Goal: Transaction & Acquisition: Obtain resource

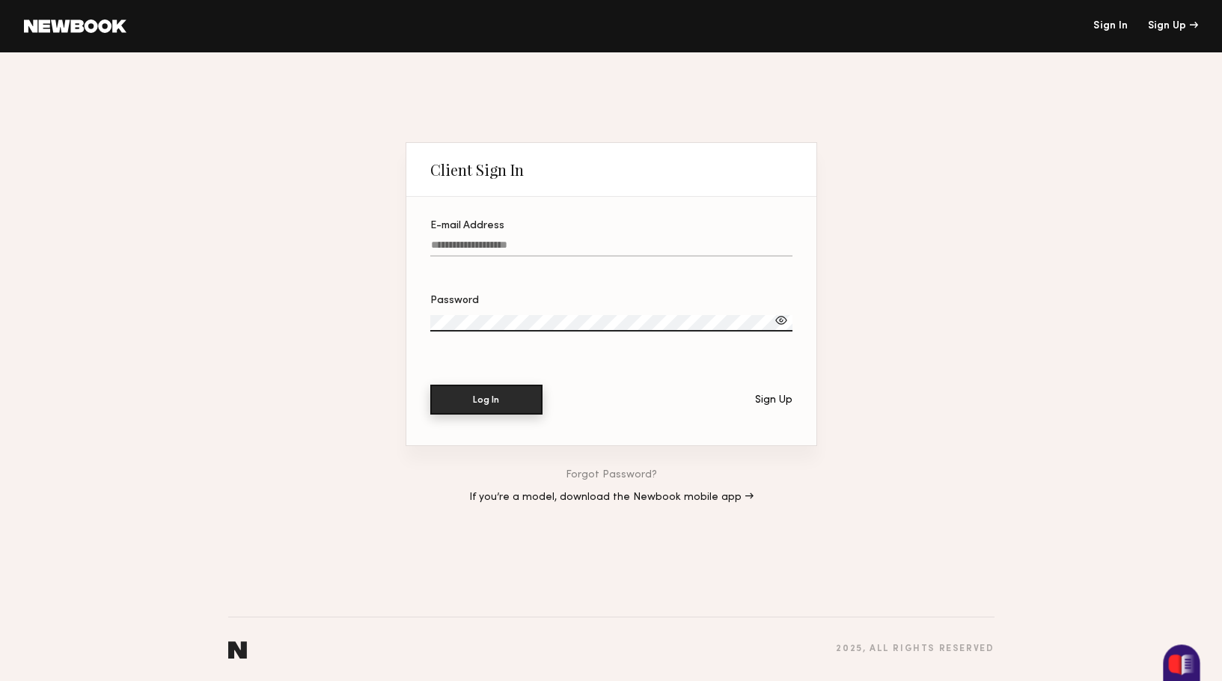
type input "**********"
click at [497, 398] on button "Log In" at bounding box center [486, 399] width 112 height 30
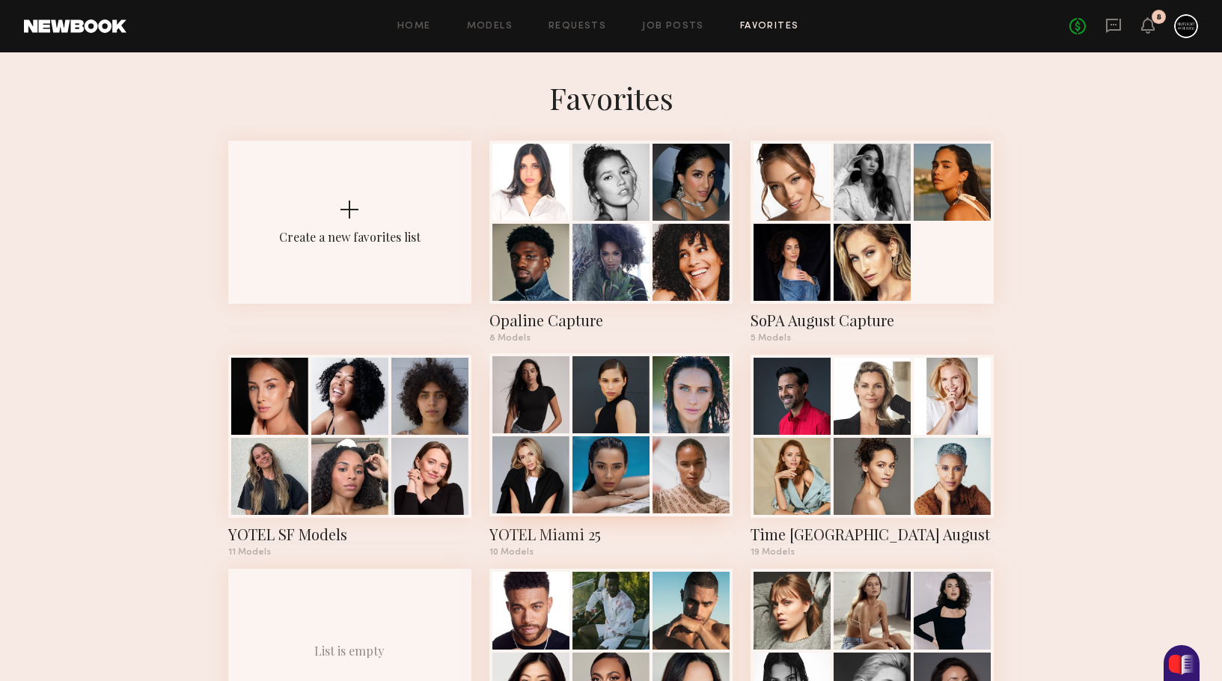
click at [559, 451] on div at bounding box center [530, 474] width 77 height 77
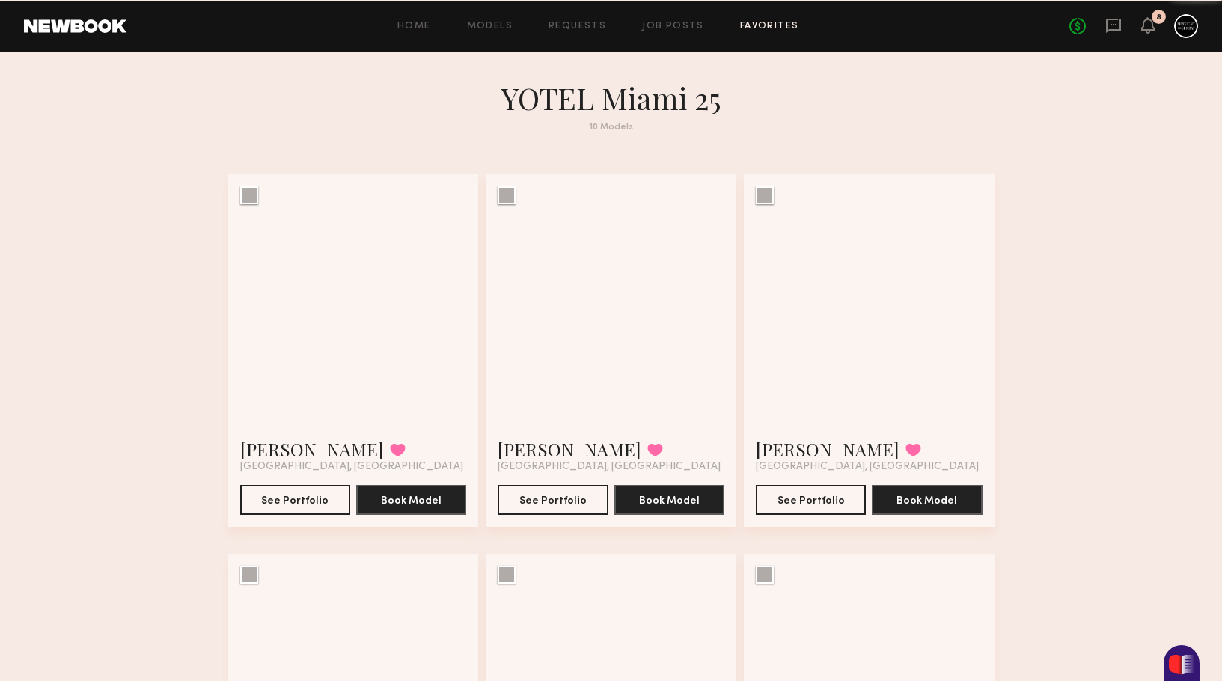
click at [647, 451] on button at bounding box center [655, 449] width 16 height 13
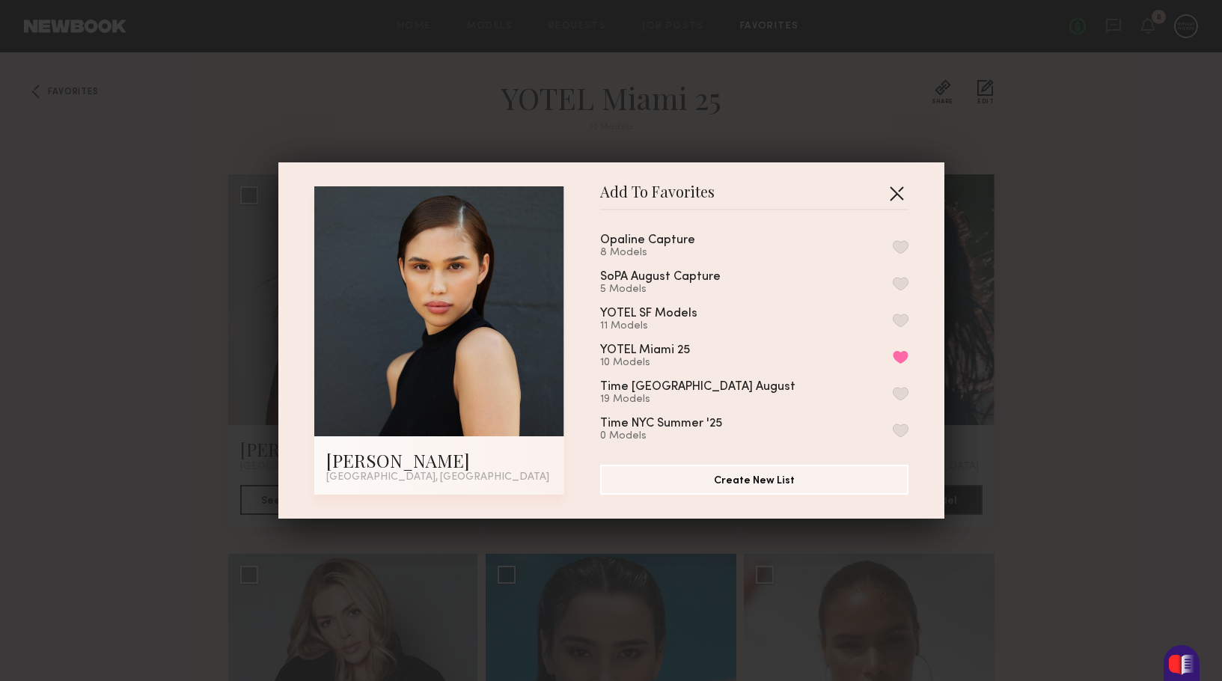
click at [893, 183] on button "button" at bounding box center [896, 193] width 24 height 24
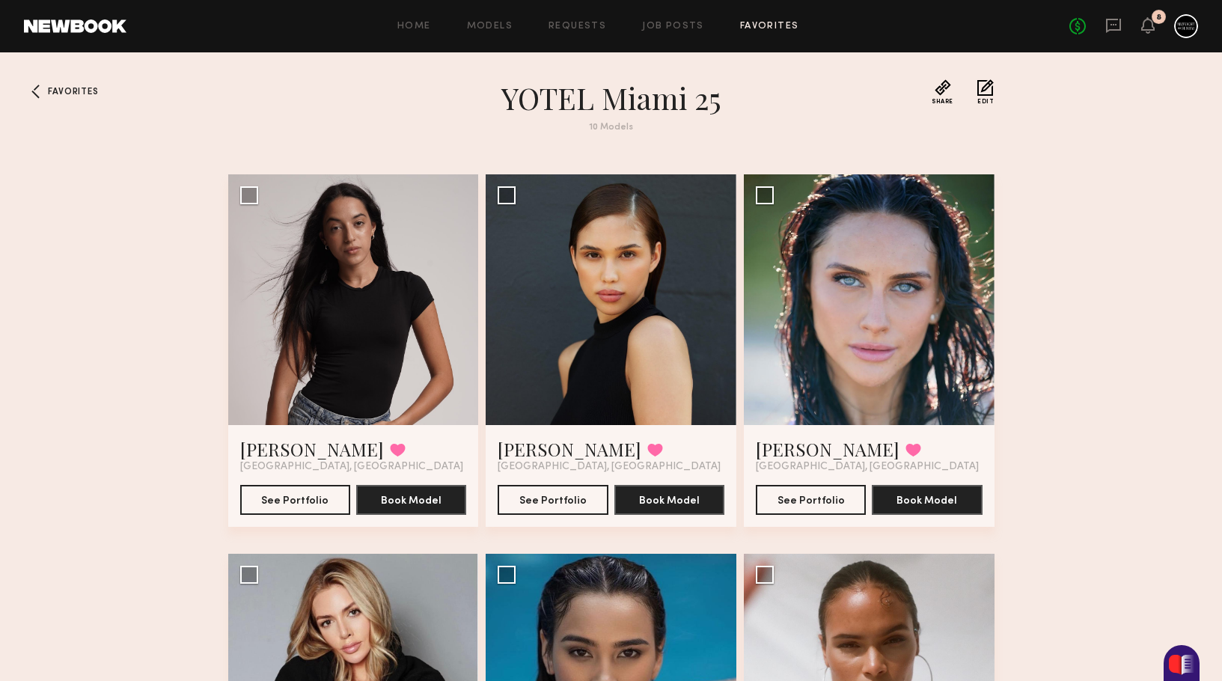
click at [767, 26] on link "Favorites" at bounding box center [769, 27] width 59 height 10
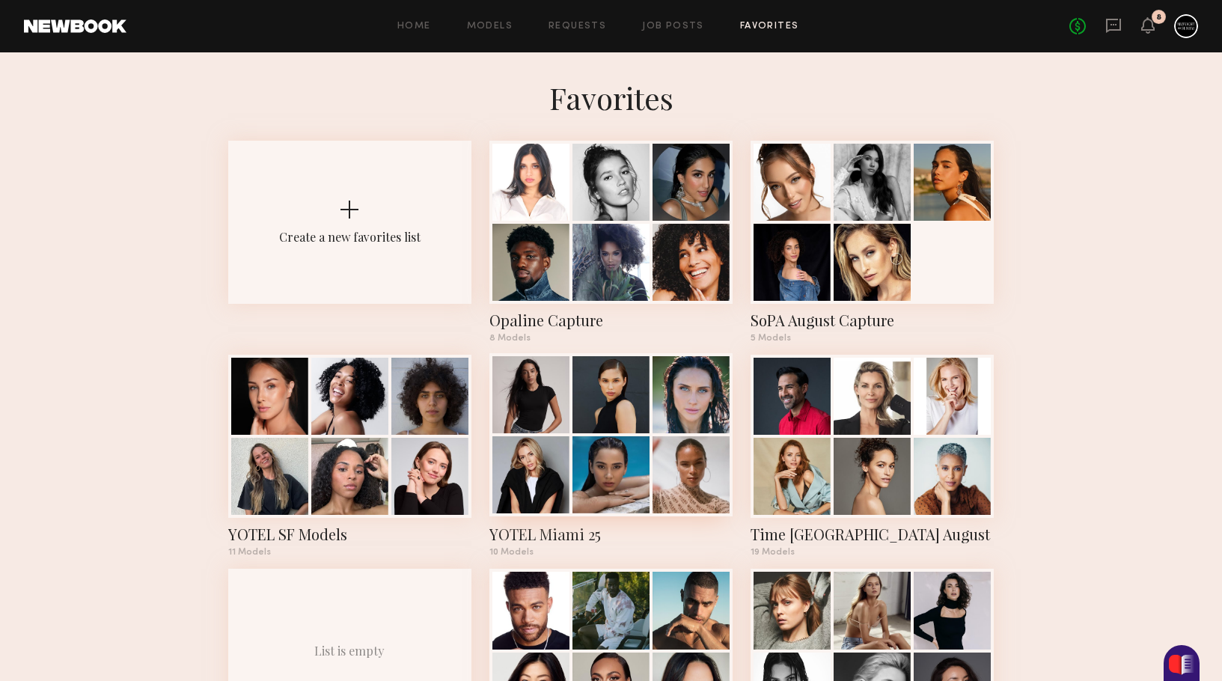
click at [616, 439] on div at bounding box center [610, 474] width 77 height 77
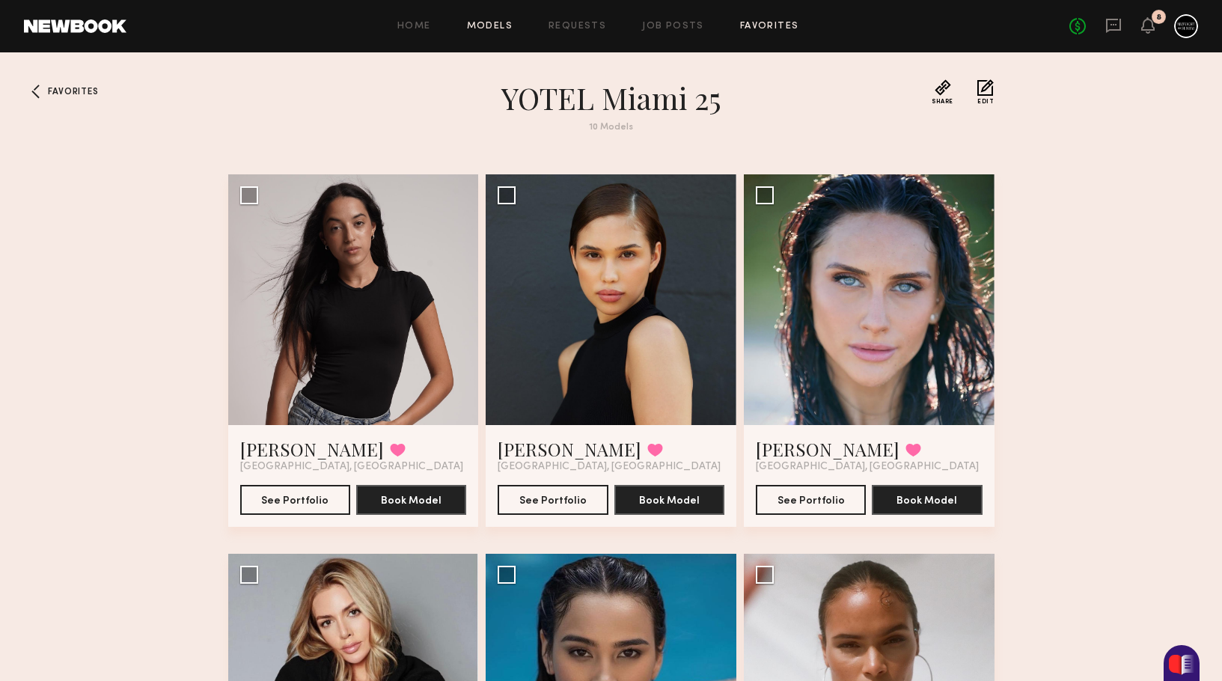
click at [488, 25] on link "Models" at bounding box center [490, 27] width 46 height 10
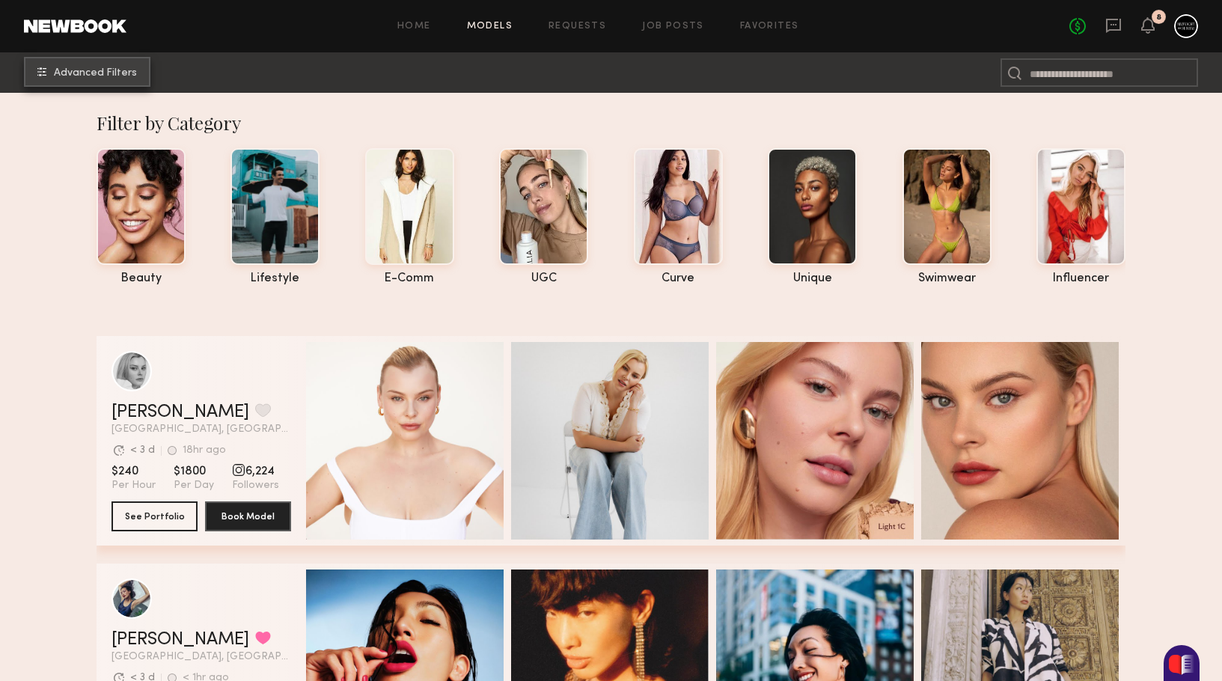
click at [110, 77] on span "Advanced Filters" at bounding box center [95, 73] width 83 height 10
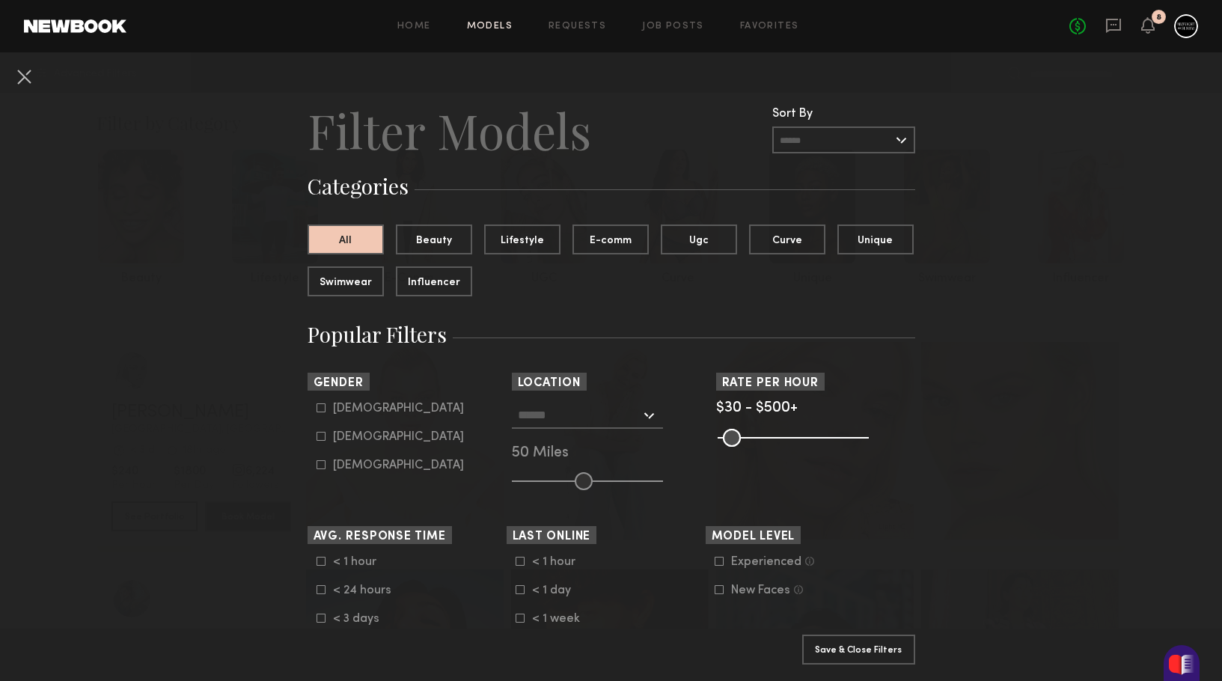
click at [589, 411] on input "text" at bounding box center [579, 414] width 123 height 25
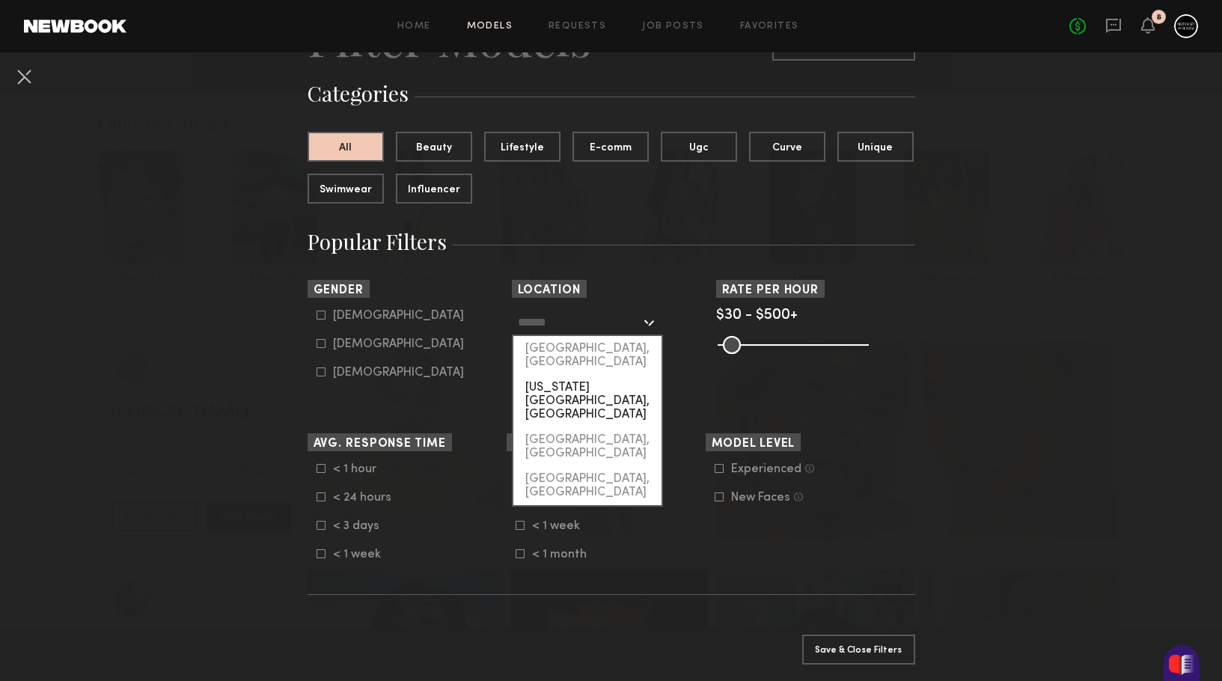
scroll to position [92, 0]
click at [648, 322] on div at bounding box center [587, 323] width 151 height 27
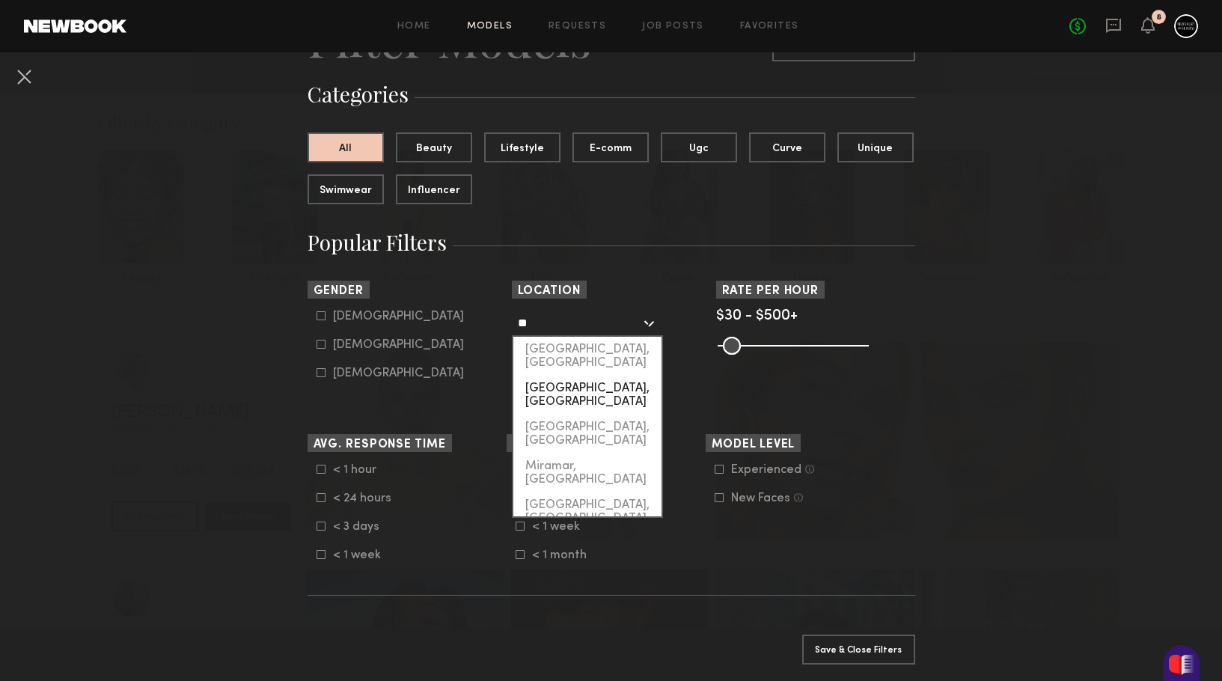
click at [561, 377] on div "Miami, FL" at bounding box center [587, 395] width 148 height 39
type input "*********"
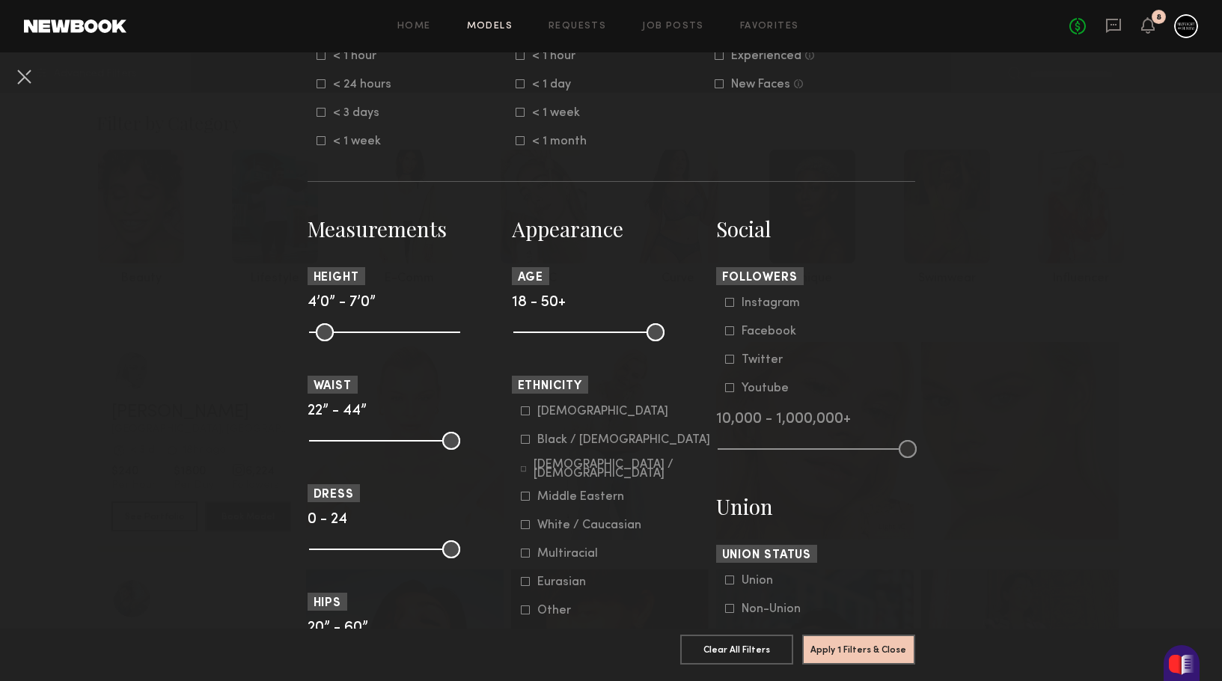
scroll to position [505, 0]
click at [847, 653] on button "Apply 1 Filters & Close" at bounding box center [858, 649] width 113 height 30
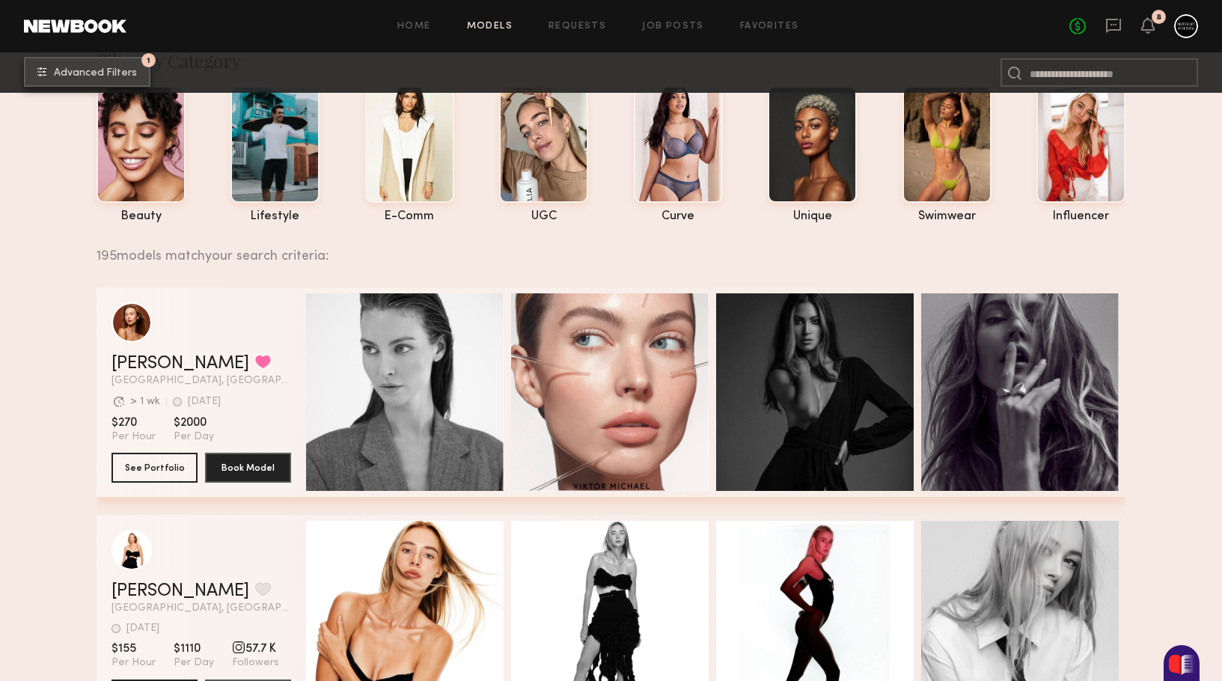
scroll to position [70, 0]
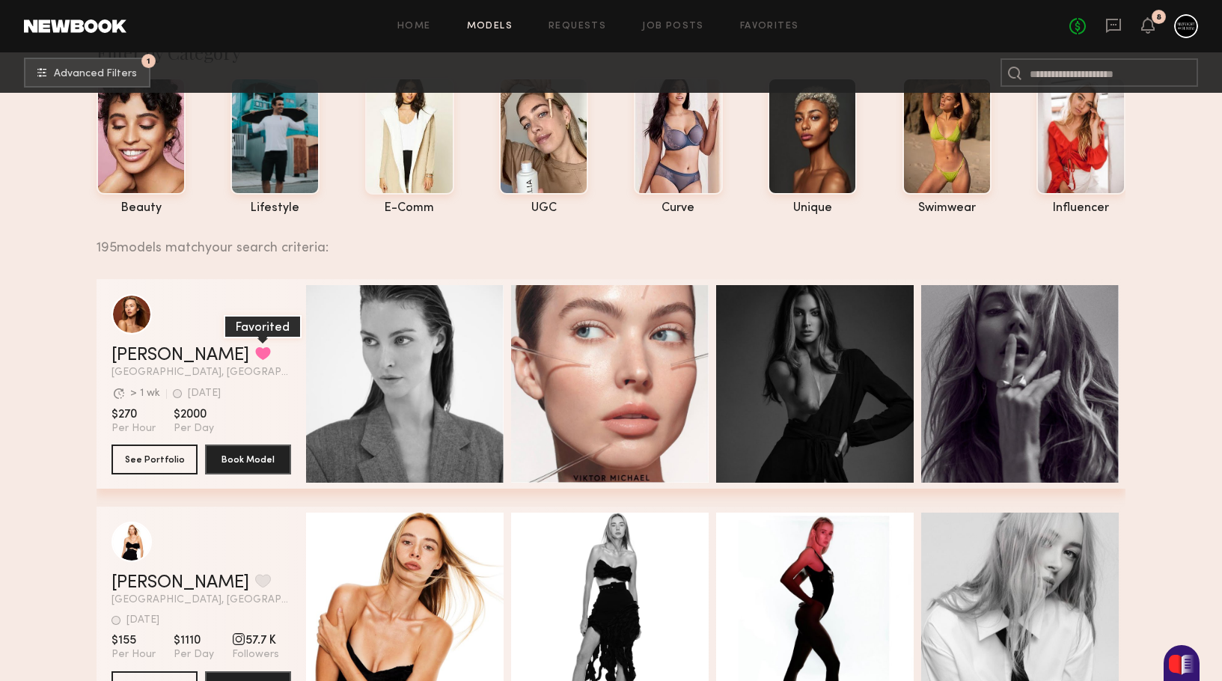
click at [255, 359] on button "grid" at bounding box center [263, 352] width 16 height 13
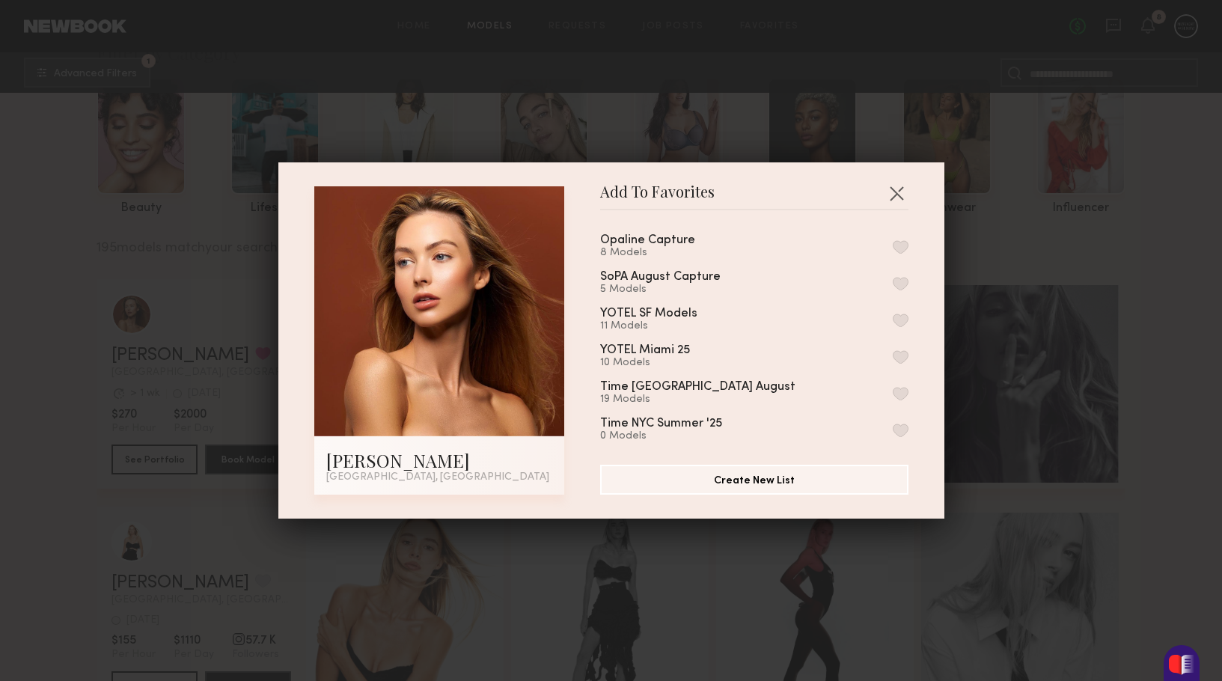
click at [899, 352] on button "button" at bounding box center [900, 356] width 16 height 13
click at [871, 143] on div "Add To Favorites Laken R. Miami, FL Add To Favorites Opaline Capture 8 Models S…" at bounding box center [611, 340] width 1222 height 681
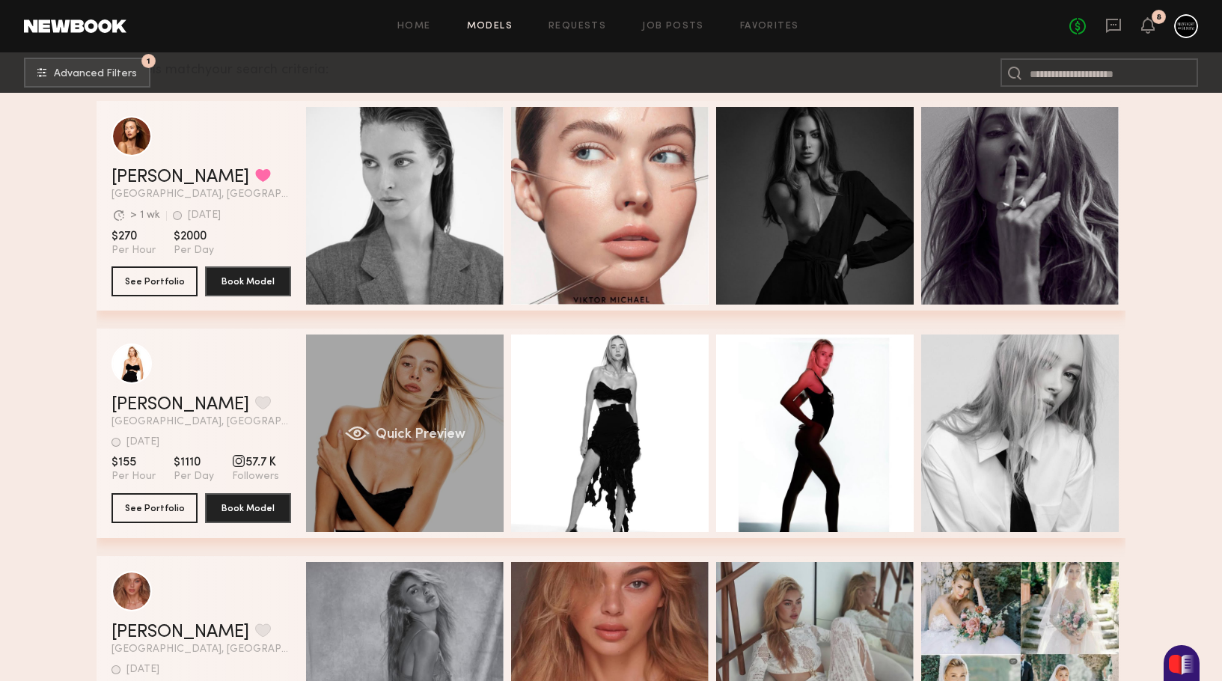
scroll to position [256, 0]
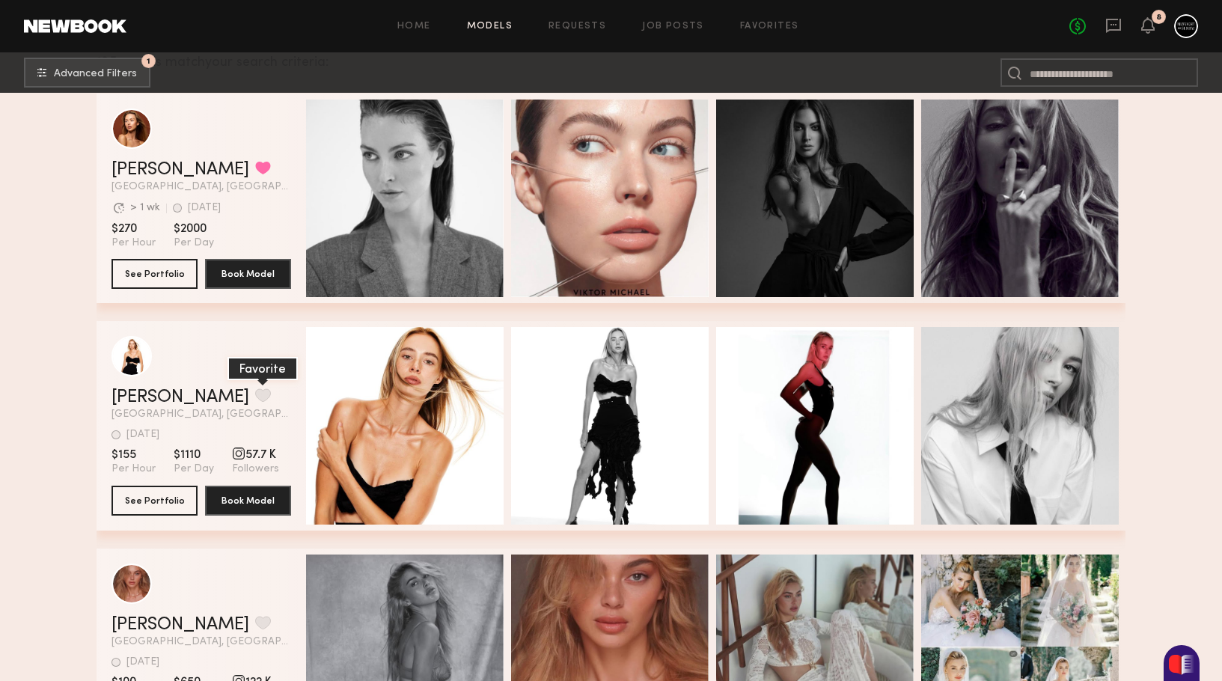
click at [255, 390] on button "grid" at bounding box center [263, 394] width 16 height 13
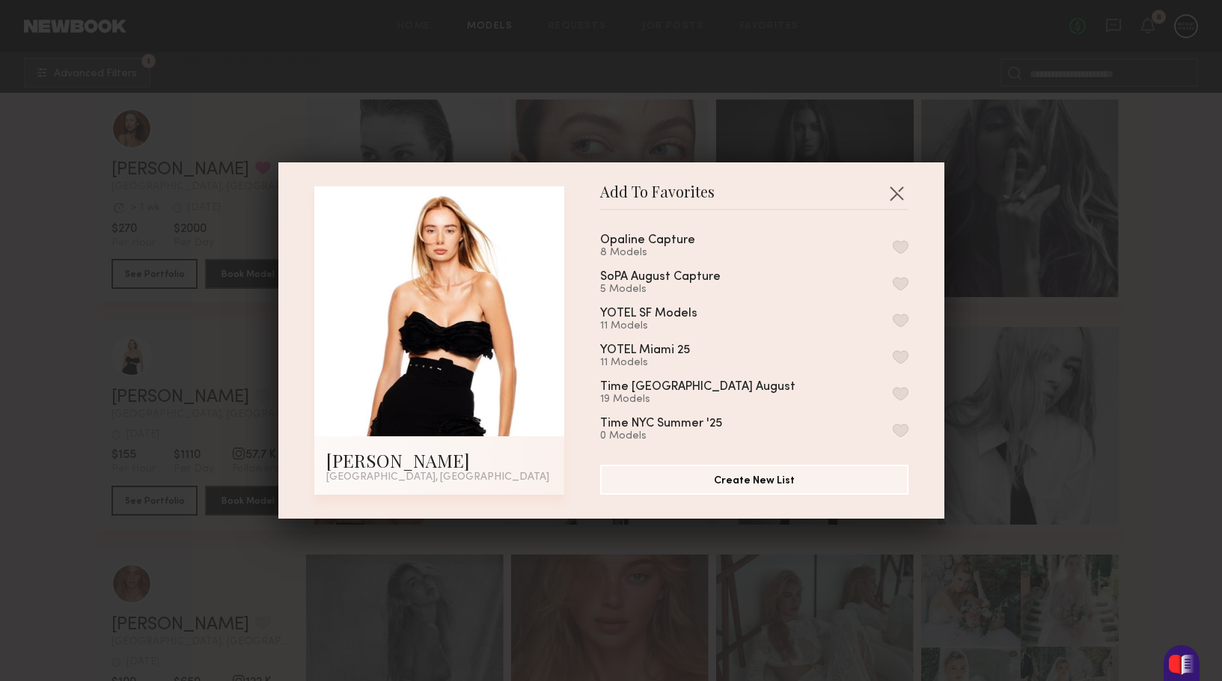
click at [646, 358] on div "11 Models" at bounding box center [663, 363] width 126 height 12
click at [892, 356] on button "button" at bounding box center [900, 356] width 16 height 13
click at [809, 112] on div "Add To Favorites Dara S. Miami, FL Add To Favorites Opaline Capture 8 Models So…" at bounding box center [611, 340] width 1222 height 681
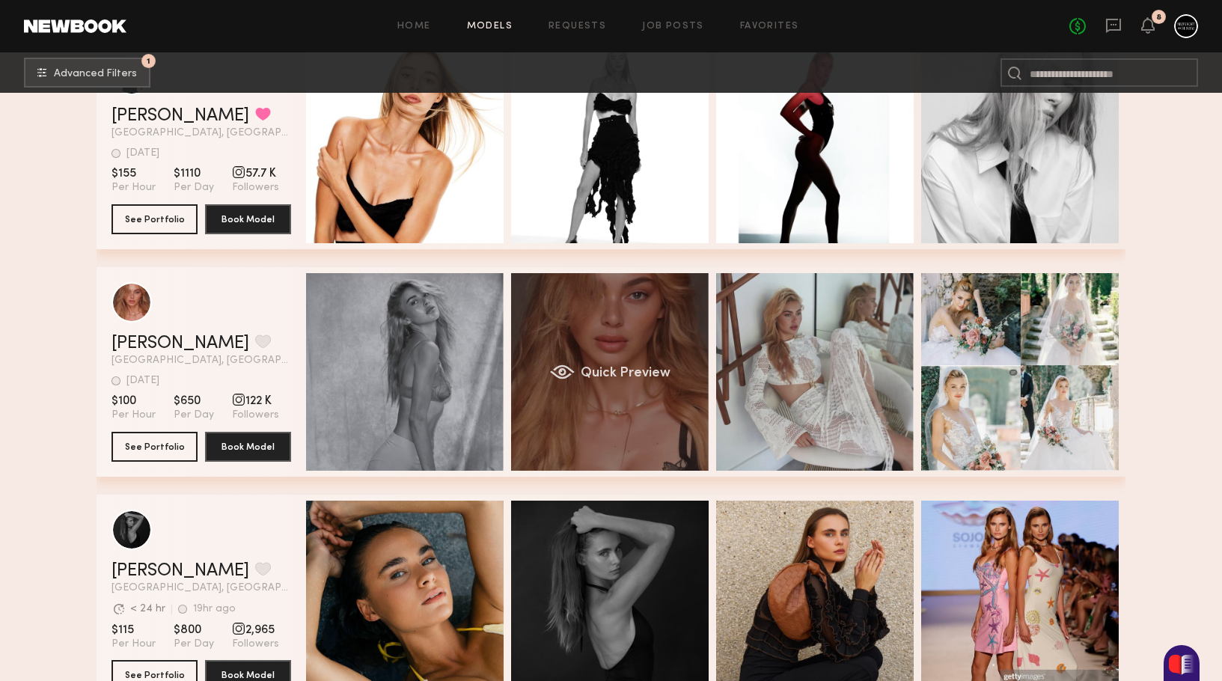
scroll to position [0, 4]
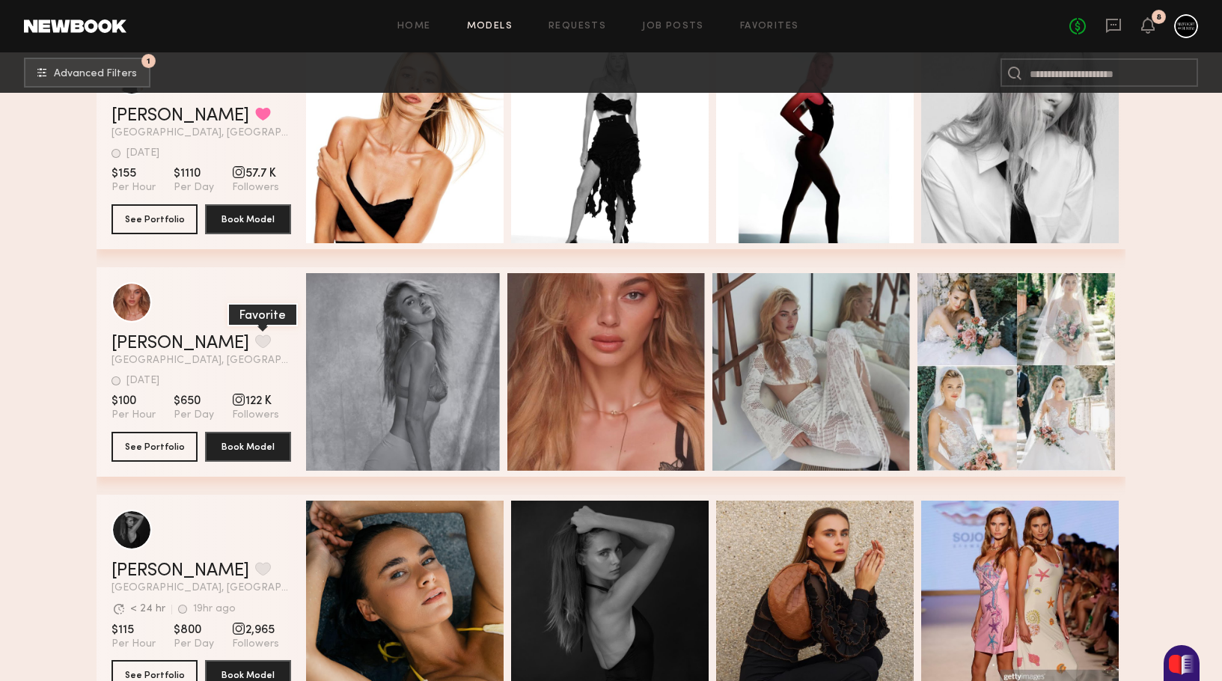
click at [255, 342] on button "grid" at bounding box center [263, 340] width 16 height 13
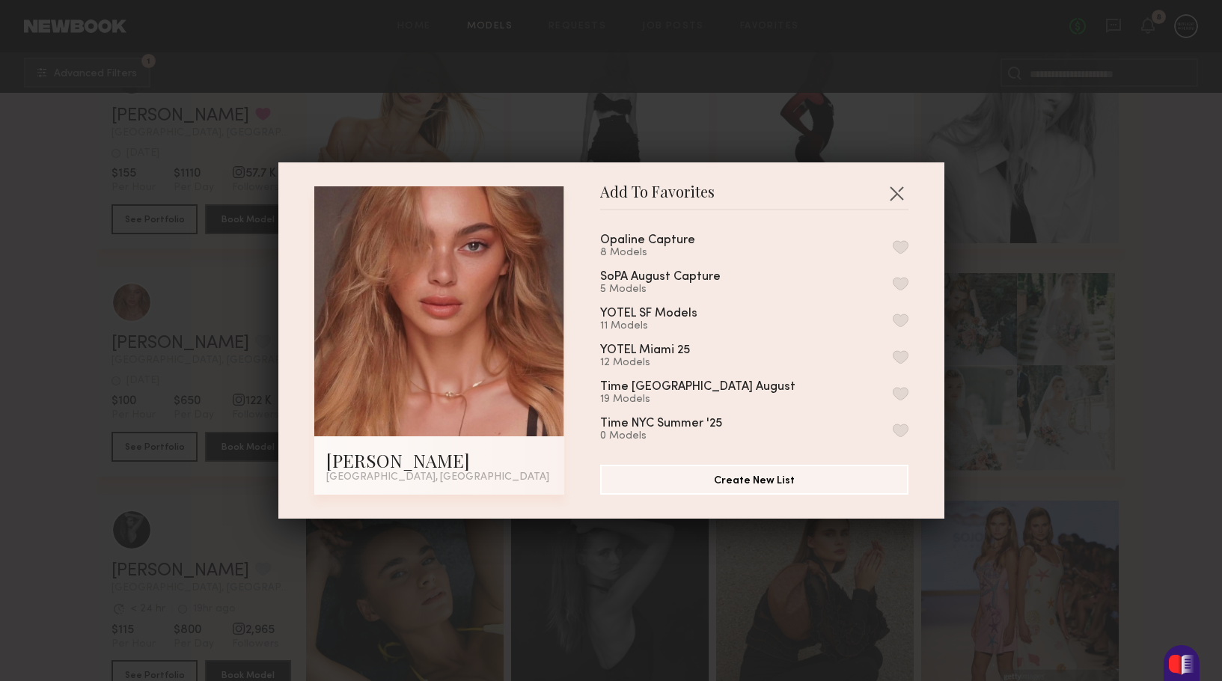
click at [898, 350] on button "button" at bounding box center [900, 356] width 16 height 13
click at [1009, 346] on div "Add To Favorites Johanna C. Miami, FL Add To Favorites Opaline Capture 8 Models…" at bounding box center [611, 340] width 1222 height 681
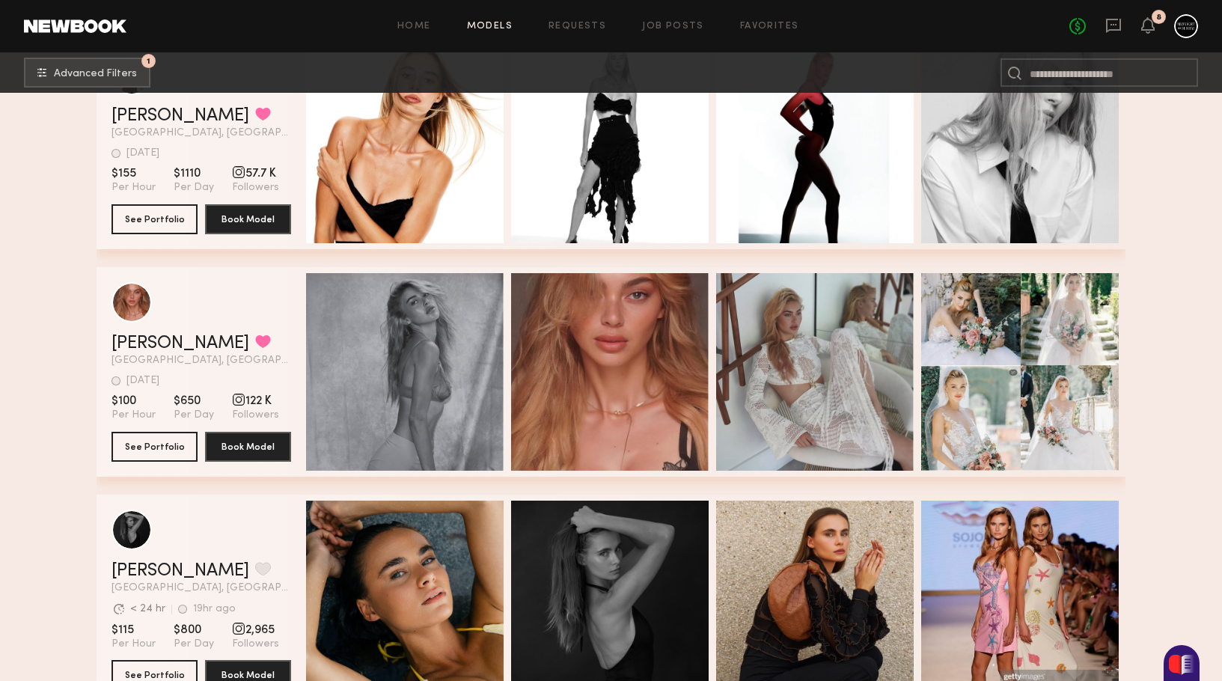
scroll to position [728, 0]
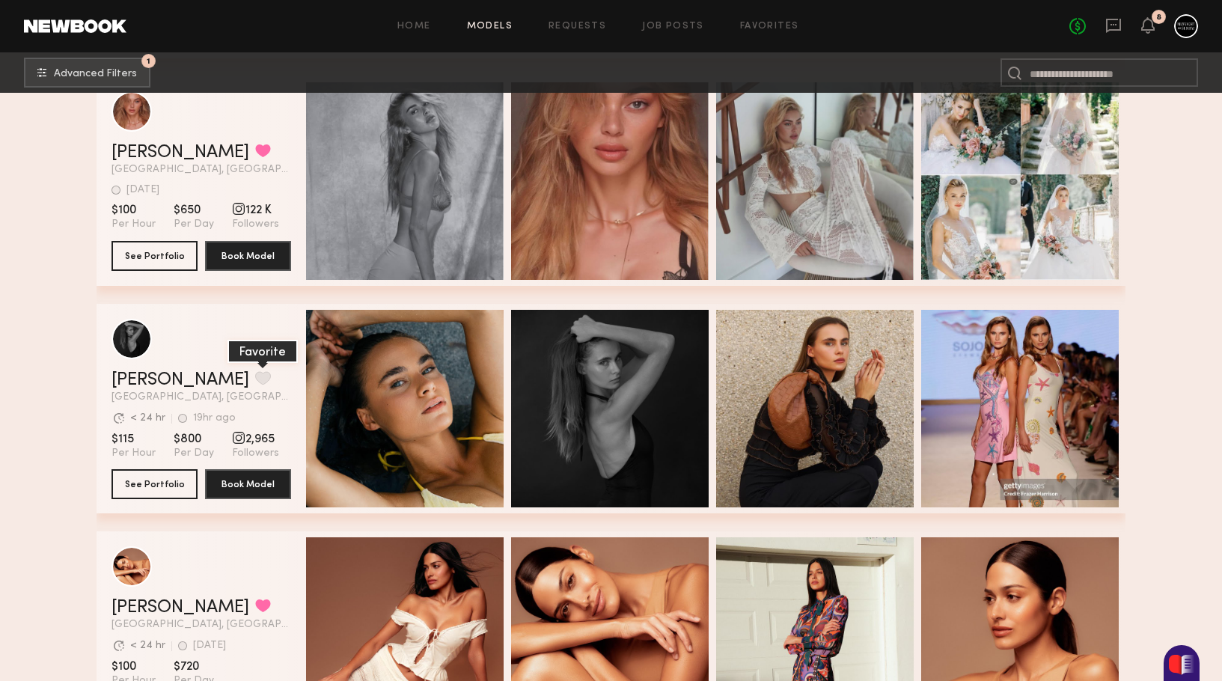
click at [255, 376] on button "grid" at bounding box center [263, 377] width 16 height 13
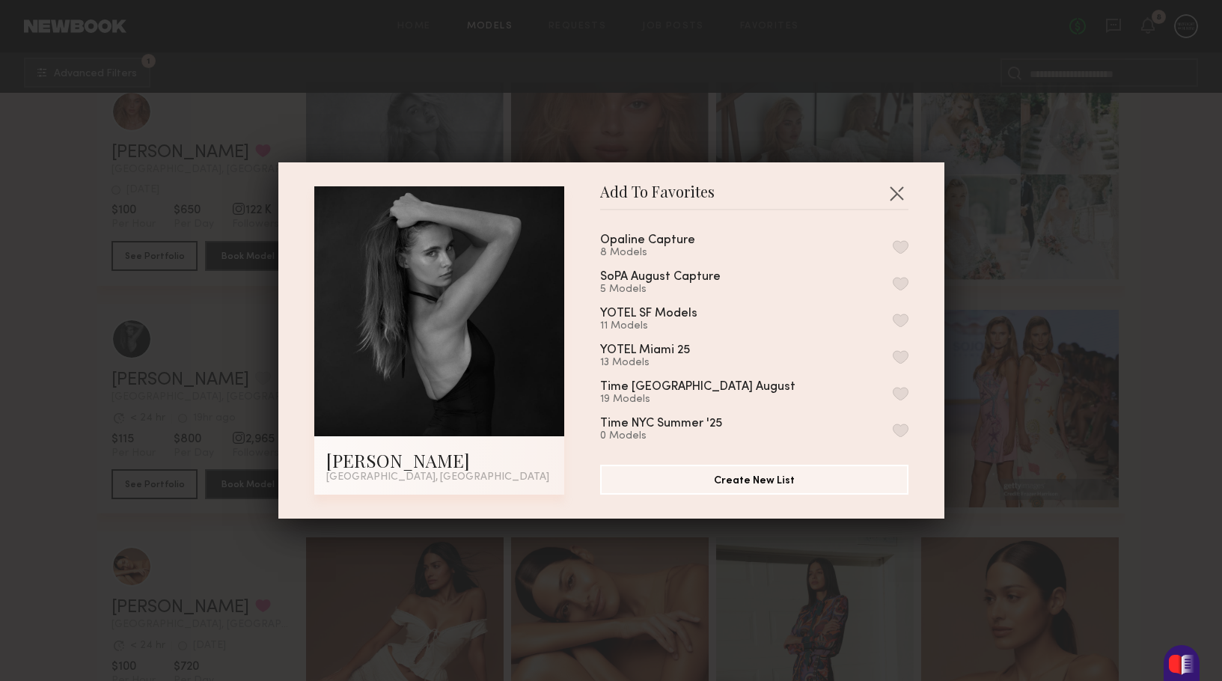
click at [905, 351] on button "button" at bounding box center [900, 356] width 16 height 13
click at [1057, 387] on div "Add To Favorites Madeline M. Miami, FL Add To Favorites Opaline Capture 8 Model…" at bounding box center [611, 340] width 1222 height 681
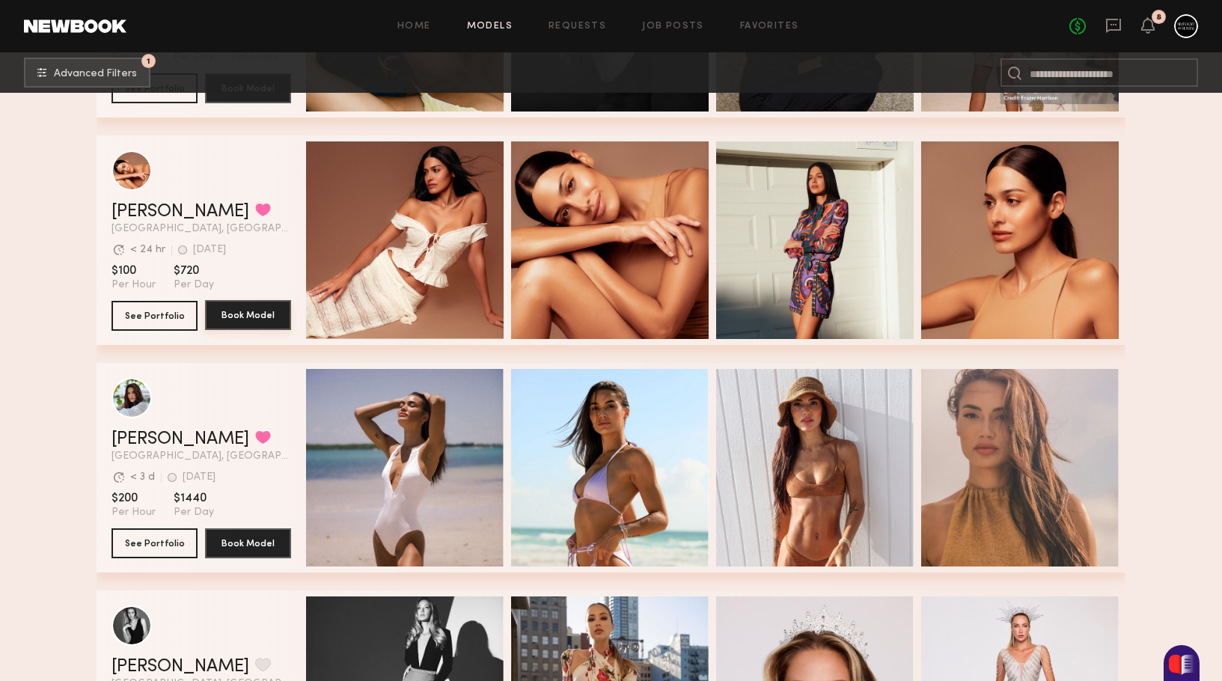
scroll to position [1127, 0]
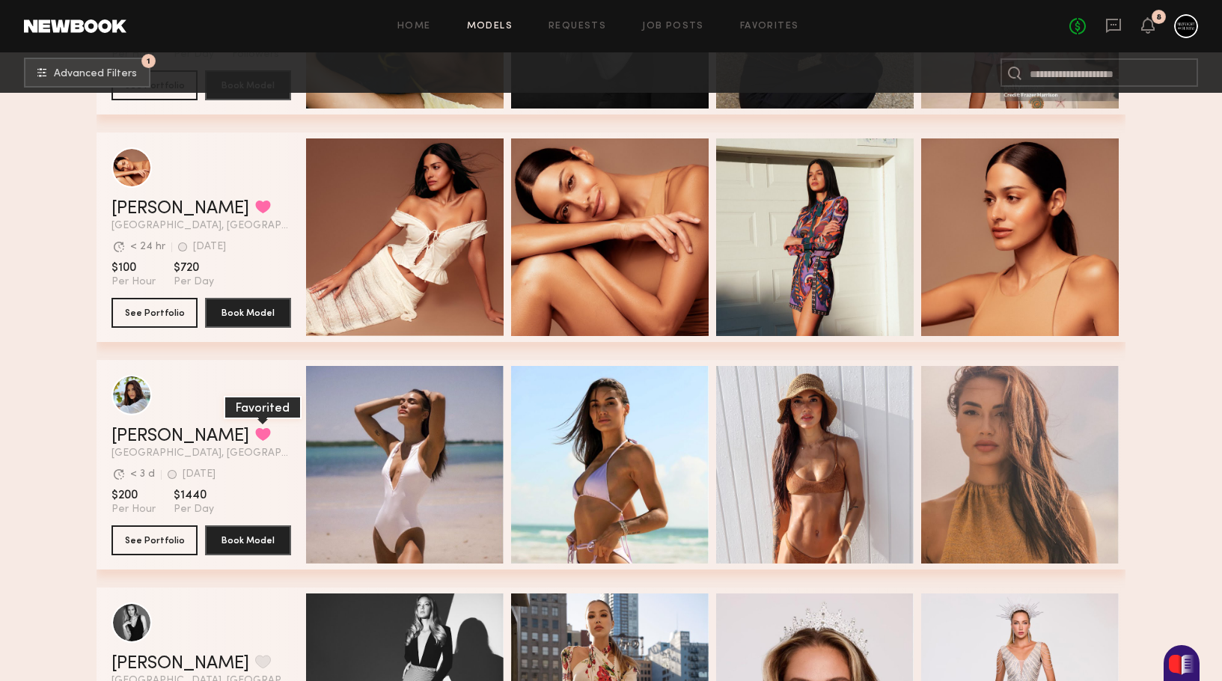
click at [255, 432] on button "grid" at bounding box center [263, 433] width 16 height 13
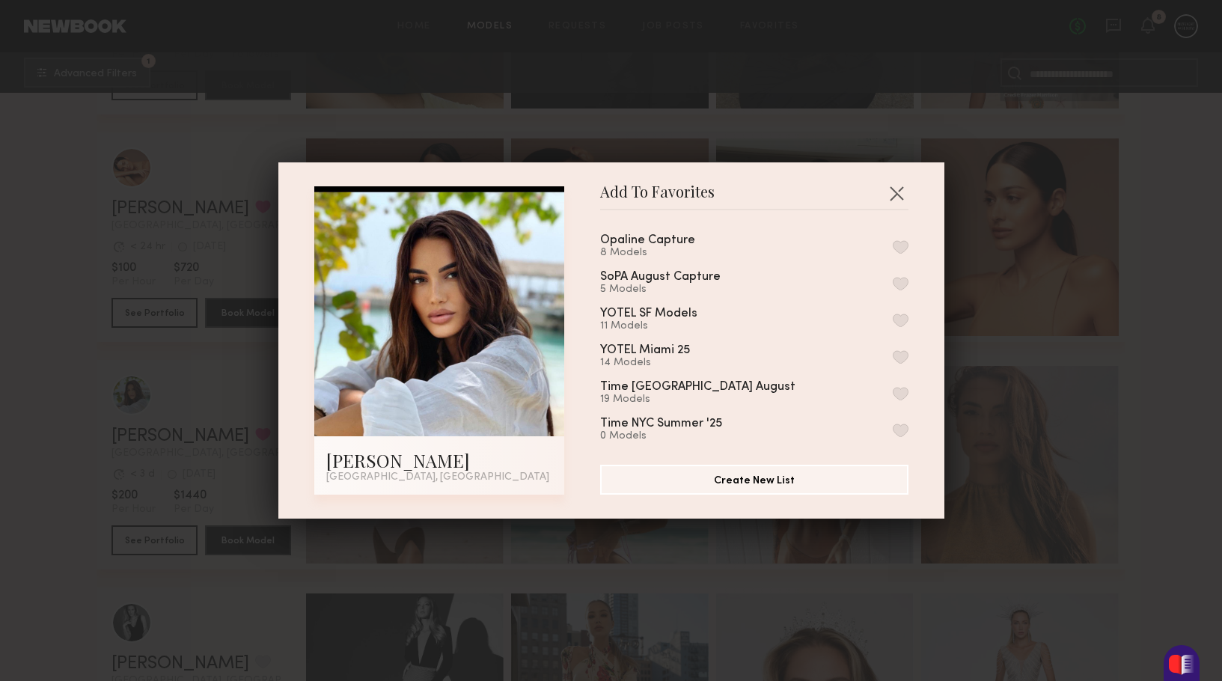
click at [898, 346] on div "YOTEL Miami 25 14 Models" at bounding box center [754, 356] width 308 height 25
click at [898, 353] on button "button" at bounding box center [900, 356] width 16 height 13
click at [980, 350] on div "Add To Favorites Julyana R. Miami, FL Add To Favorites Opaline Capture 8 Models…" at bounding box center [611, 340] width 1222 height 681
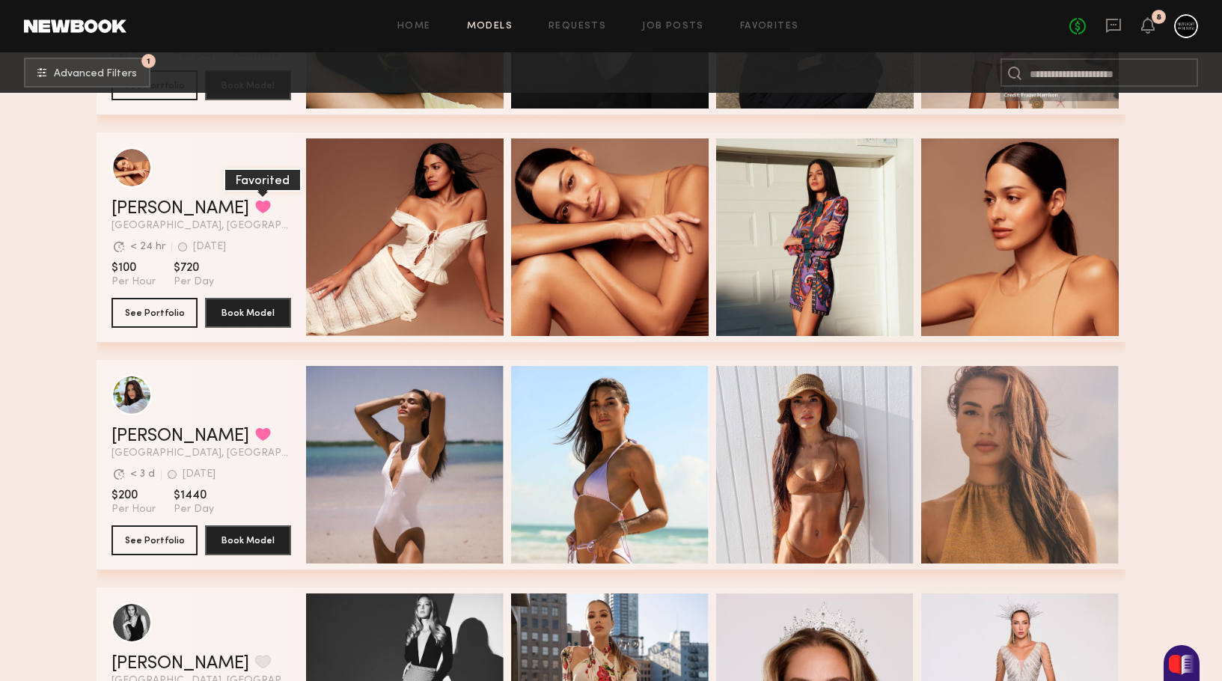
click at [255, 207] on button "grid" at bounding box center [263, 206] width 16 height 13
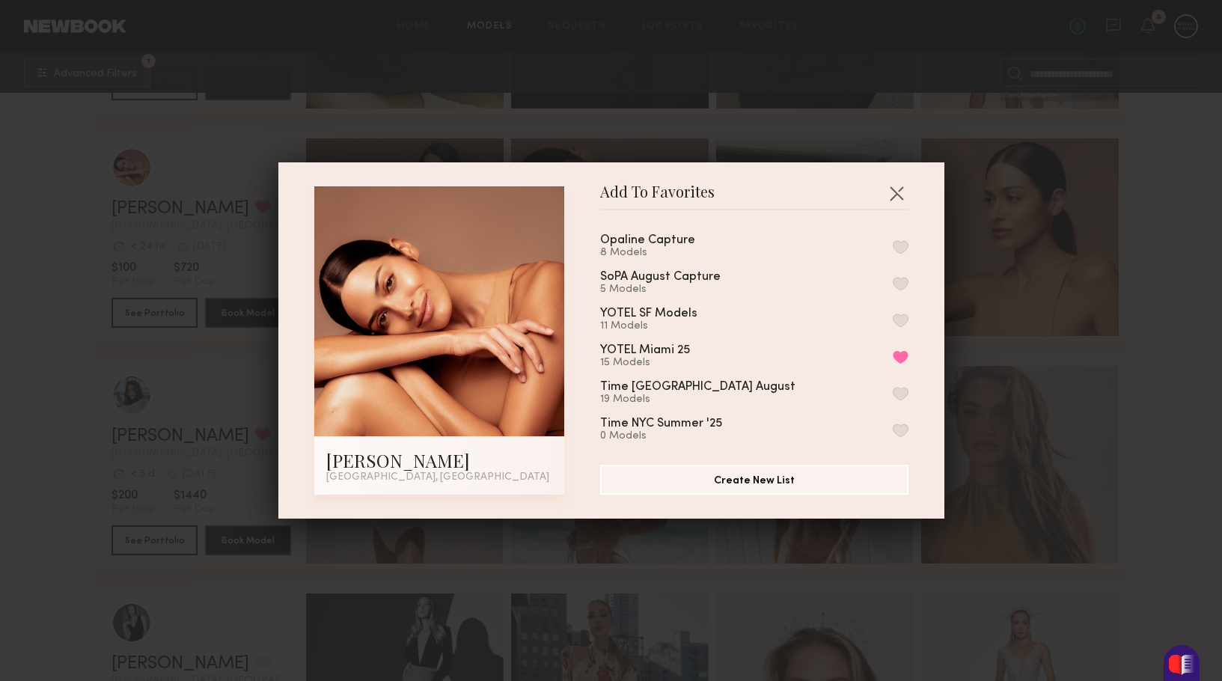
click at [999, 324] on div "Add To Favorites Selva K. Miami Beach, FL Add To Favorites Opaline Capture 8 Mo…" at bounding box center [611, 340] width 1222 height 681
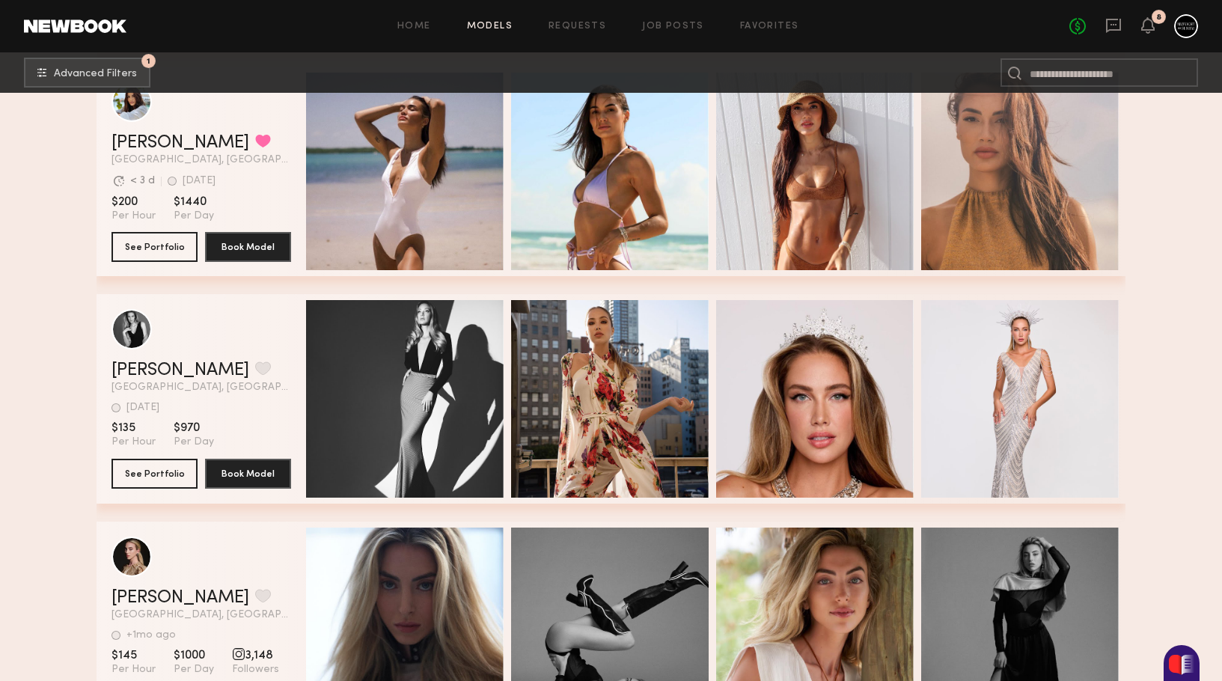
scroll to position [1428, 0]
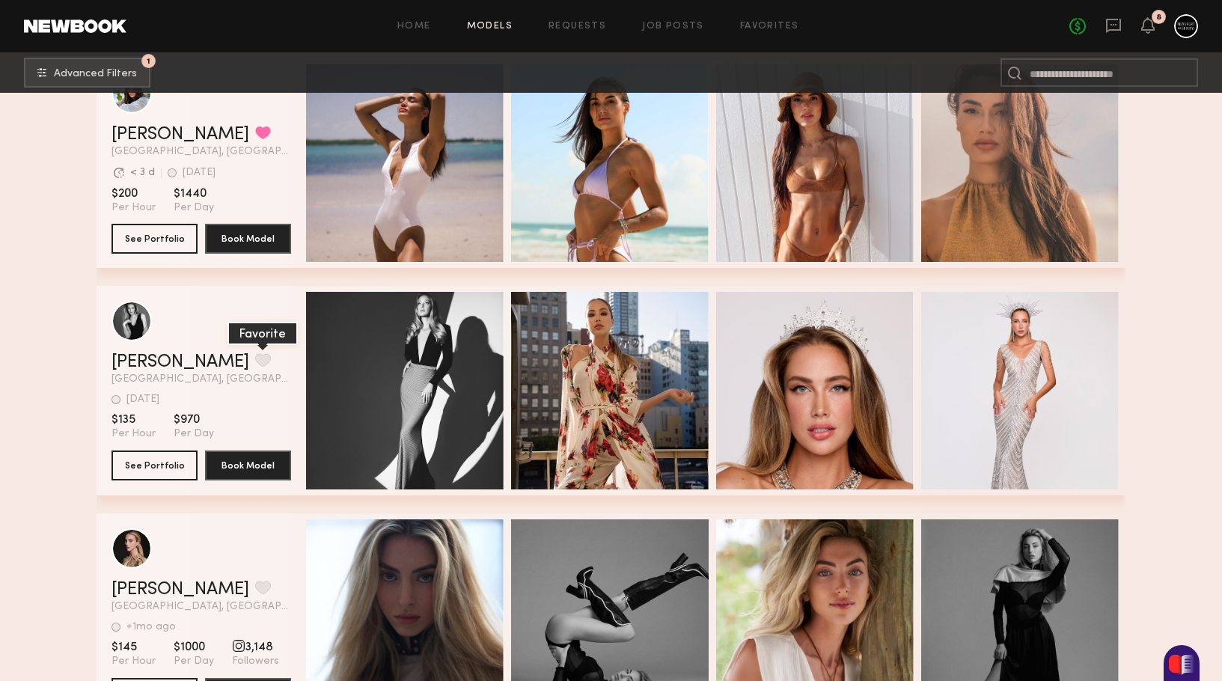
click at [255, 364] on button "grid" at bounding box center [263, 359] width 16 height 13
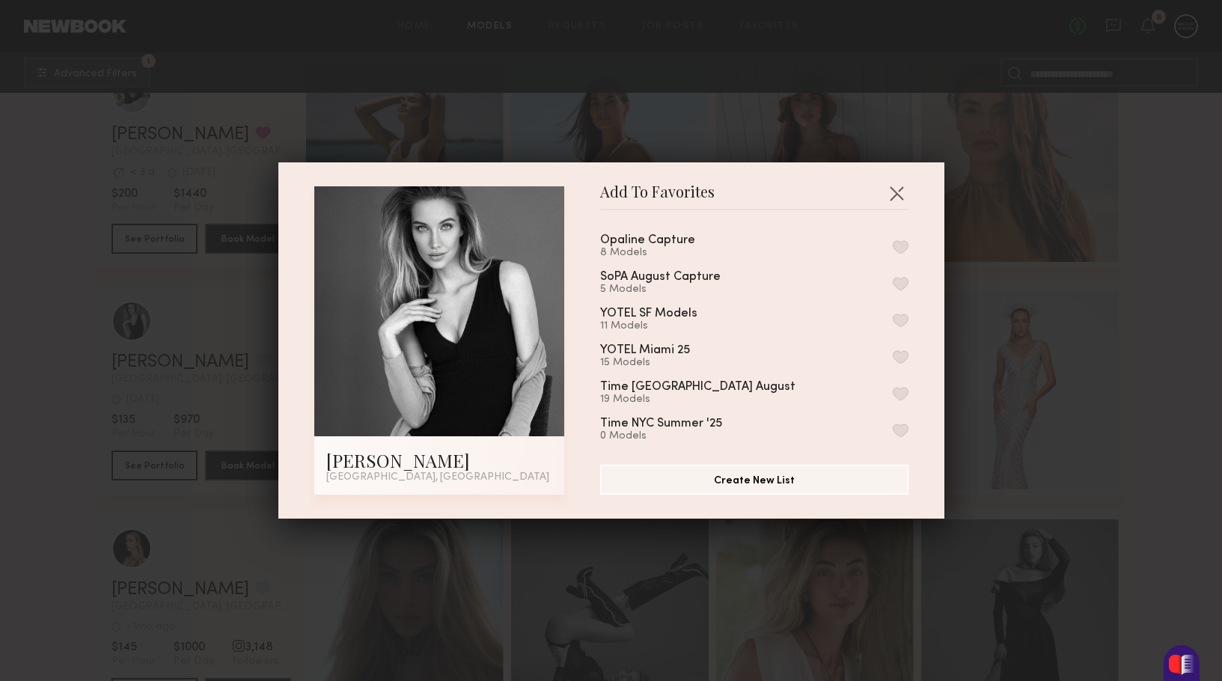
click at [903, 358] on button "button" at bounding box center [900, 356] width 16 height 13
click at [1057, 425] on div "Add To Favorites Kristina A. Miami, FL Add To Favorites Opaline Capture 8 Model…" at bounding box center [611, 340] width 1222 height 681
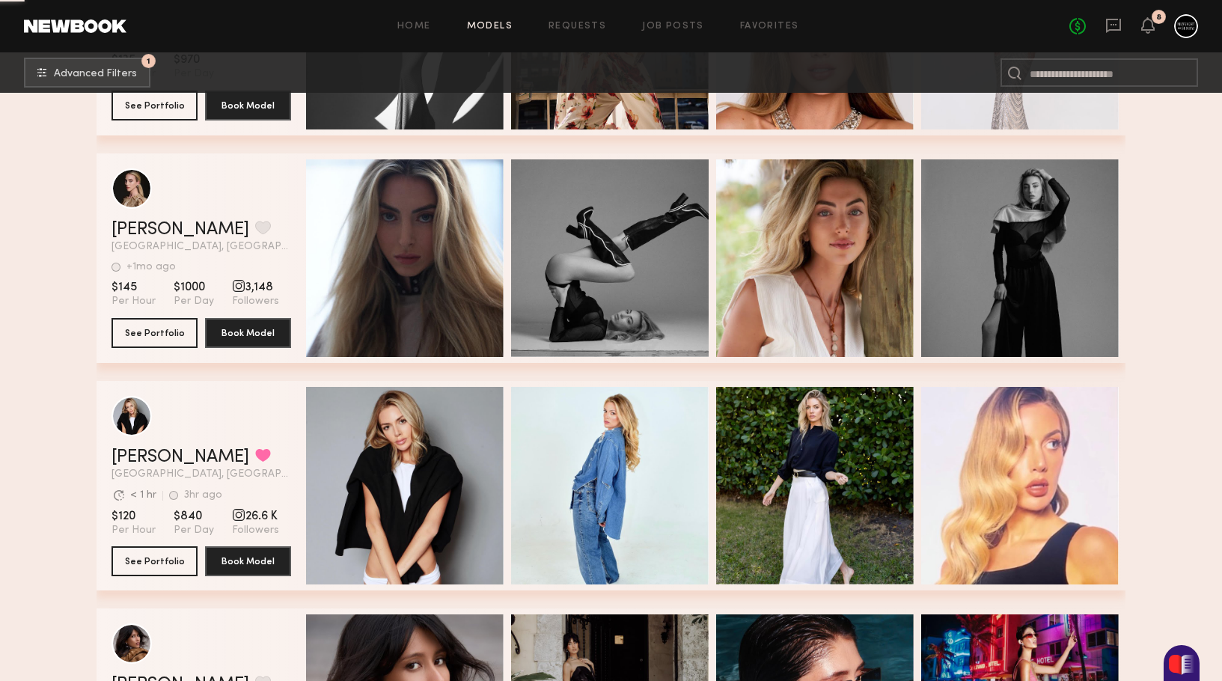
scroll to position [1971, 0]
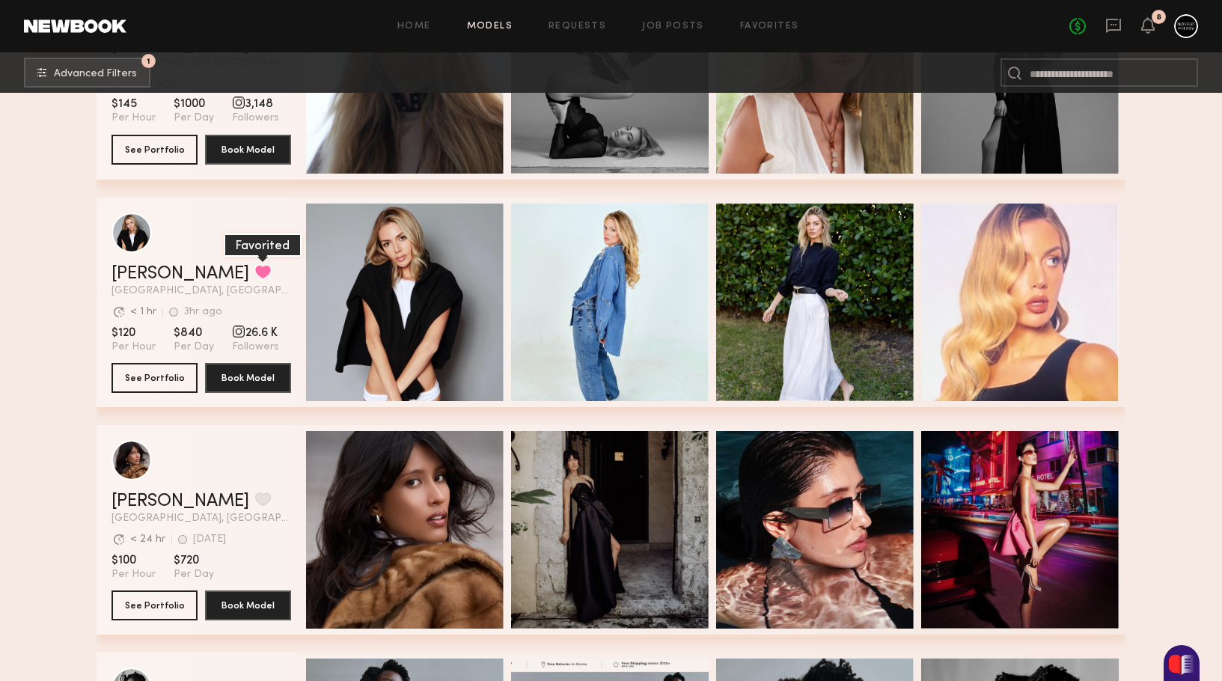
click at [255, 270] on button "grid" at bounding box center [263, 271] width 16 height 13
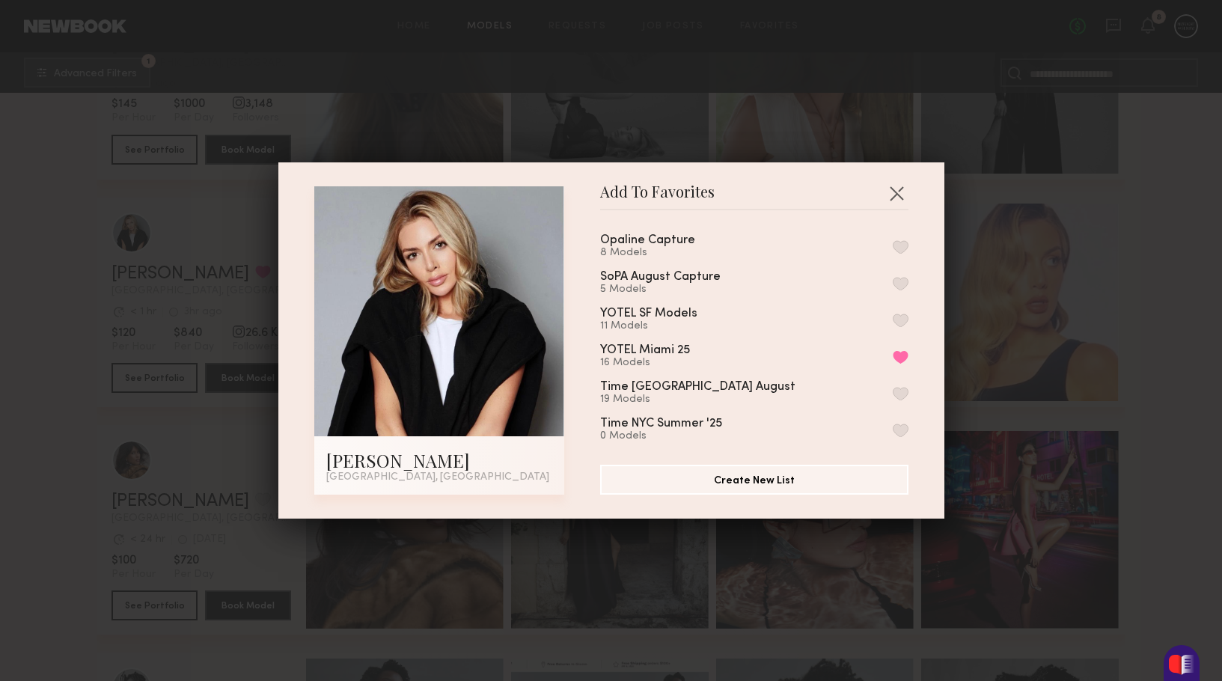
click at [1041, 417] on div "Add To Favorites Jessica E. Miami, FL Add To Favorites Opaline Capture 8 Models…" at bounding box center [611, 340] width 1222 height 681
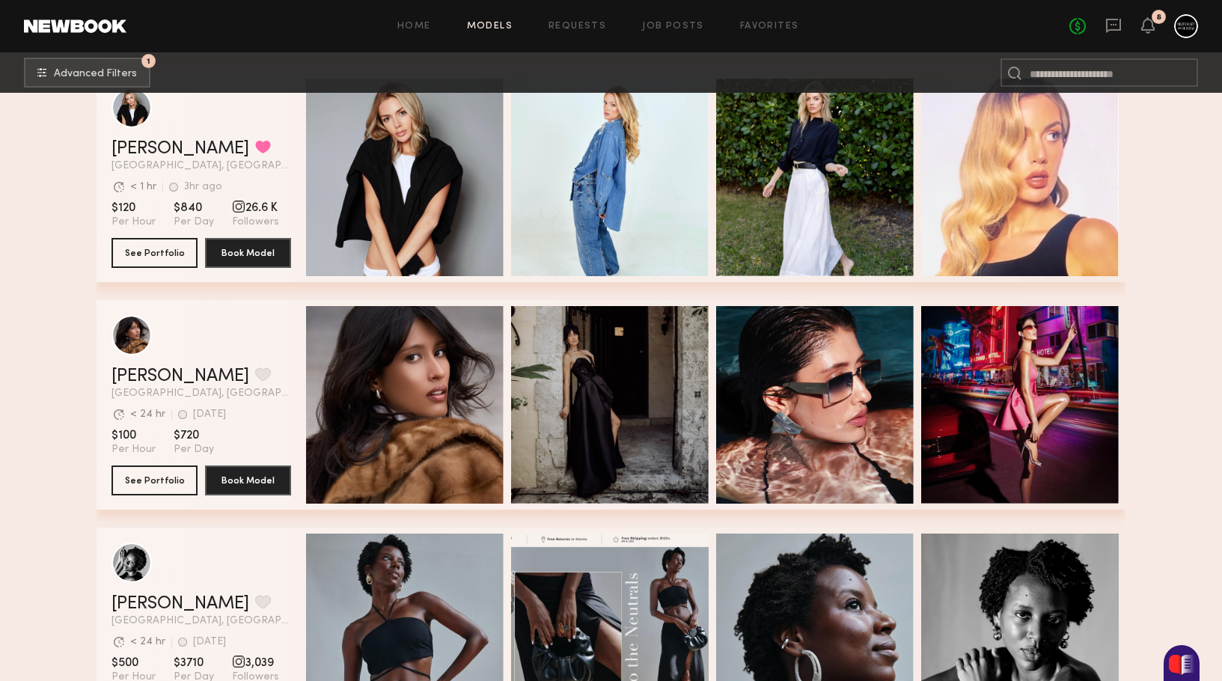
scroll to position [2094, 0]
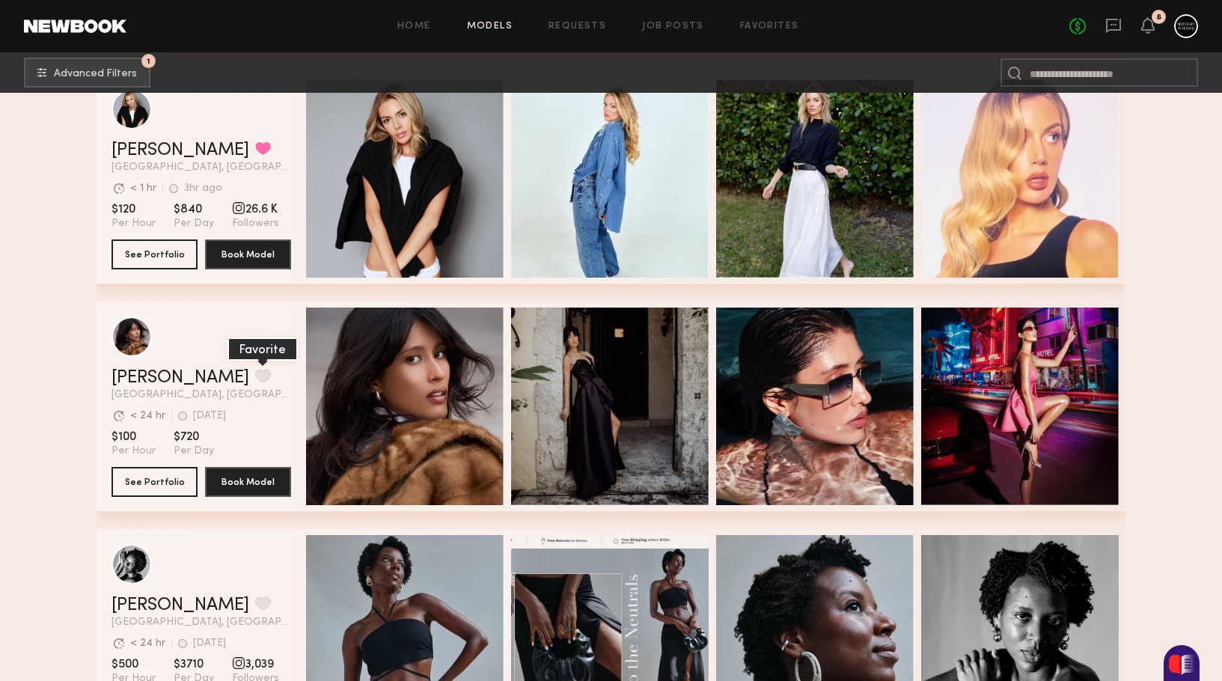
click at [255, 373] on button "grid" at bounding box center [263, 375] width 16 height 13
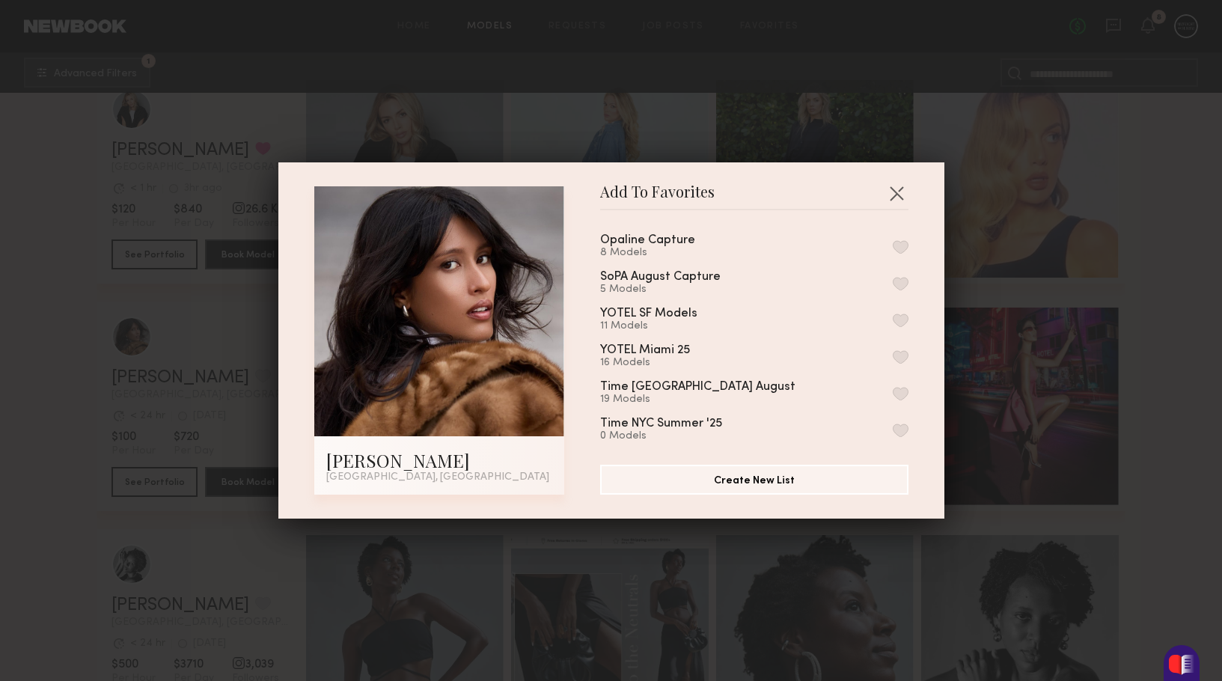
click at [902, 357] on button "button" at bounding box center [900, 356] width 16 height 13
click at [1011, 371] on div "Add To Favorites Lara E. Miami, FL Add To Favorites Opaline Capture 8 Models So…" at bounding box center [611, 340] width 1222 height 681
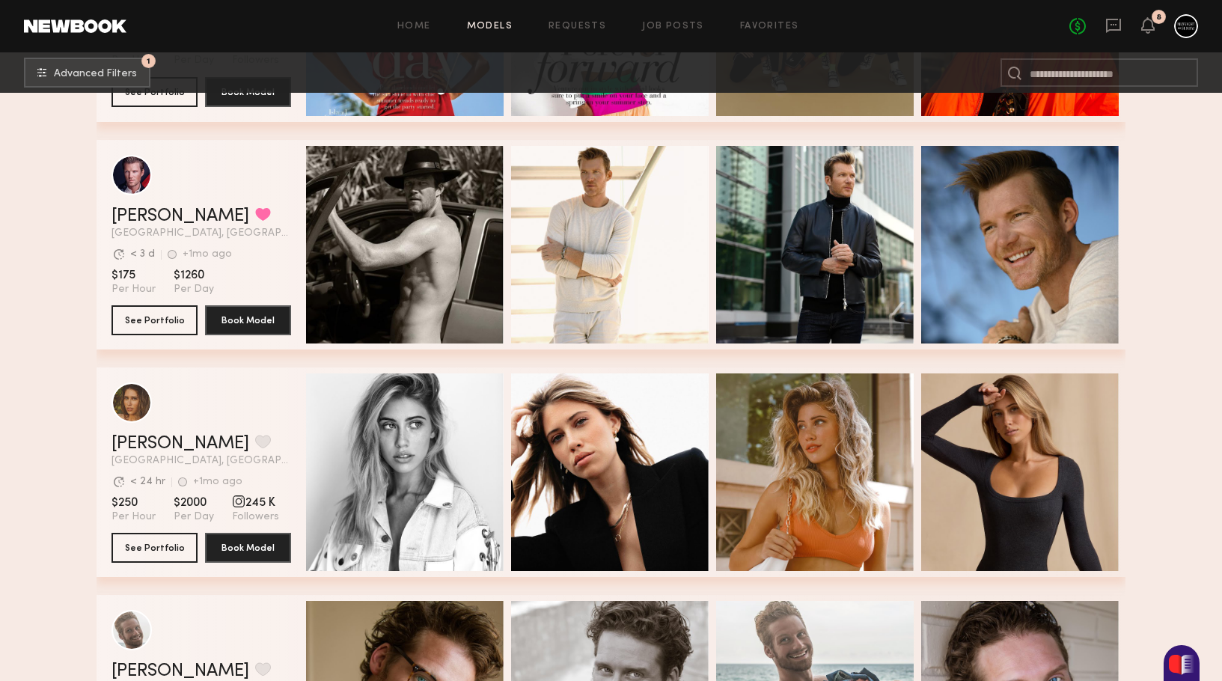
scroll to position [3671, 0]
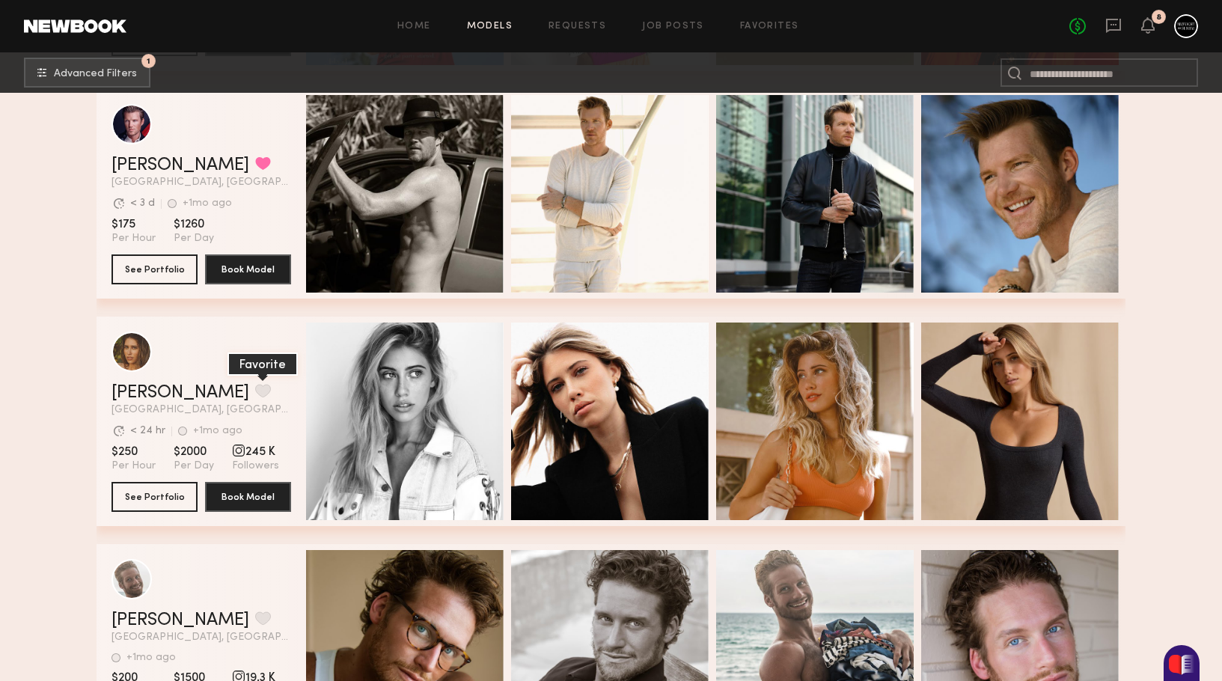
click at [255, 387] on button "grid" at bounding box center [263, 390] width 16 height 13
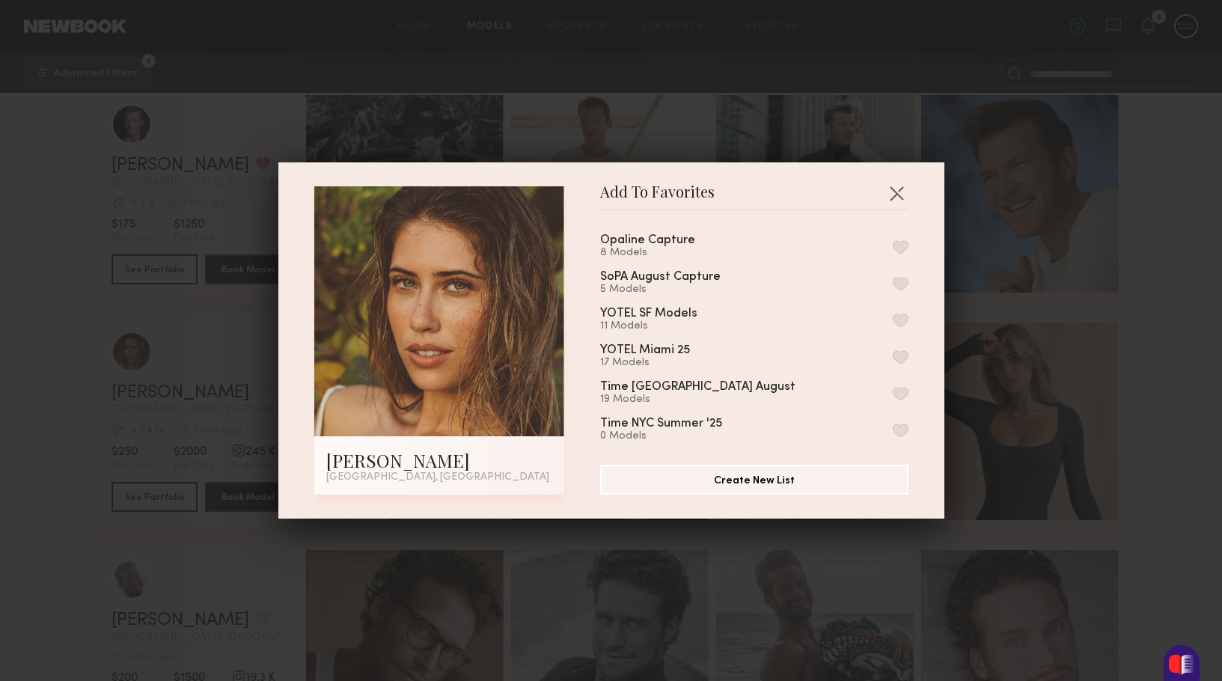
click at [901, 350] on button "button" at bounding box center [900, 356] width 16 height 13
click at [993, 376] on div "Add To Favorites Nikki M. Miami, FL Add To Favorites Opaline Capture 8 Models S…" at bounding box center [611, 340] width 1222 height 681
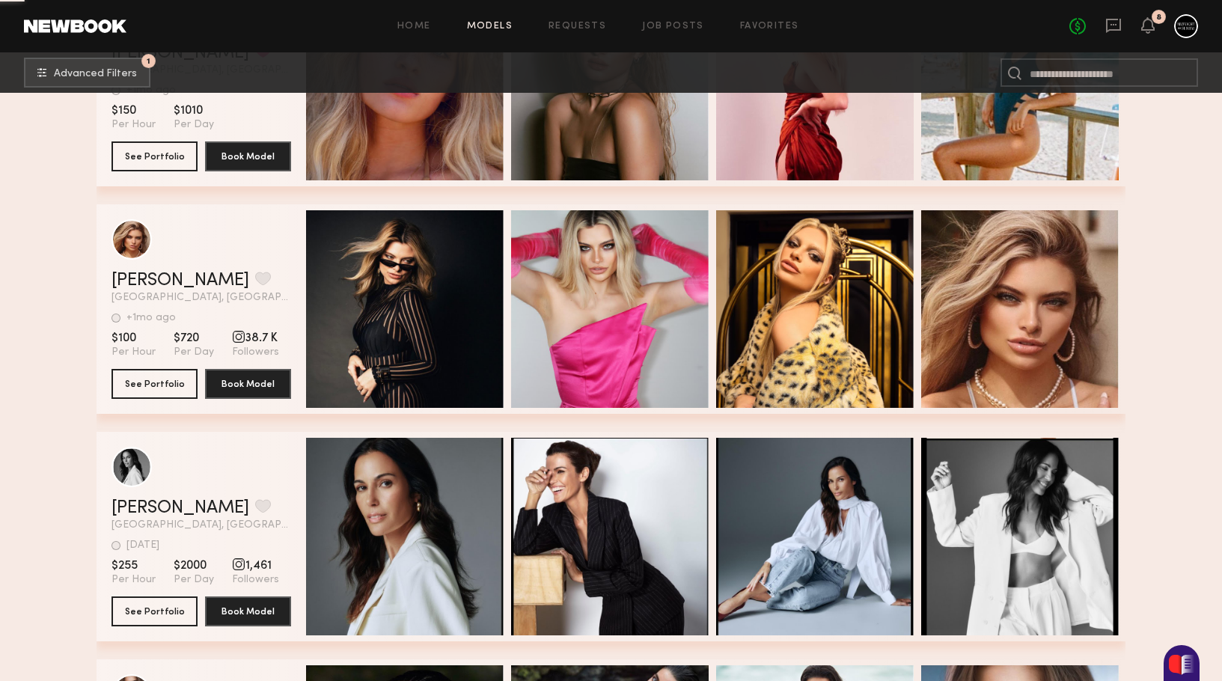
scroll to position [4511, 0]
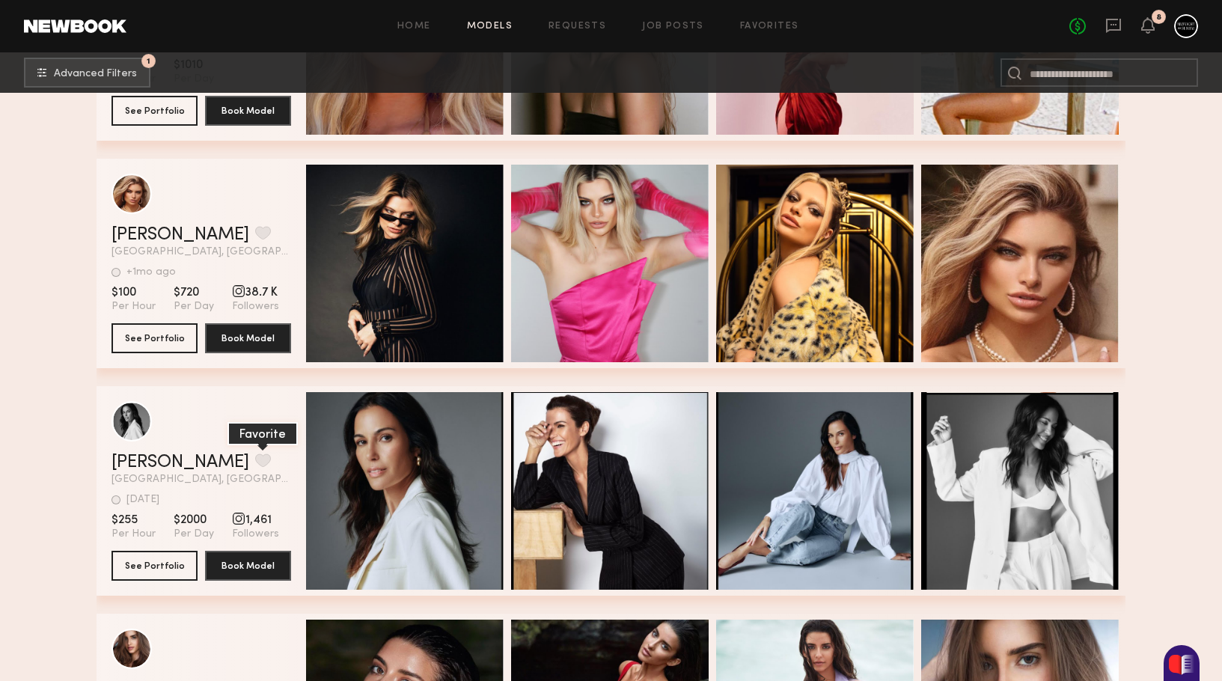
click at [255, 457] on button "grid" at bounding box center [263, 459] width 16 height 13
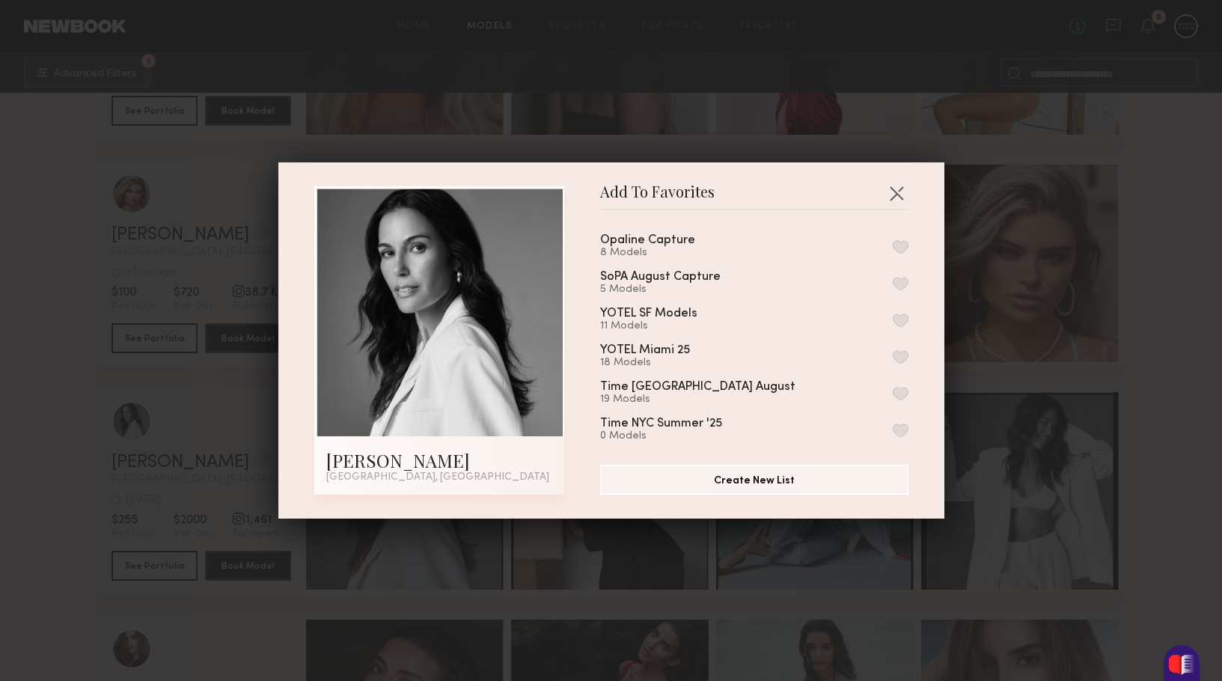
click at [892, 350] on button "button" at bounding box center [900, 356] width 16 height 13
click at [1036, 383] on div "Add To Favorites Laiz L. Miami, FL Add To Favorites Opaline Capture 8 Models So…" at bounding box center [611, 340] width 1222 height 681
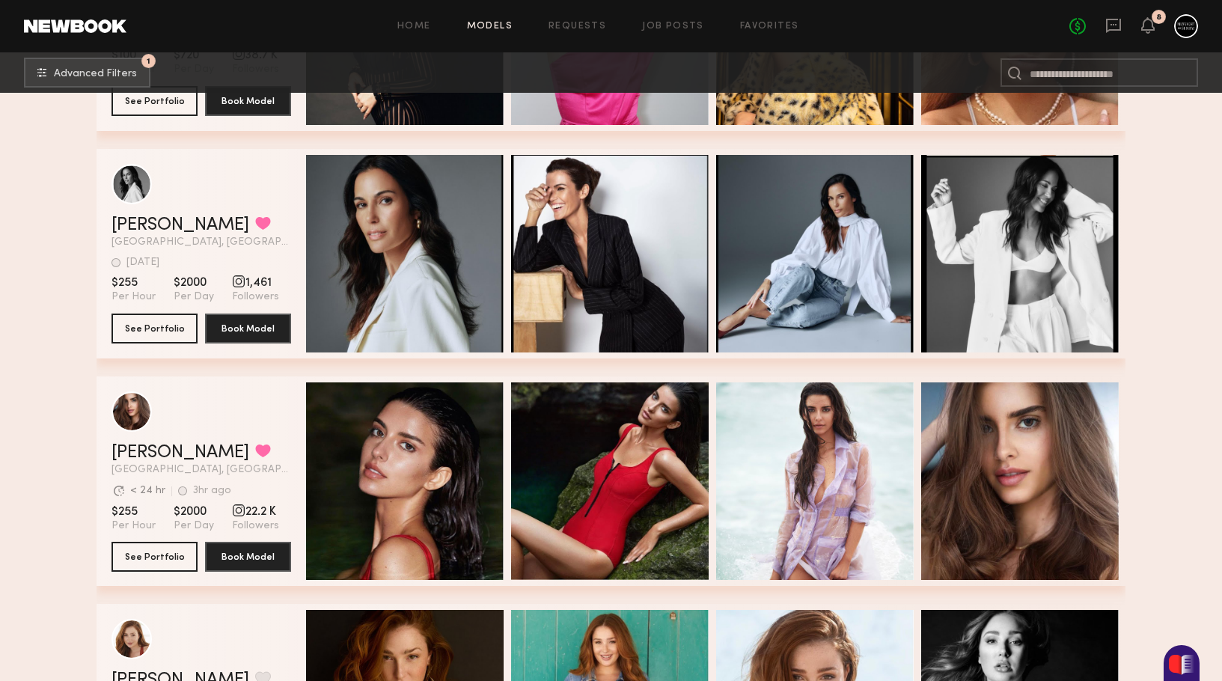
scroll to position [4745, 0]
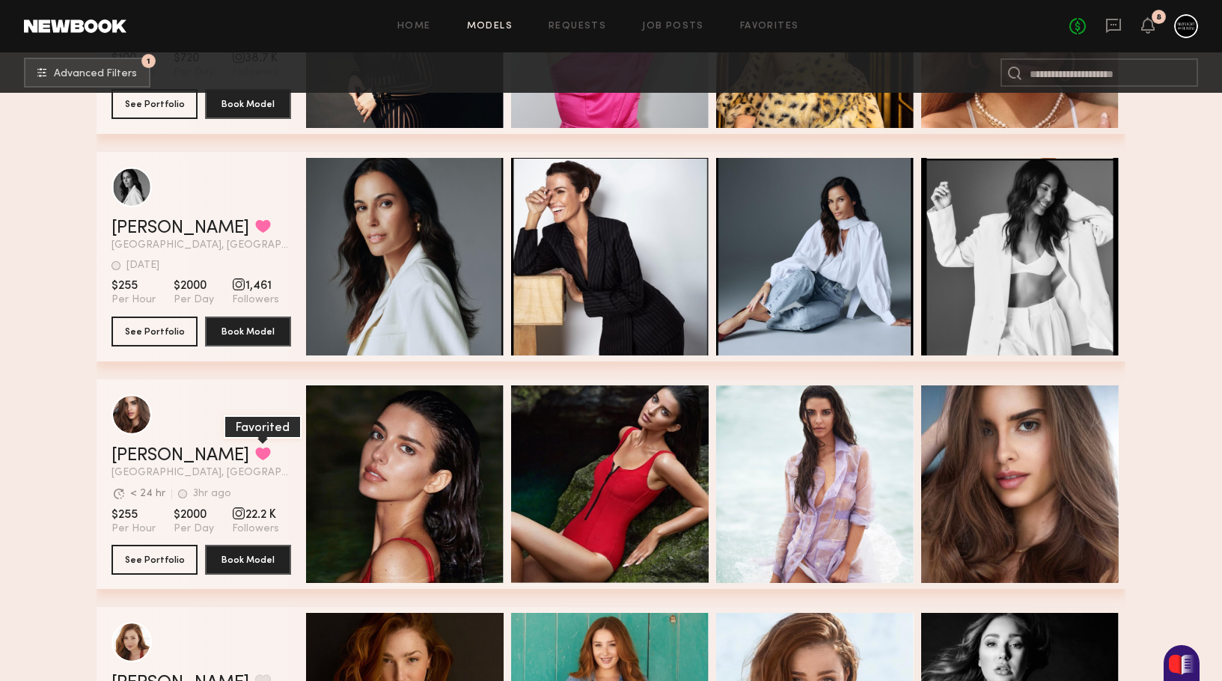
click at [255, 453] on button "grid" at bounding box center [263, 453] width 16 height 13
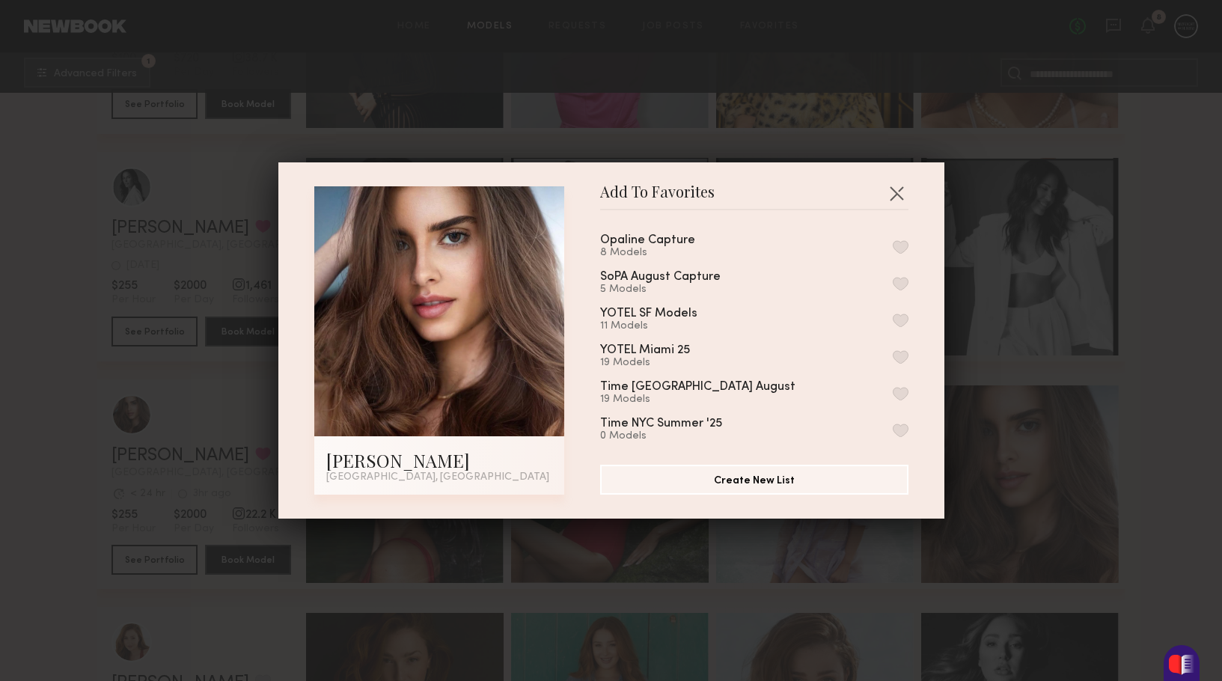
click at [900, 354] on button "button" at bounding box center [900, 356] width 16 height 13
click at [1145, 444] on div "Add To Favorites Giselle L. Miami, FL Add To Favorites Opaline Capture 8 Models…" at bounding box center [611, 340] width 1222 height 681
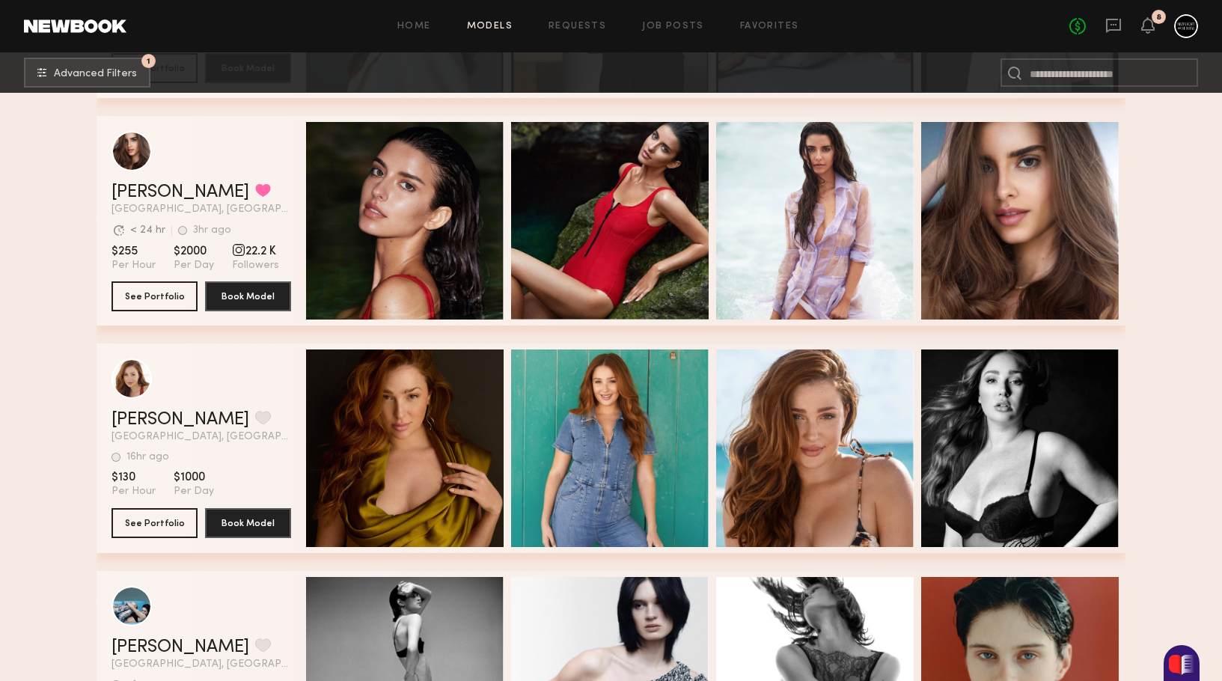
scroll to position [5074, 0]
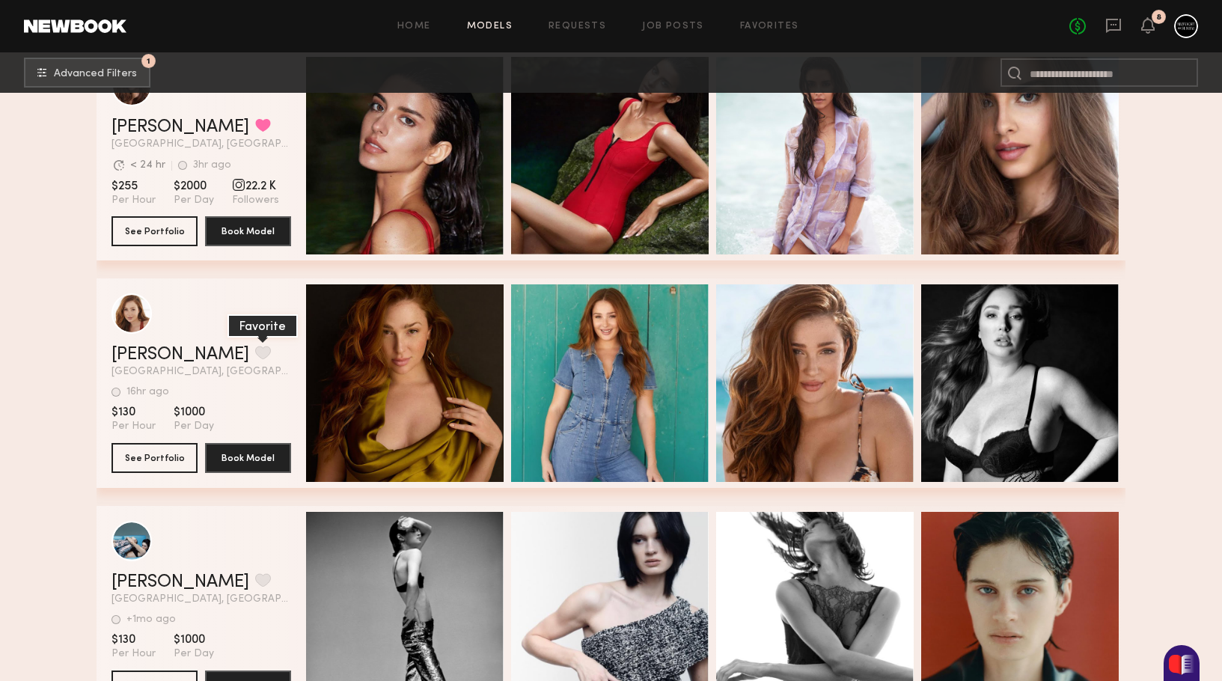
click at [255, 346] on button "grid" at bounding box center [263, 352] width 16 height 13
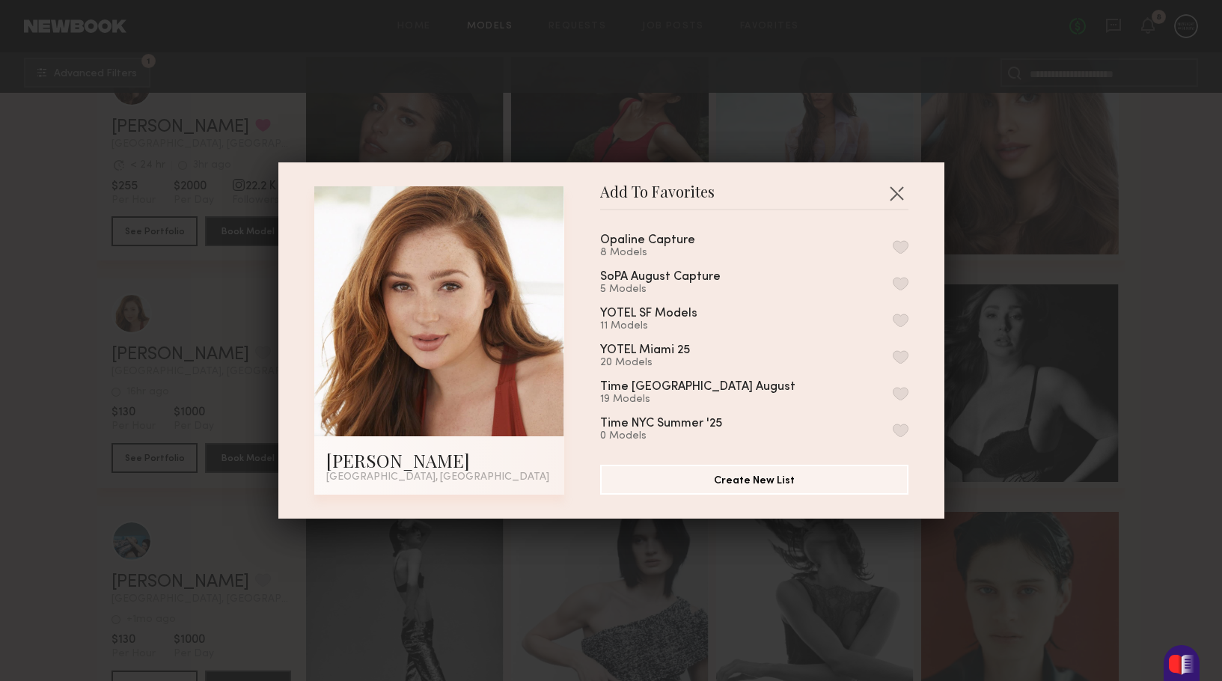
click at [898, 352] on button "button" at bounding box center [900, 356] width 16 height 13
click at [1144, 476] on div "Add To Favorites Alex F. Miami, FL Add To Favorites Opaline Capture 8 Models So…" at bounding box center [611, 340] width 1222 height 681
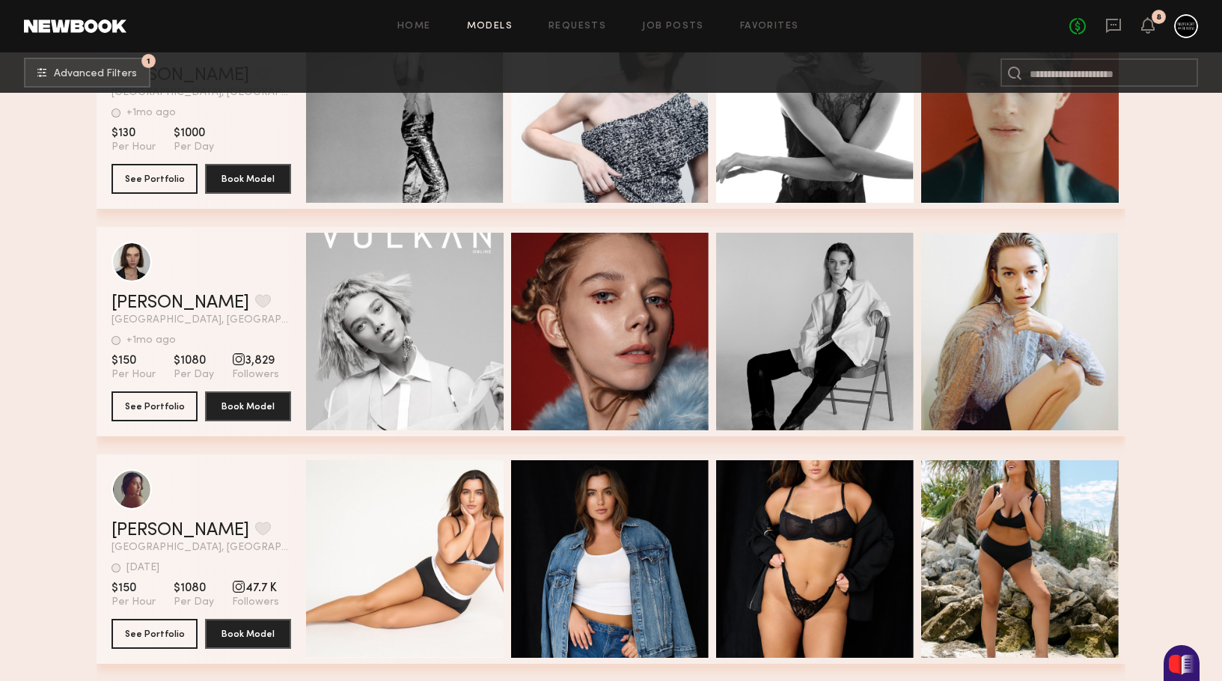
scroll to position [5591, 0]
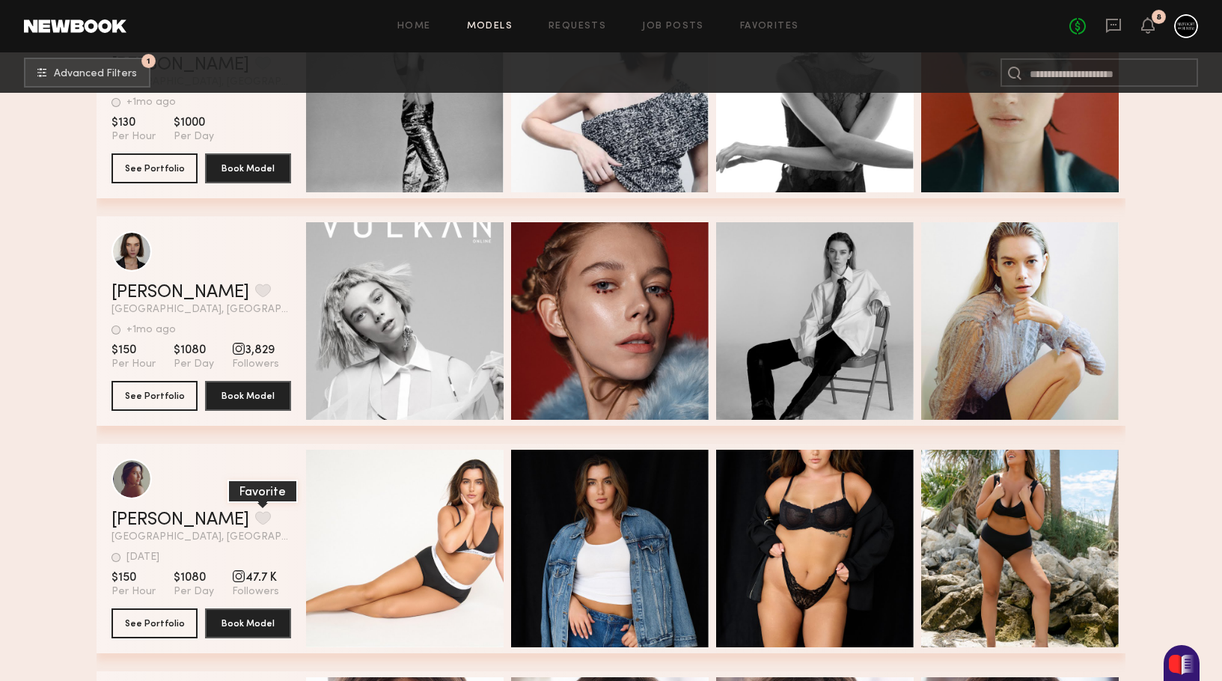
click at [255, 520] on button "grid" at bounding box center [263, 517] width 16 height 13
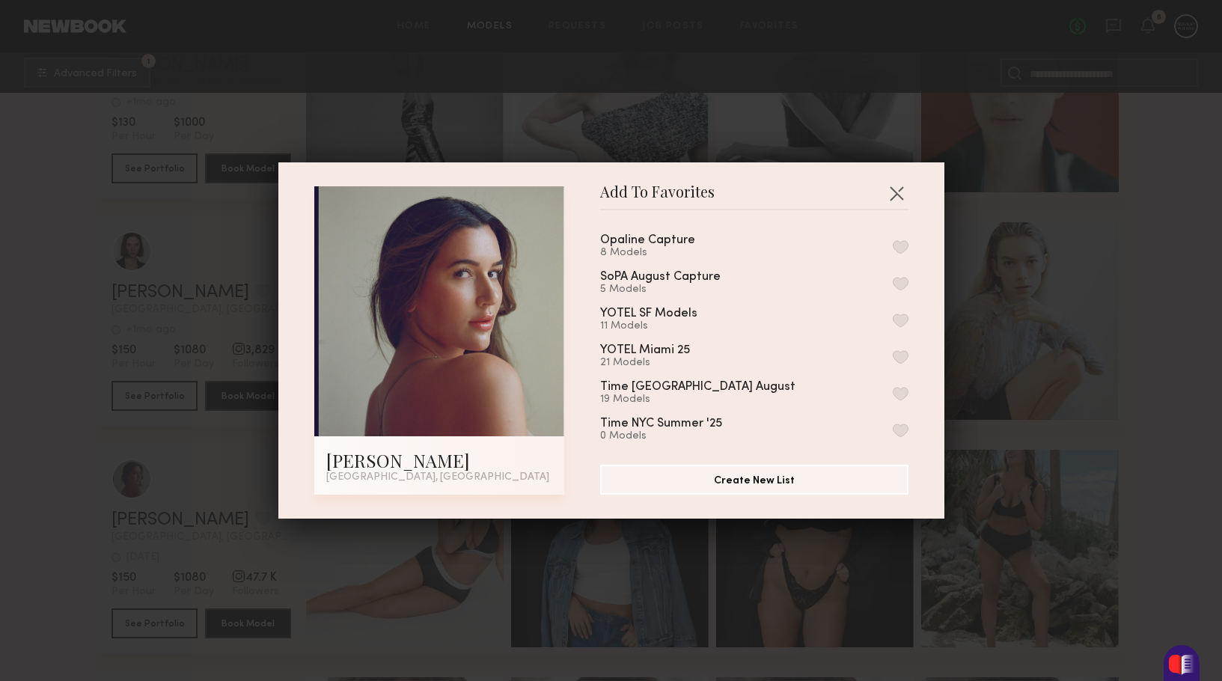
click at [898, 359] on button "button" at bounding box center [900, 356] width 16 height 13
click at [1147, 555] on div "Add To Favorites Nicole R. Miami, FL Add To Favorites Opaline Capture 8 Models …" at bounding box center [611, 340] width 1222 height 681
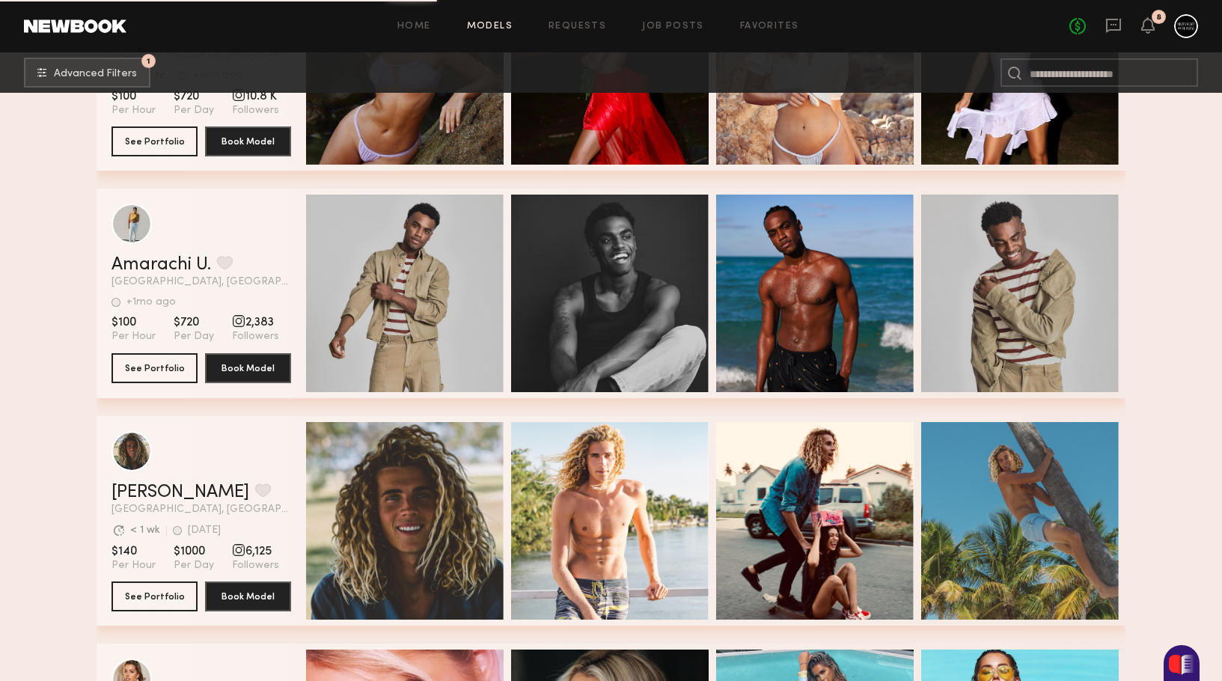
scroll to position [7753, 0]
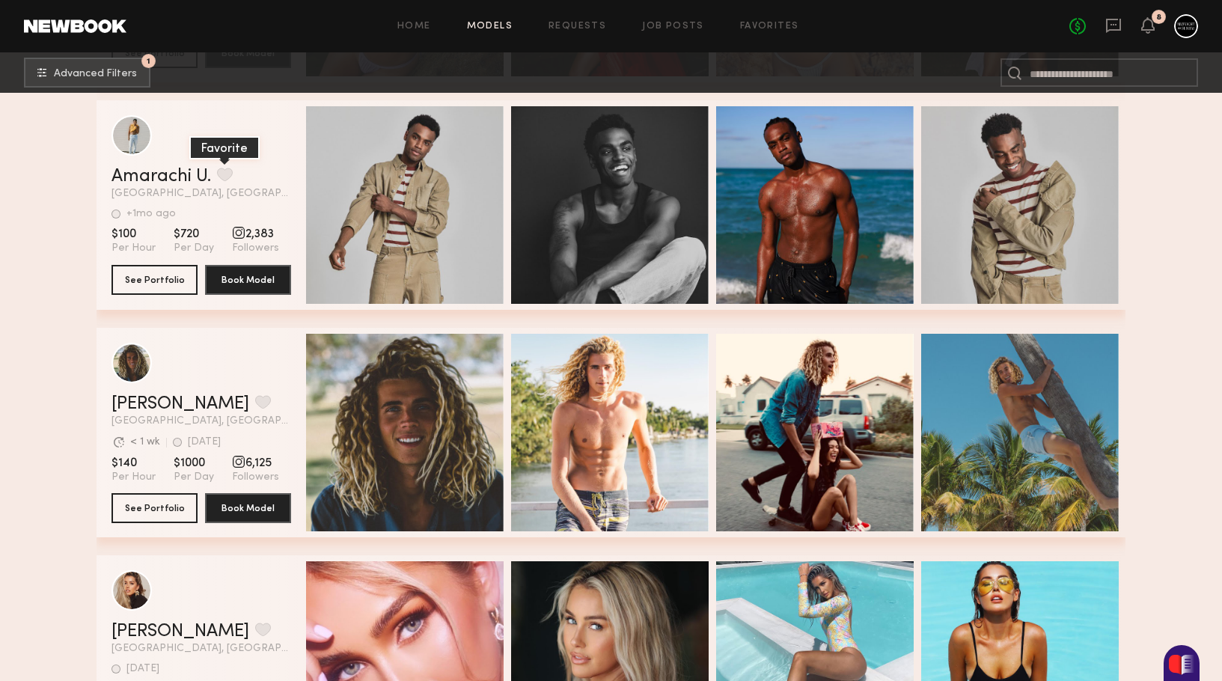
click at [227, 174] on button "grid" at bounding box center [225, 174] width 16 height 13
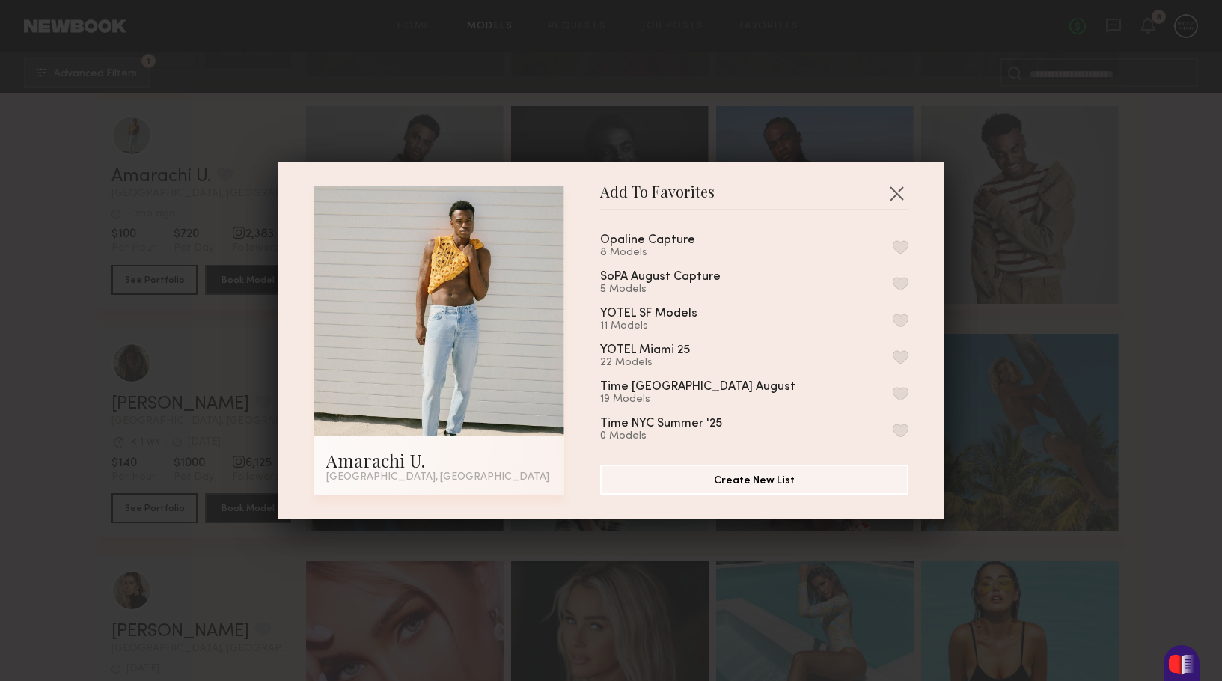
click at [897, 353] on button "button" at bounding box center [900, 356] width 16 height 13
click at [972, 417] on div "Add To Favorites Amarachi U. Miami, FL Add To Favorites Opaline Capture 8 Model…" at bounding box center [611, 340] width 1222 height 681
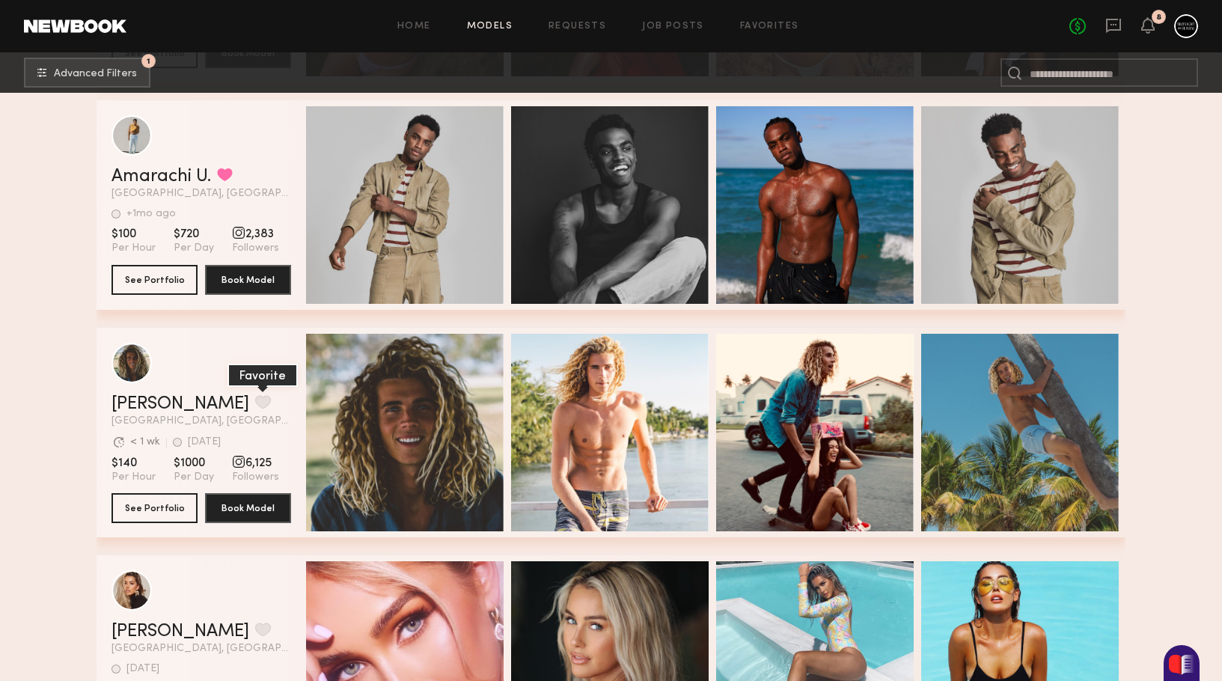
click at [255, 399] on button "grid" at bounding box center [263, 401] width 16 height 13
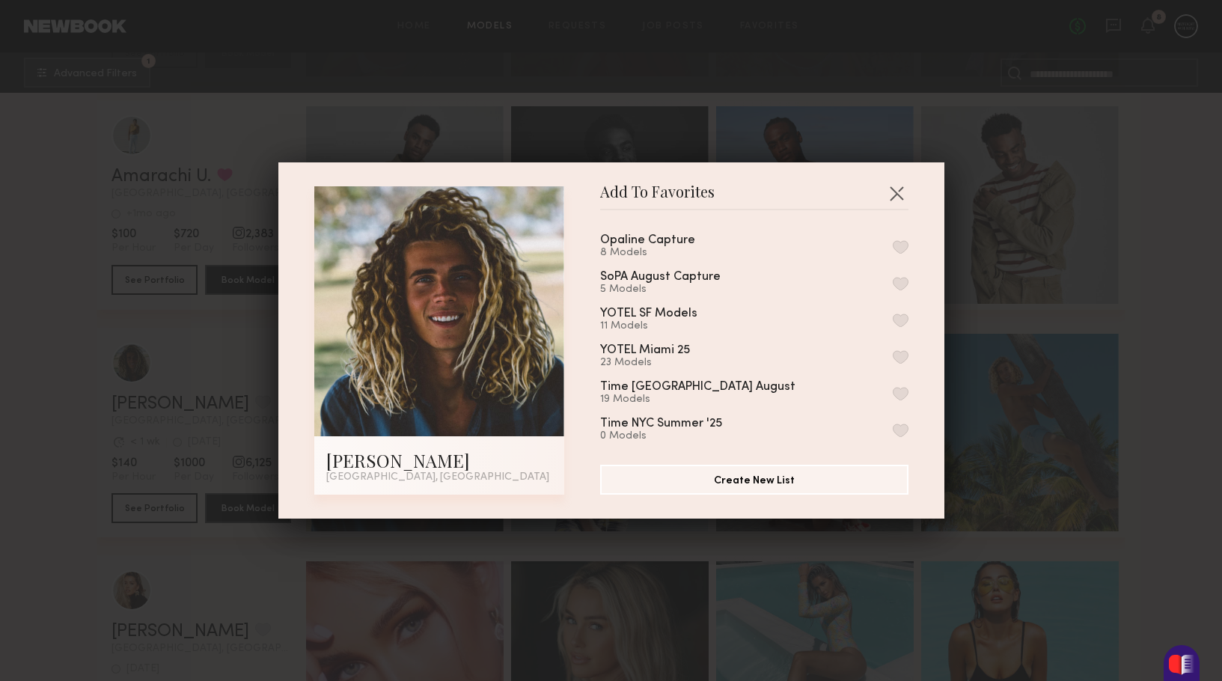
click at [900, 358] on button "button" at bounding box center [900, 356] width 16 height 13
click at [1162, 337] on div "Add To Favorites Evan M. Miami Beach, FL Add To Favorites Opaline Capture 8 Mod…" at bounding box center [611, 340] width 1222 height 681
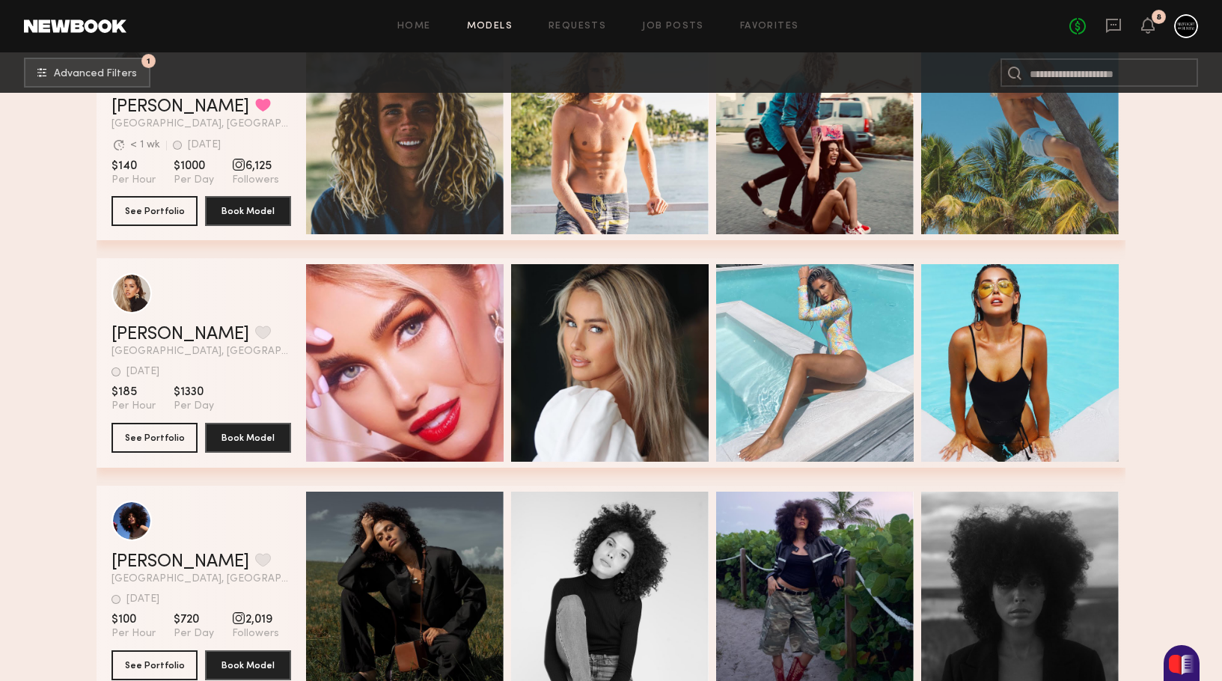
scroll to position [8056, 0]
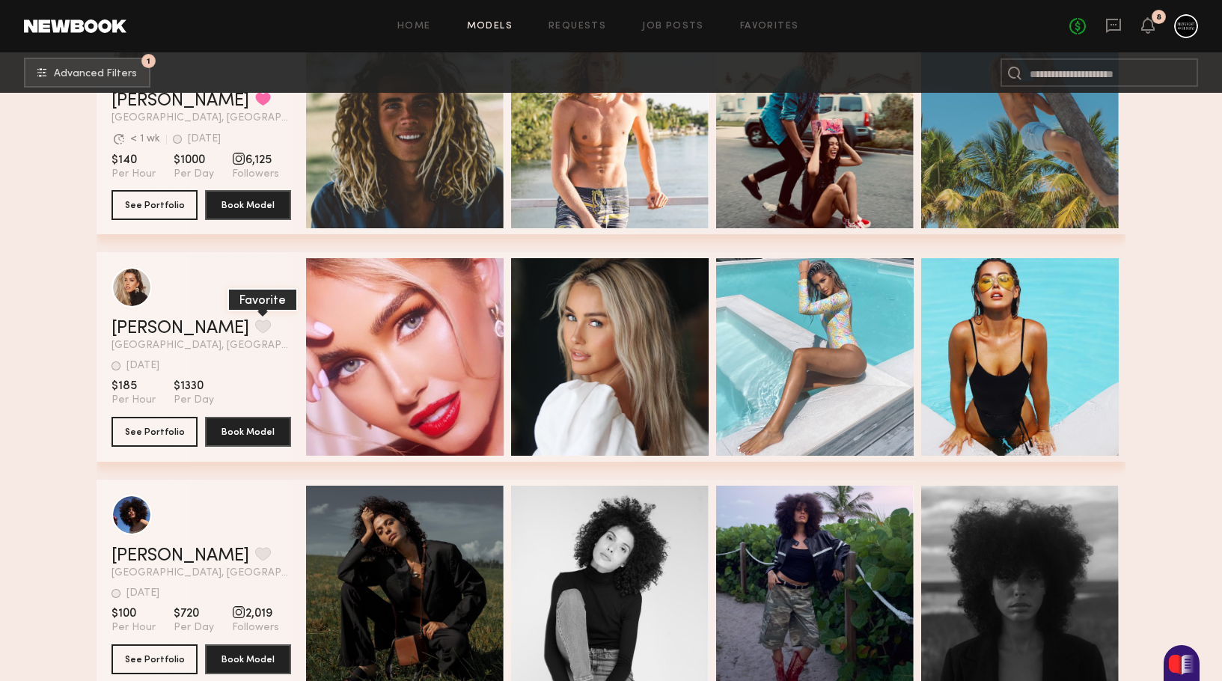
click at [255, 325] on button "grid" at bounding box center [263, 325] width 16 height 13
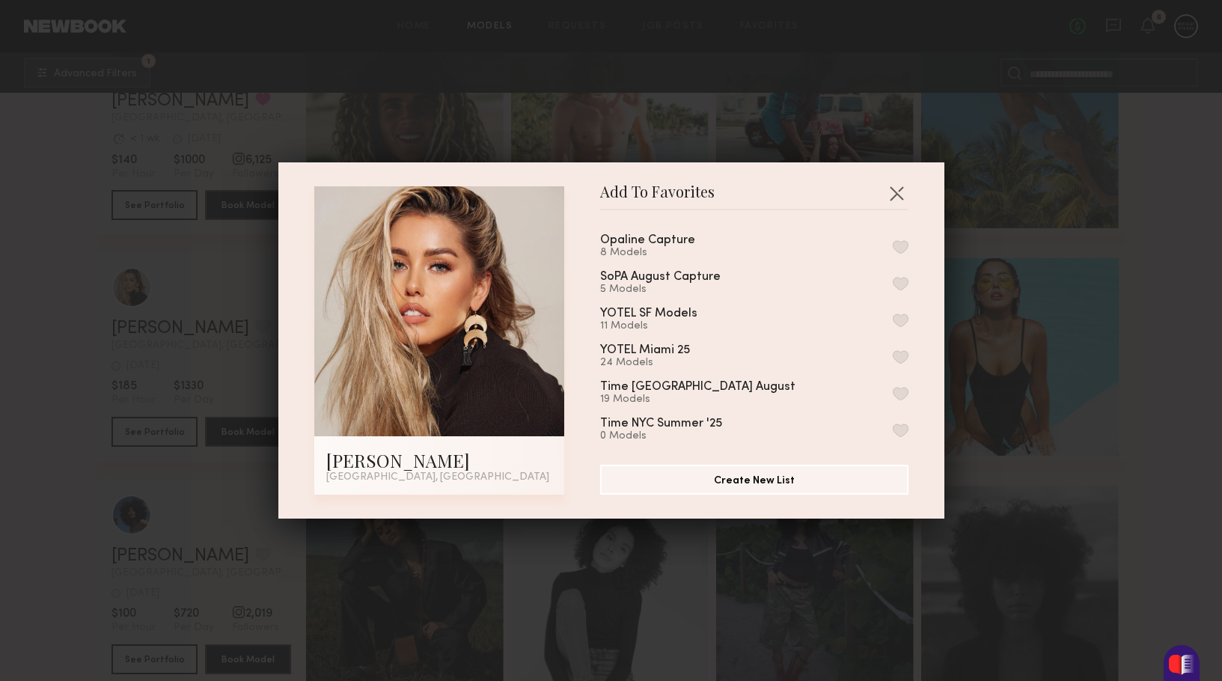
click at [901, 355] on button "button" at bounding box center [900, 356] width 16 height 13
click at [1042, 373] on div "Add To Favorites Karlee E. Miami, FL Add To Favorites Opaline Capture 8 Models …" at bounding box center [611, 340] width 1222 height 681
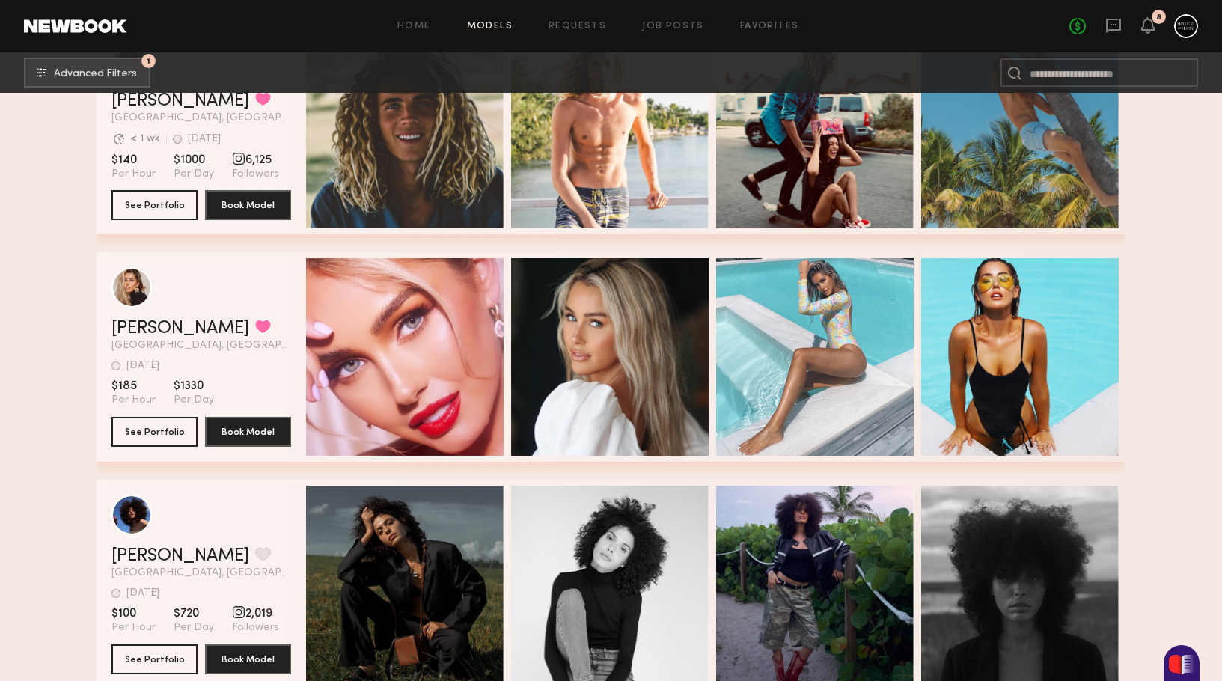
scroll to position [8230, 0]
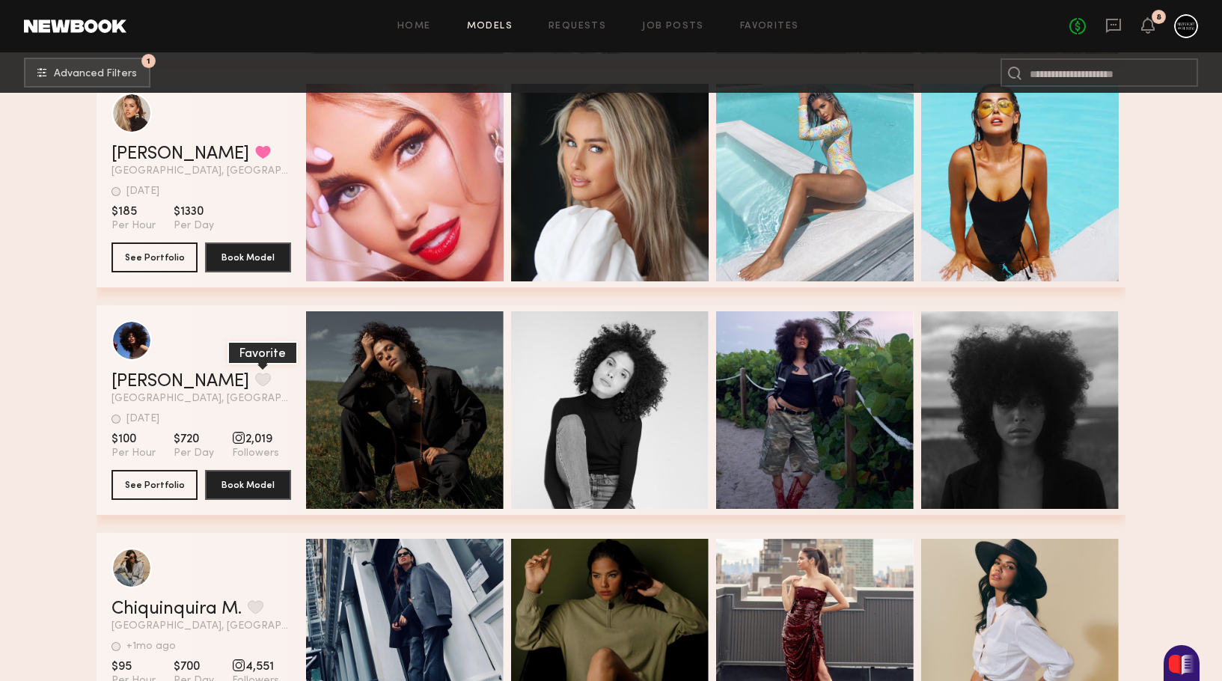
click at [255, 384] on button "grid" at bounding box center [263, 379] width 16 height 13
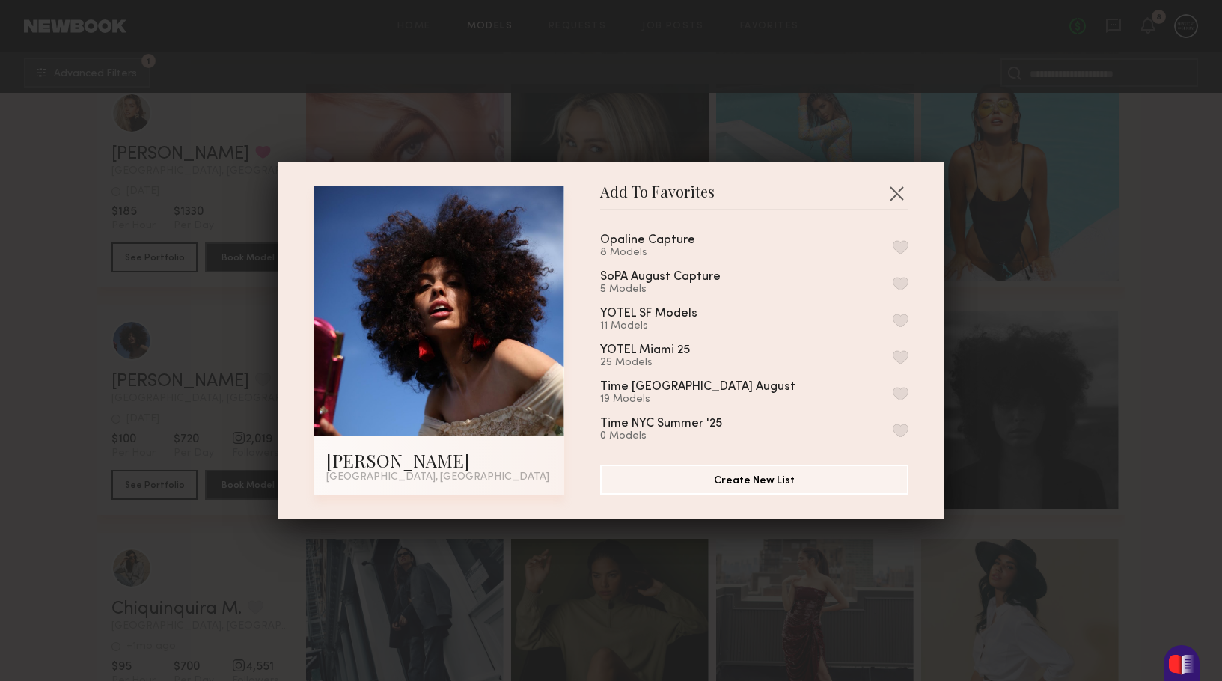
click at [896, 360] on button "button" at bounding box center [900, 356] width 16 height 13
click at [1056, 416] on div "Add To Favorites TraSeanna M. Miami, FL Add To Favorites Opaline Capture 8 Mode…" at bounding box center [611, 340] width 1222 height 681
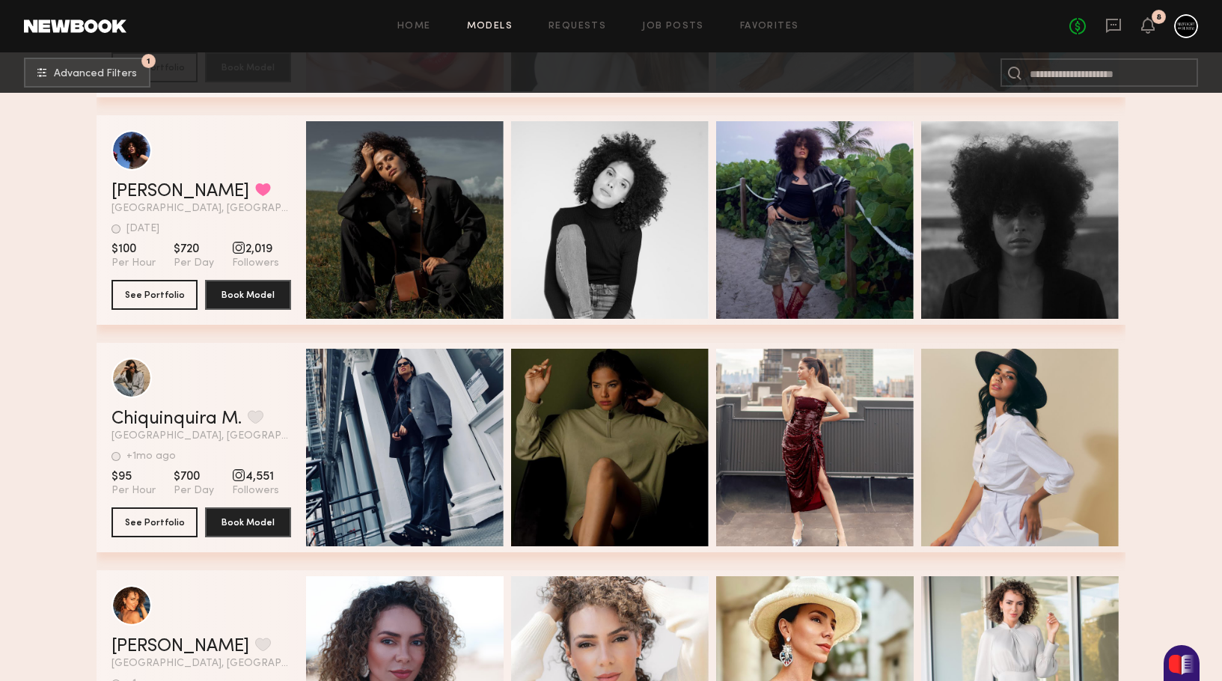
scroll to position [8420, 0]
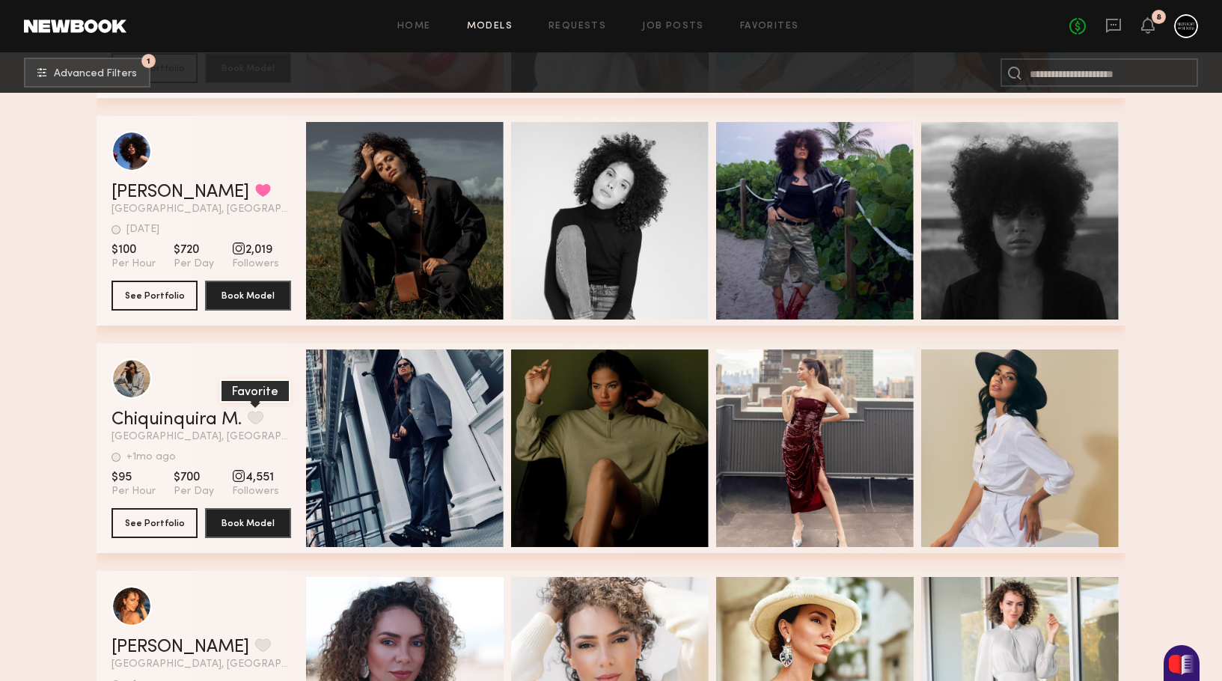
click at [253, 417] on button "grid" at bounding box center [256, 417] width 16 height 13
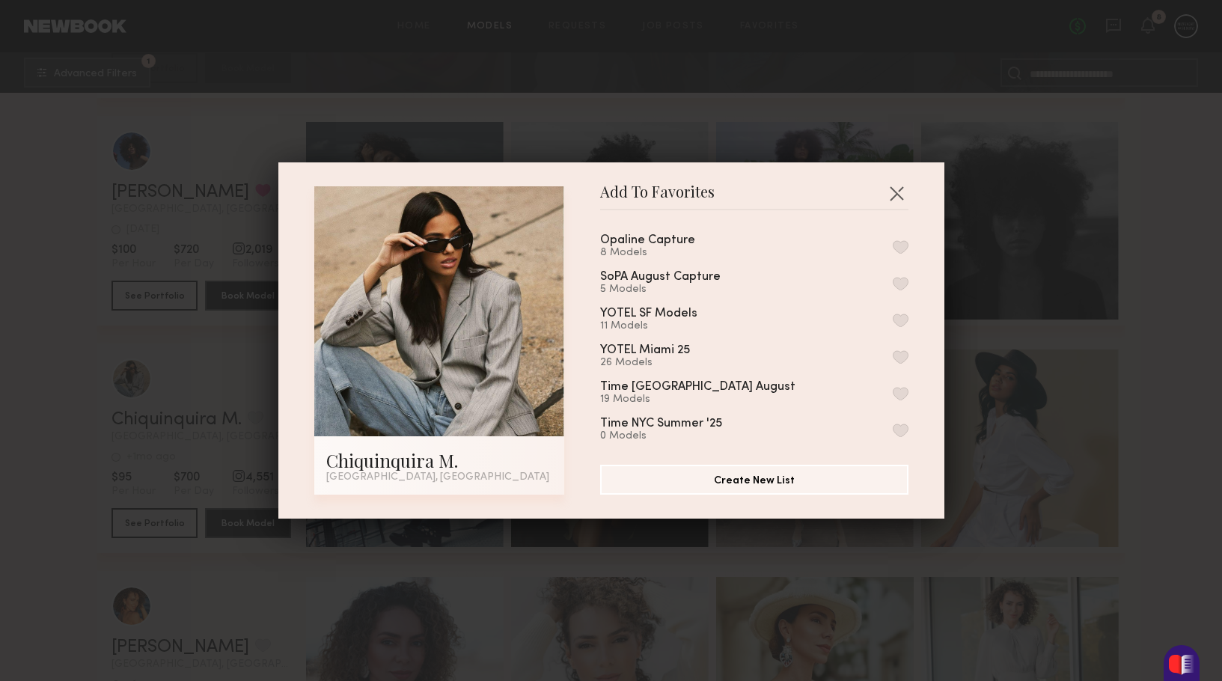
click at [887, 354] on div "YOTEL Miami 25 26 Models" at bounding box center [754, 356] width 308 height 25
click at [913, 353] on div "Opaline Capture 8 Models SoPA August Capture 5 Models YOTEL SF Models 11 Models…" at bounding box center [761, 331] width 323 height 218
click at [896, 354] on button "button" at bounding box center [900, 356] width 16 height 13
click at [1100, 449] on div "Add To Favorites Chiquinquira M. Miami, FL Add To Favorites Opaline Capture 8 M…" at bounding box center [611, 340] width 1222 height 681
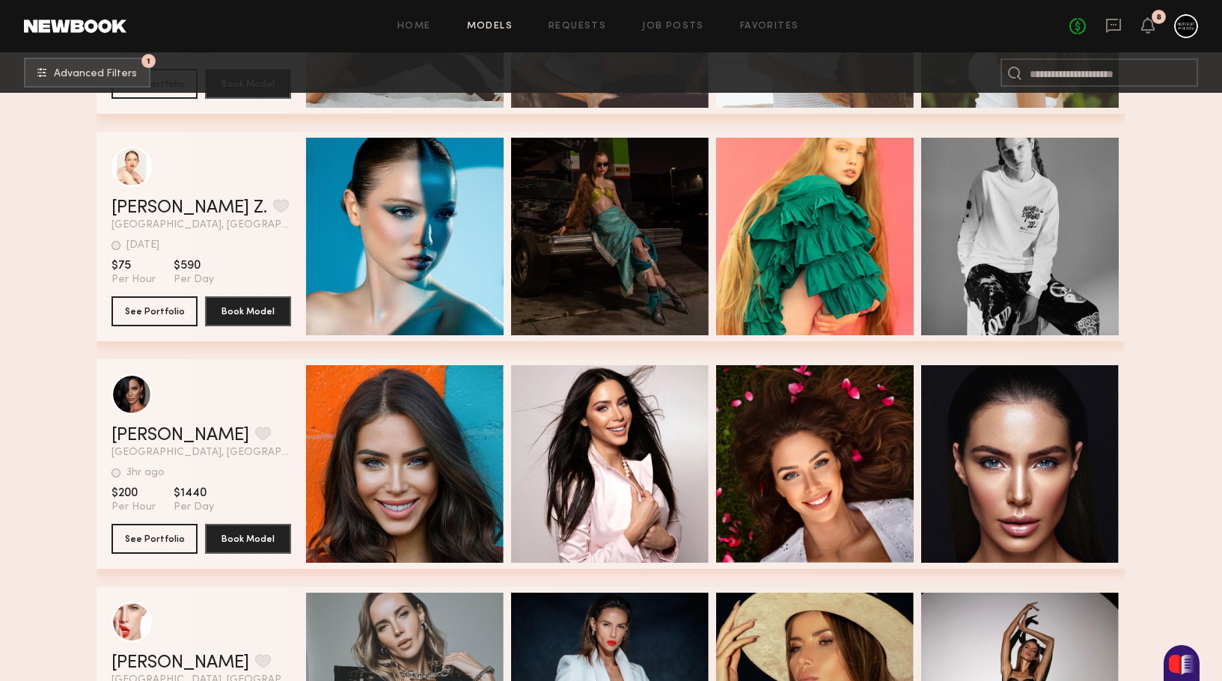
scroll to position [10640, 0]
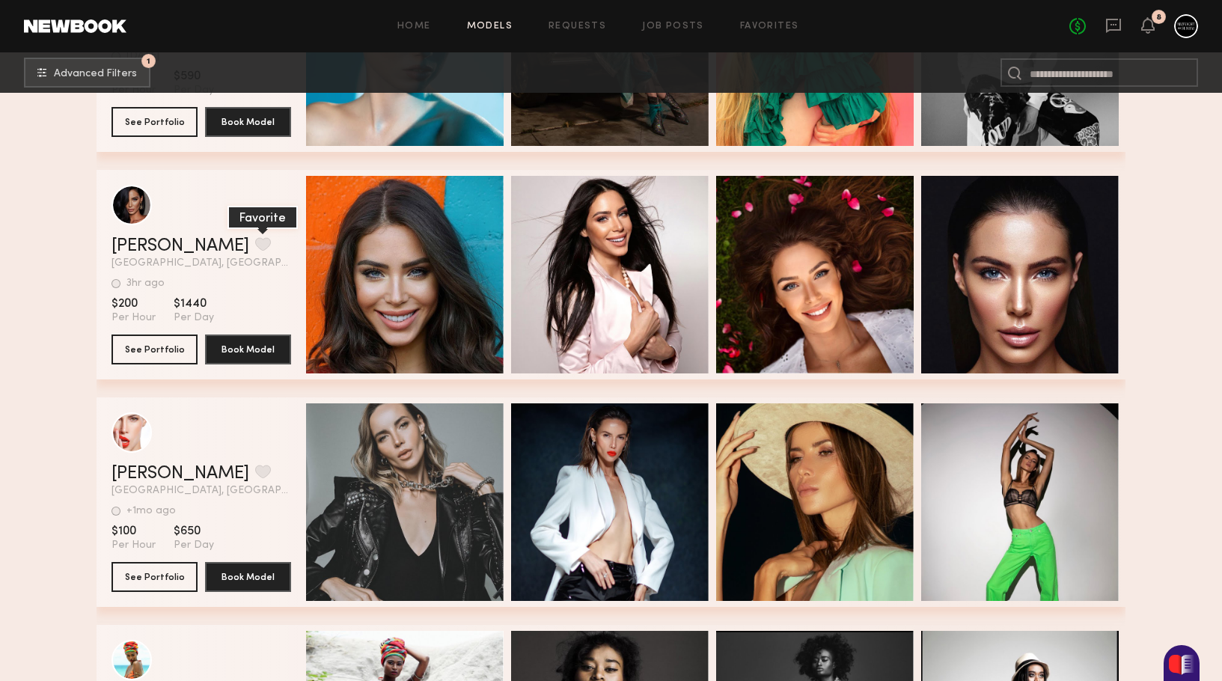
click at [255, 246] on button "grid" at bounding box center [263, 243] width 16 height 13
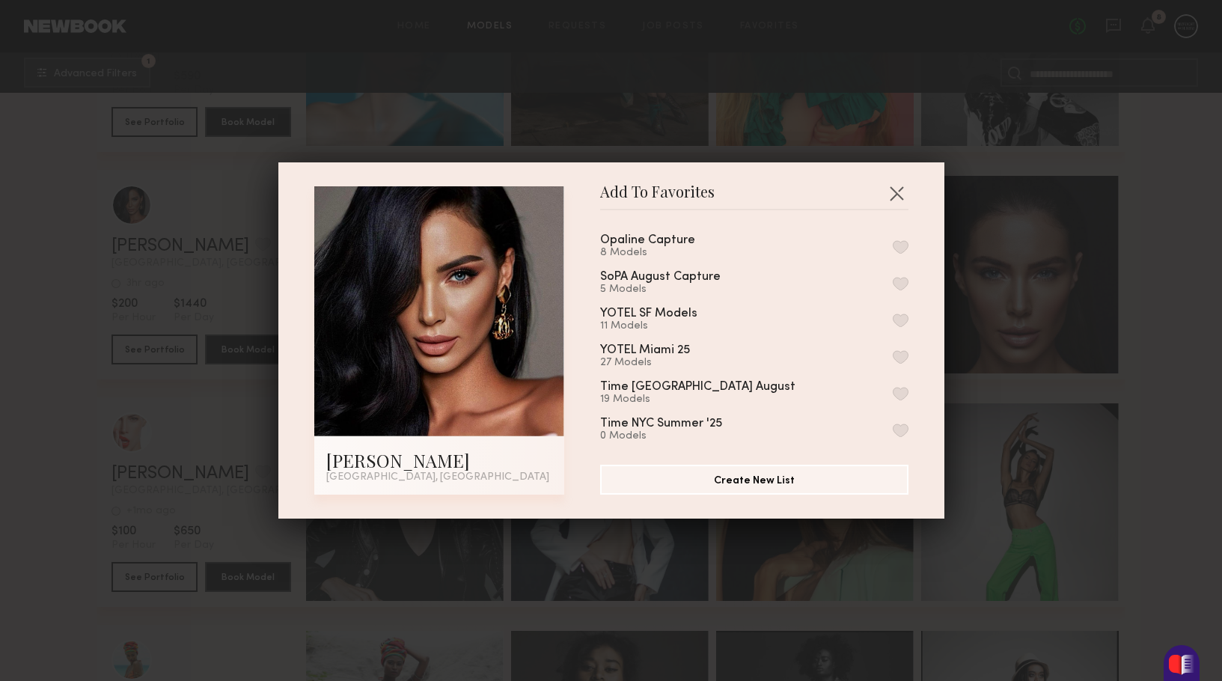
click at [898, 355] on button "button" at bounding box center [900, 356] width 16 height 13
click at [1186, 400] on div "Add To Favorites Anya E. Fort Lauderdale, FL Add To Favorites Opaline Capture 8…" at bounding box center [611, 340] width 1222 height 681
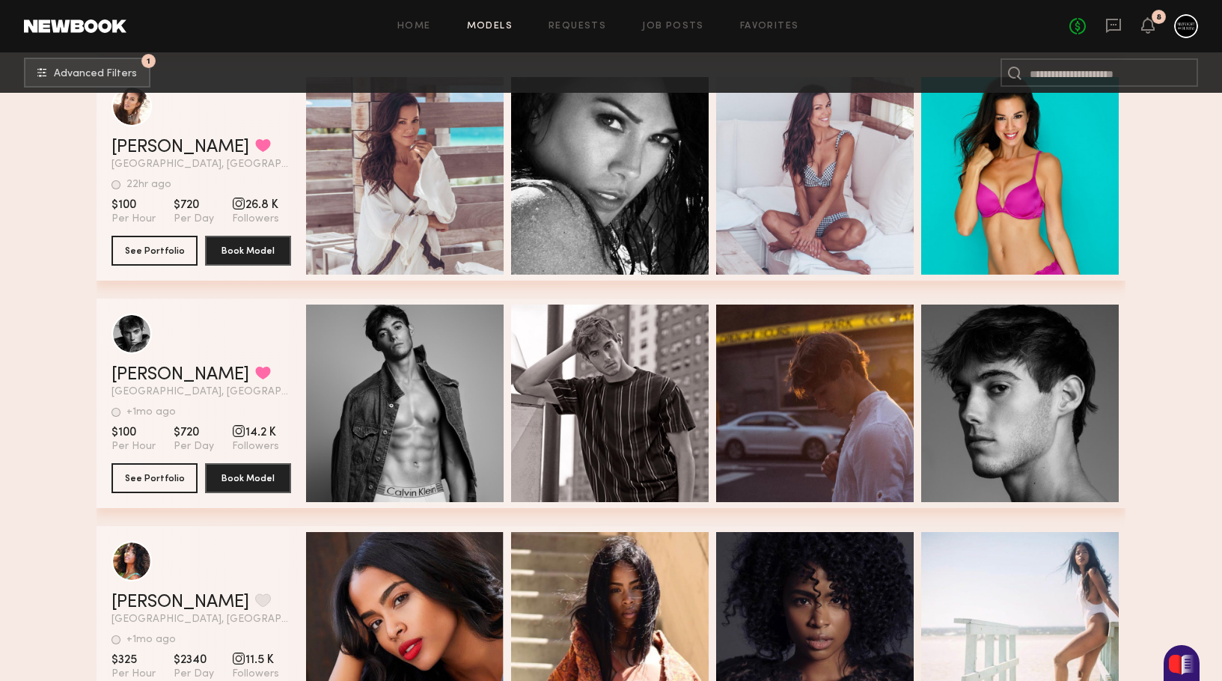
scroll to position [12102, 0]
click at [255, 370] on button "grid" at bounding box center [263, 373] width 16 height 13
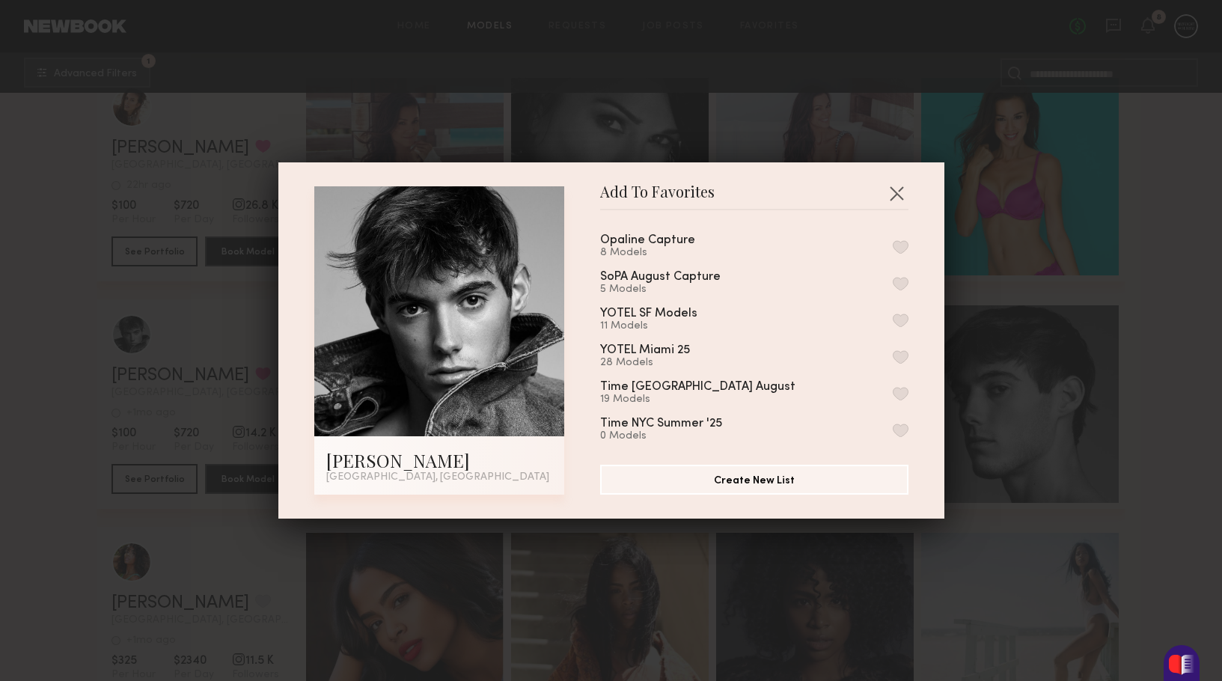
click at [895, 357] on button "button" at bounding box center [900, 356] width 16 height 13
click at [1121, 373] on div "Add To Favorites Levi C. Miami, FL Add To Favorites Opaline Capture 8 Models So…" at bounding box center [611, 340] width 1222 height 681
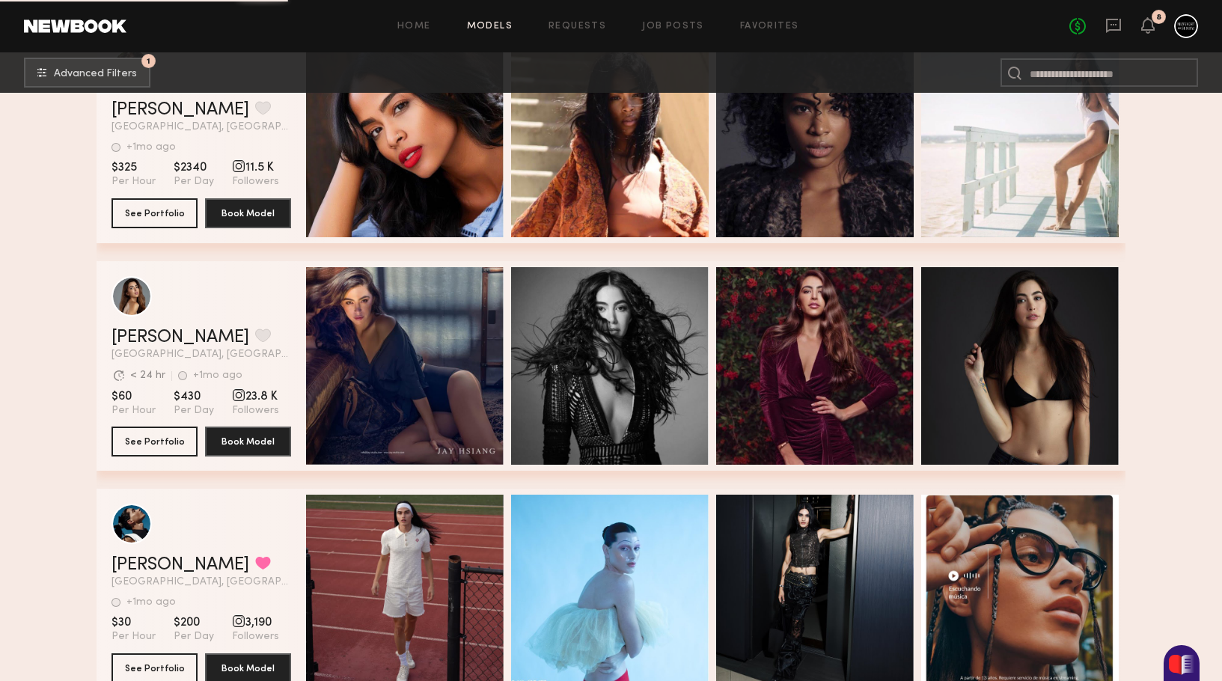
scroll to position [12594, 0]
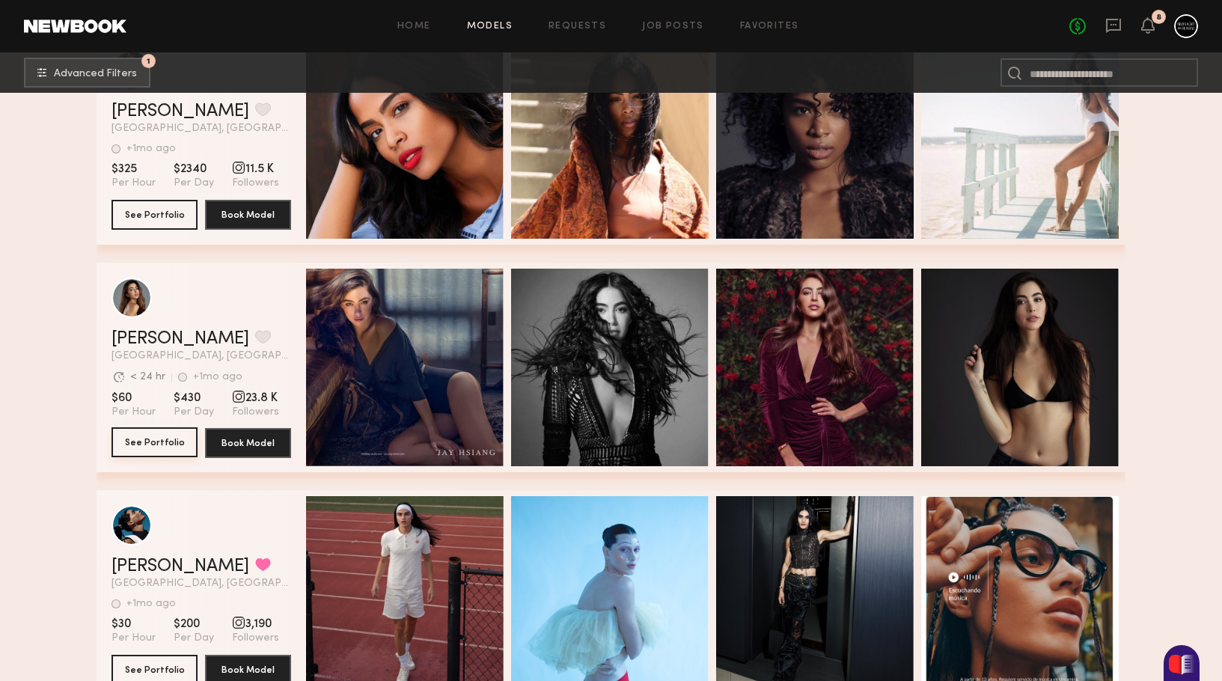
click at [159, 445] on button "See Portfolio" at bounding box center [154, 442] width 86 height 30
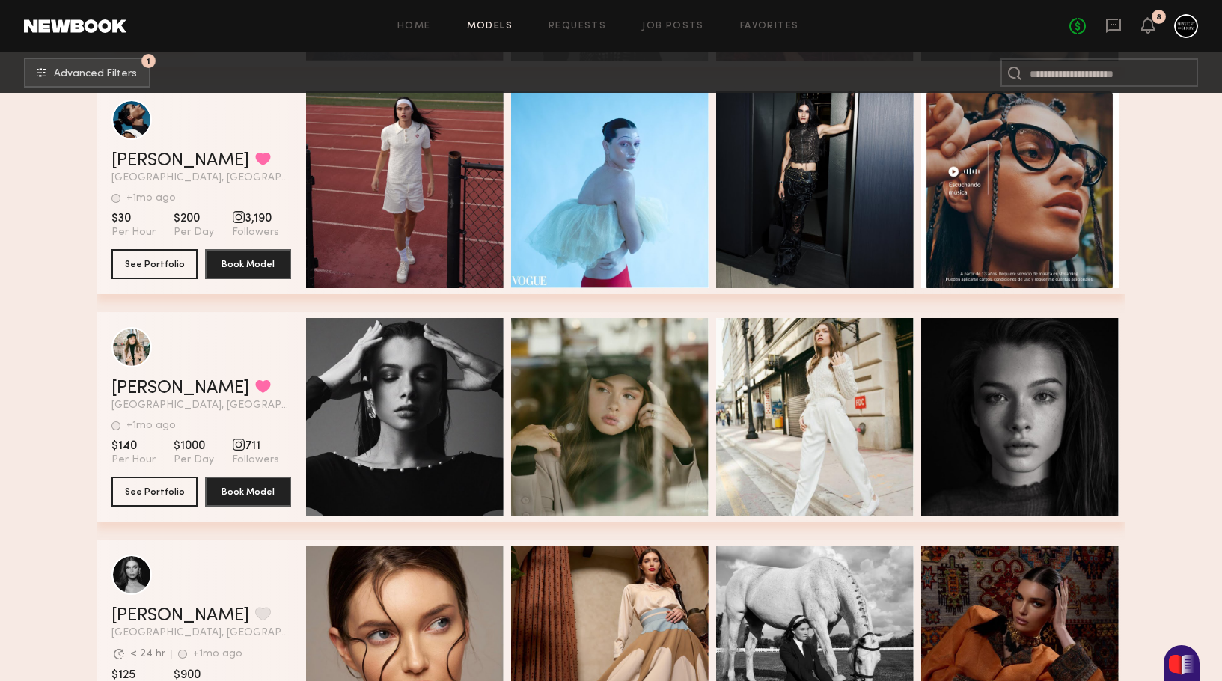
scroll to position [13004, 0]
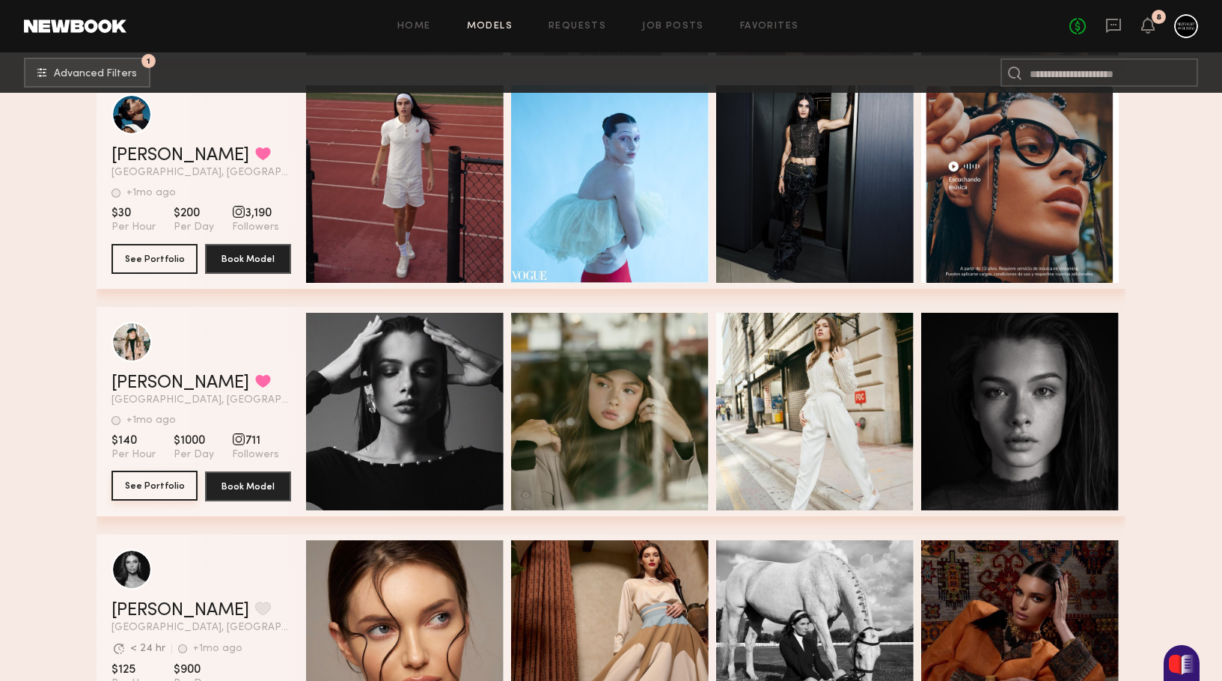
click at [171, 486] on button "See Portfolio" at bounding box center [154, 486] width 86 height 30
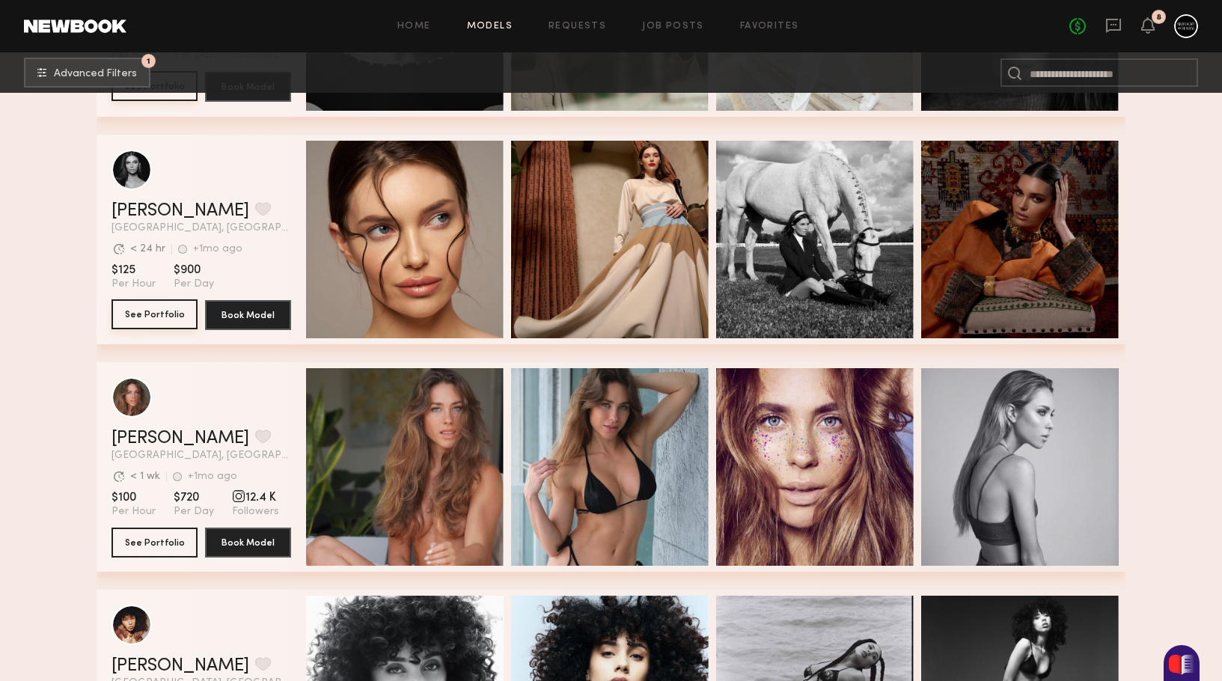
scroll to position [13749, 0]
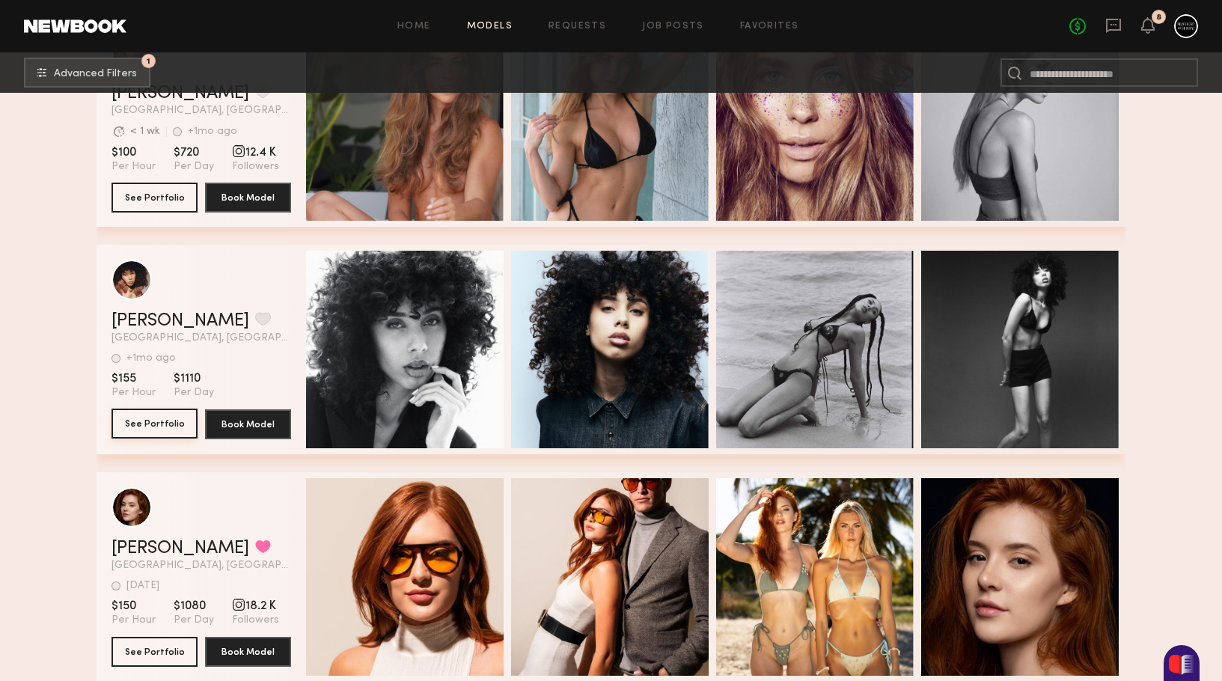
click at [169, 419] on button "See Portfolio" at bounding box center [154, 423] width 86 height 30
click at [255, 316] on button "grid" at bounding box center [263, 318] width 16 height 13
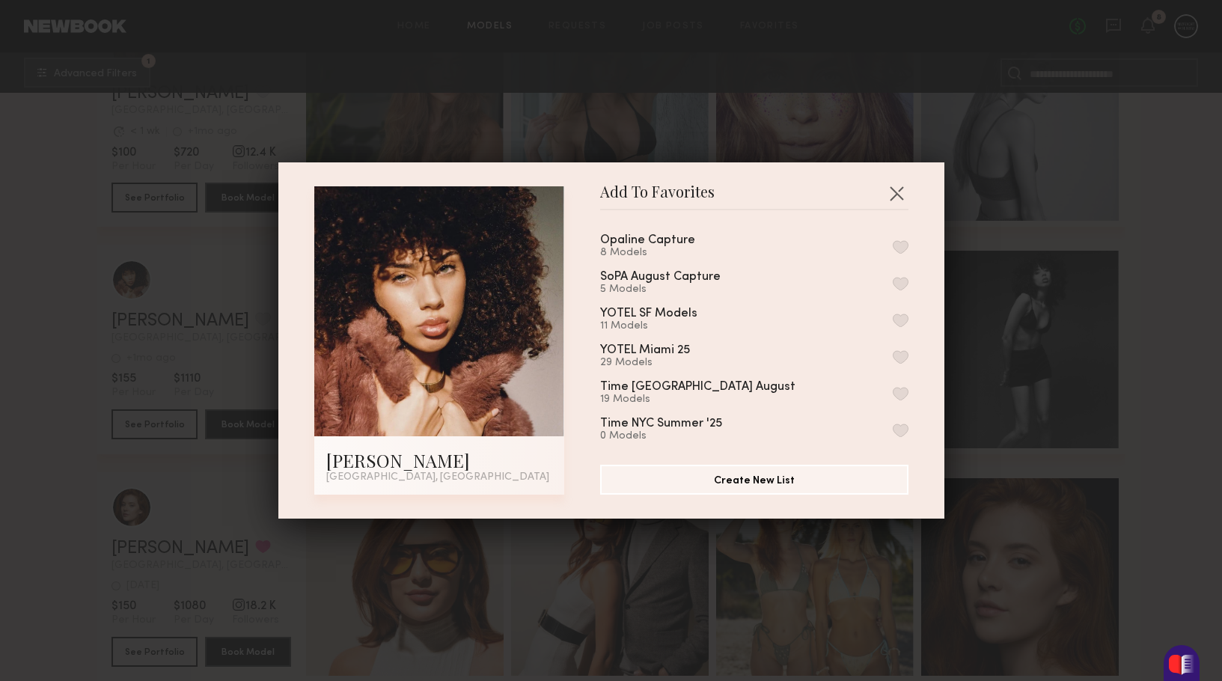
click at [901, 355] on button "button" at bounding box center [900, 356] width 16 height 13
click at [1137, 384] on div "Add To Favorites isa l. Miami, FL Add To Favorites Opaline Capture 8 Models SoP…" at bounding box center [611, 340] width 1222 height 681
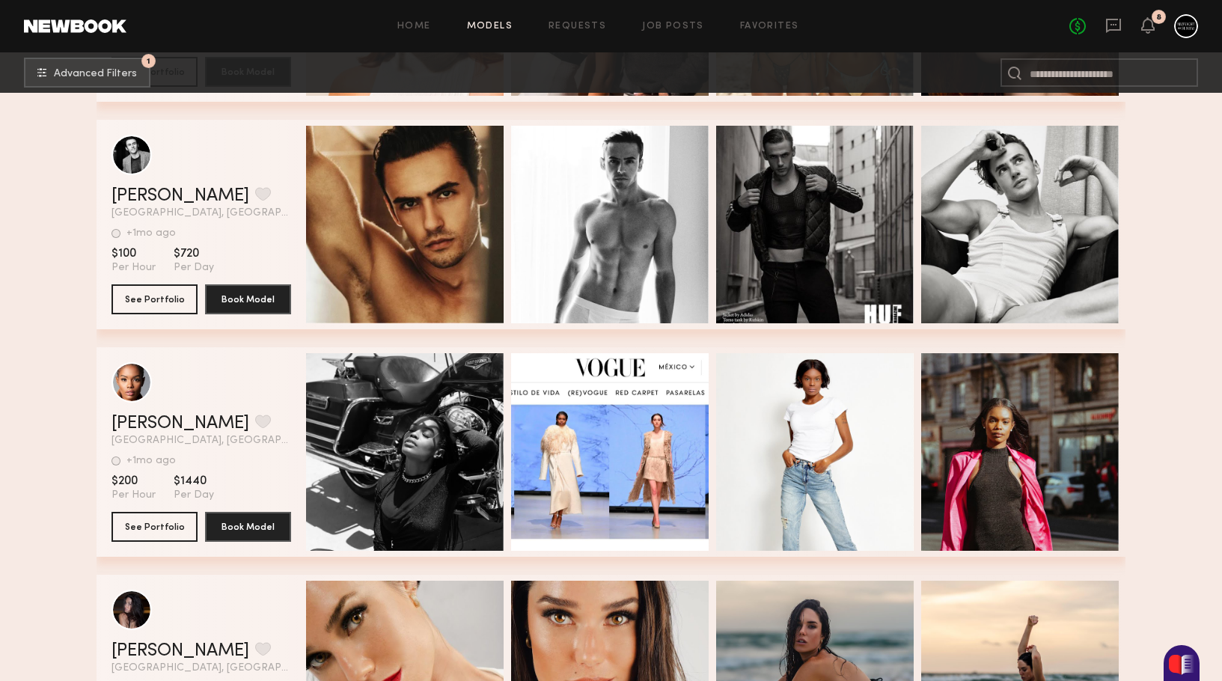
scroll to position [14500, 0]
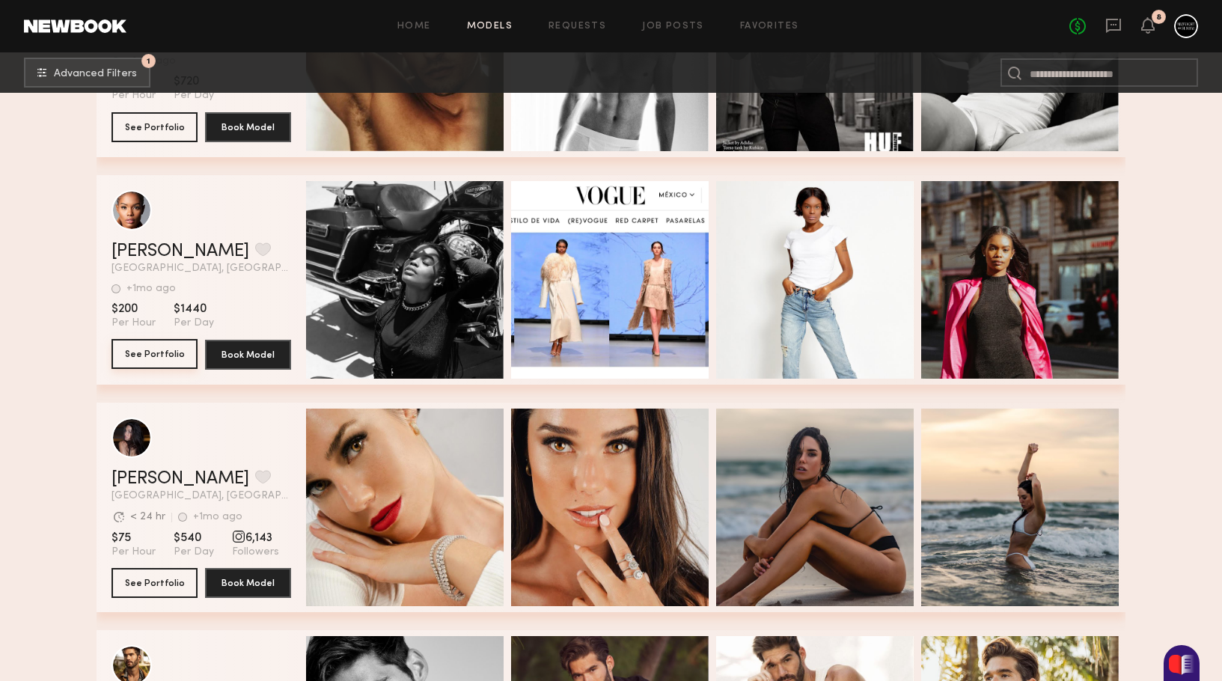
click at [170, 349] on button "See Portfolio" at bounding box center [154, 354] width 86 height 30
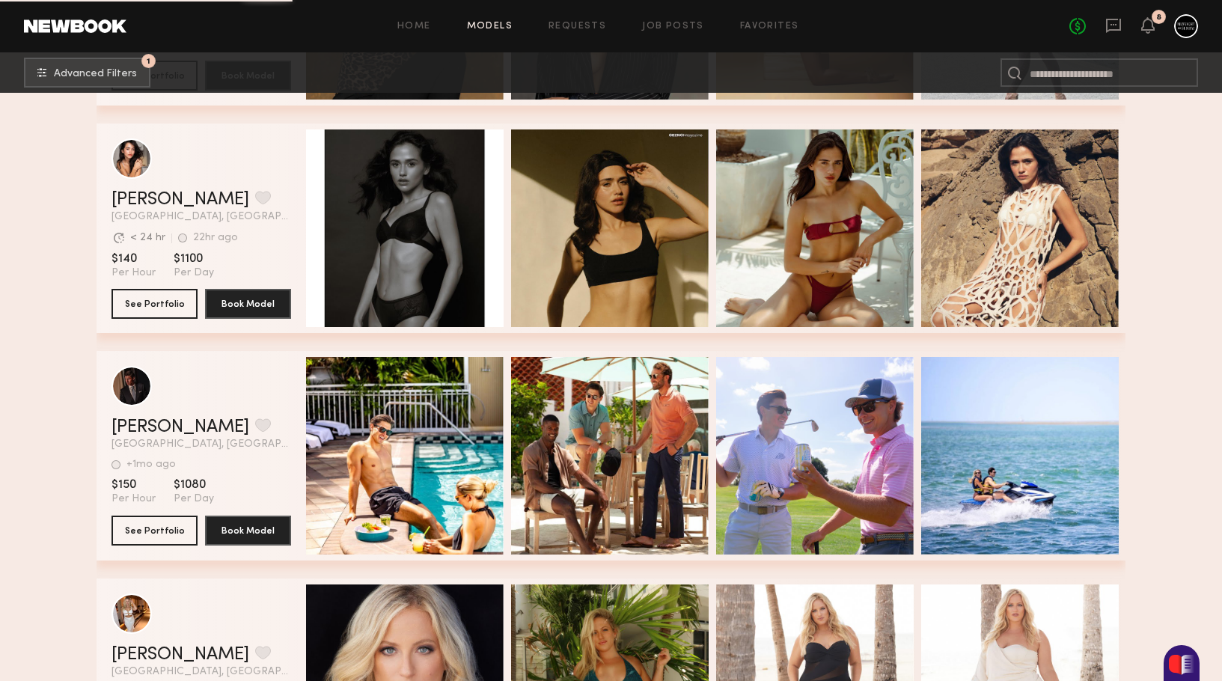
scroll to position [15374, 0]
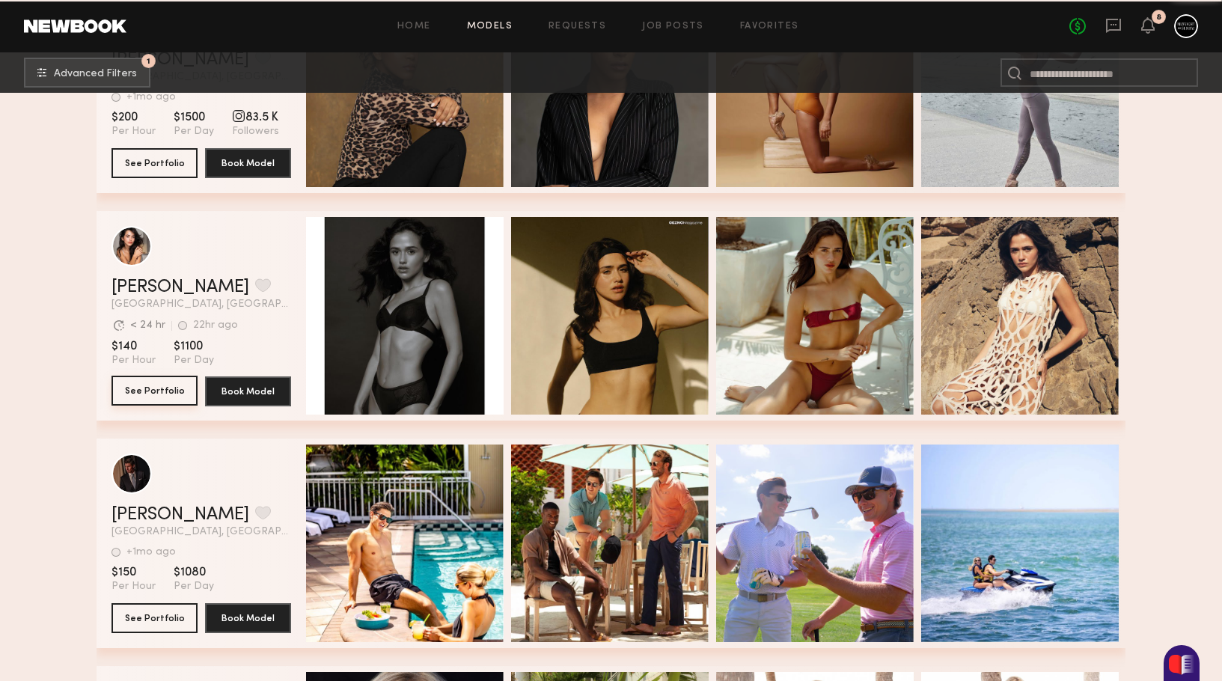
click at [157, 392] on button "See Portfolio" at bounding box center [154, 391] width 86 height 30
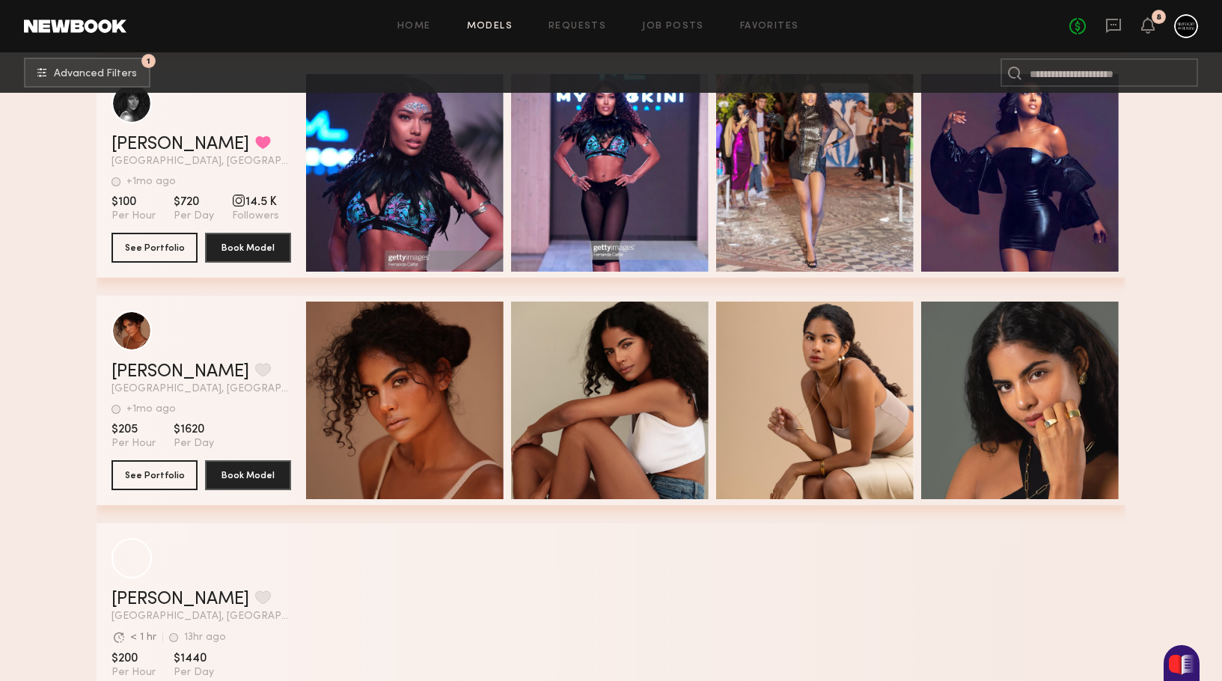
scroll to position [16276, 0]
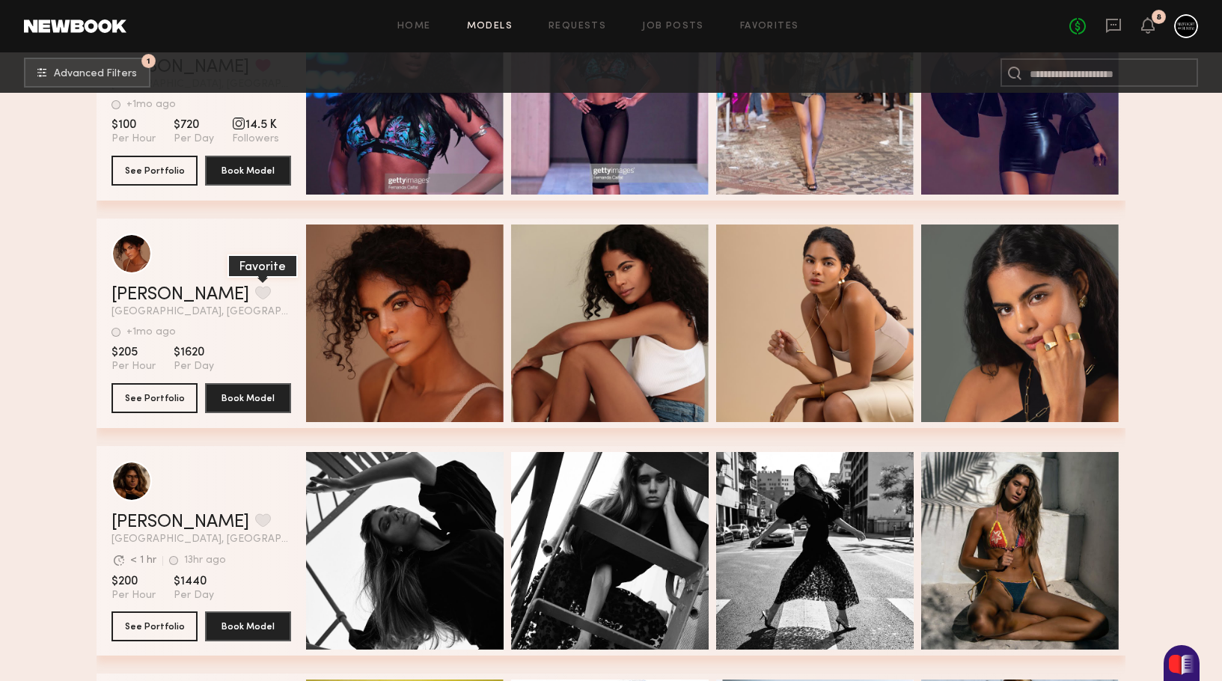
click at [255, 299] on button "grid" at bounding box center [263, 292] width 16 height 13
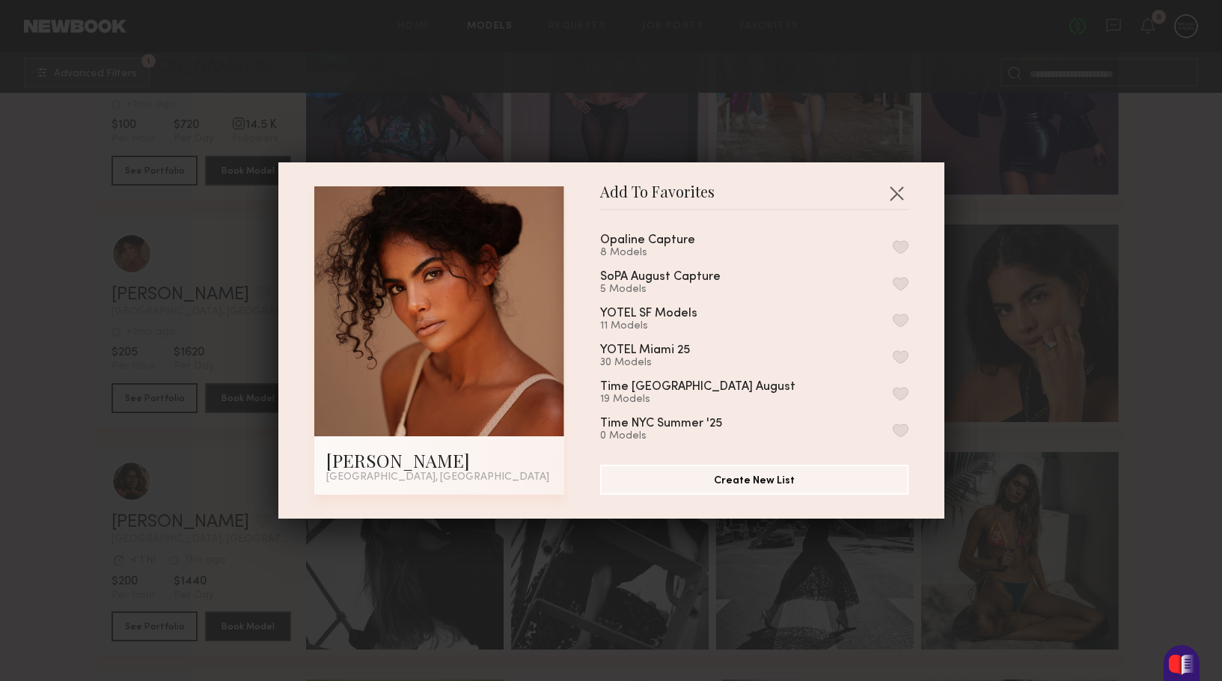
click at [900, 351] on button "button" at bounding box center [900, 356] width 16 height 13
click at [1058, 283] on div "Add To Favorites Graziele N. Miami, FL Add To Favorites Opaline Capture 8 Model…" at bounding box center [611, 340] width 1222 height 681
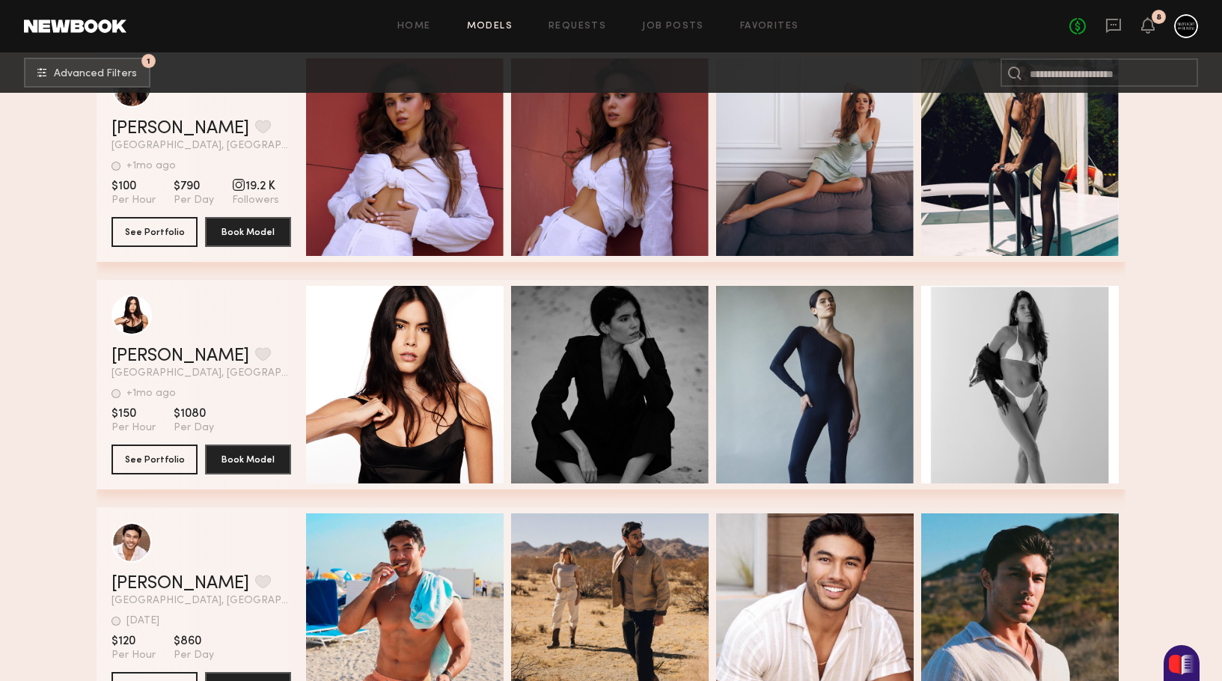
scroll to position [18217, 0]
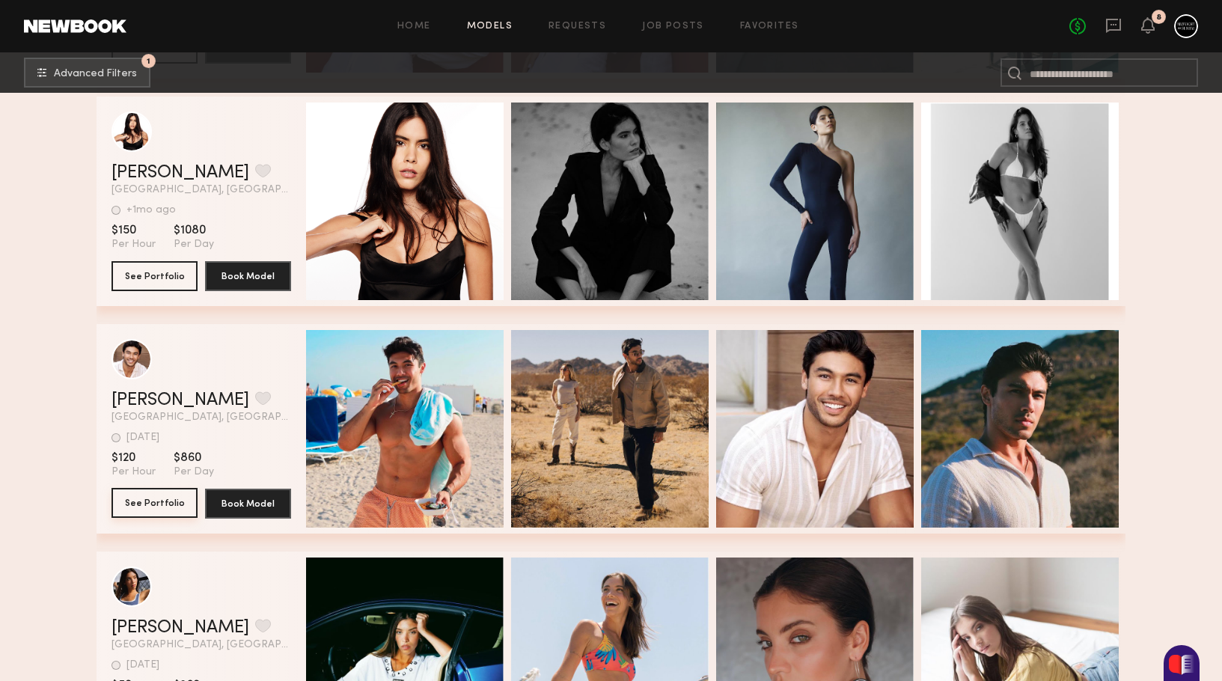
click at [144, 508] on button "See Portfolio" at bounding box center [154, 503] width 86 height 30
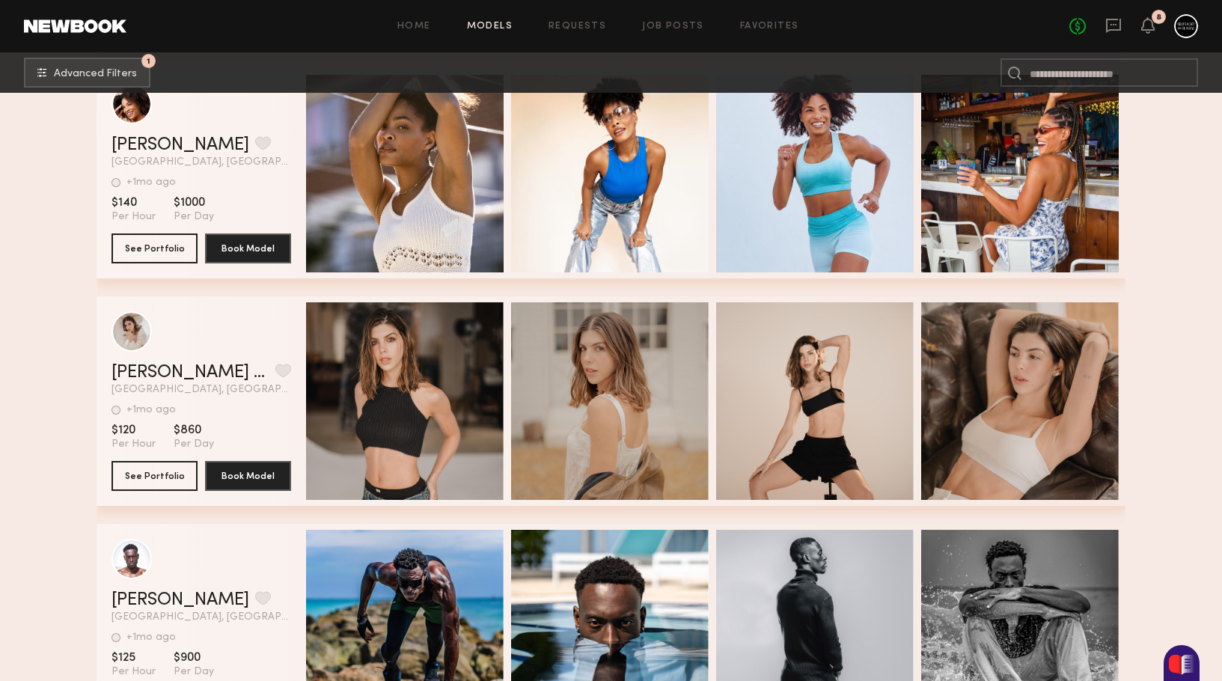
scroll to position [19867, 0]
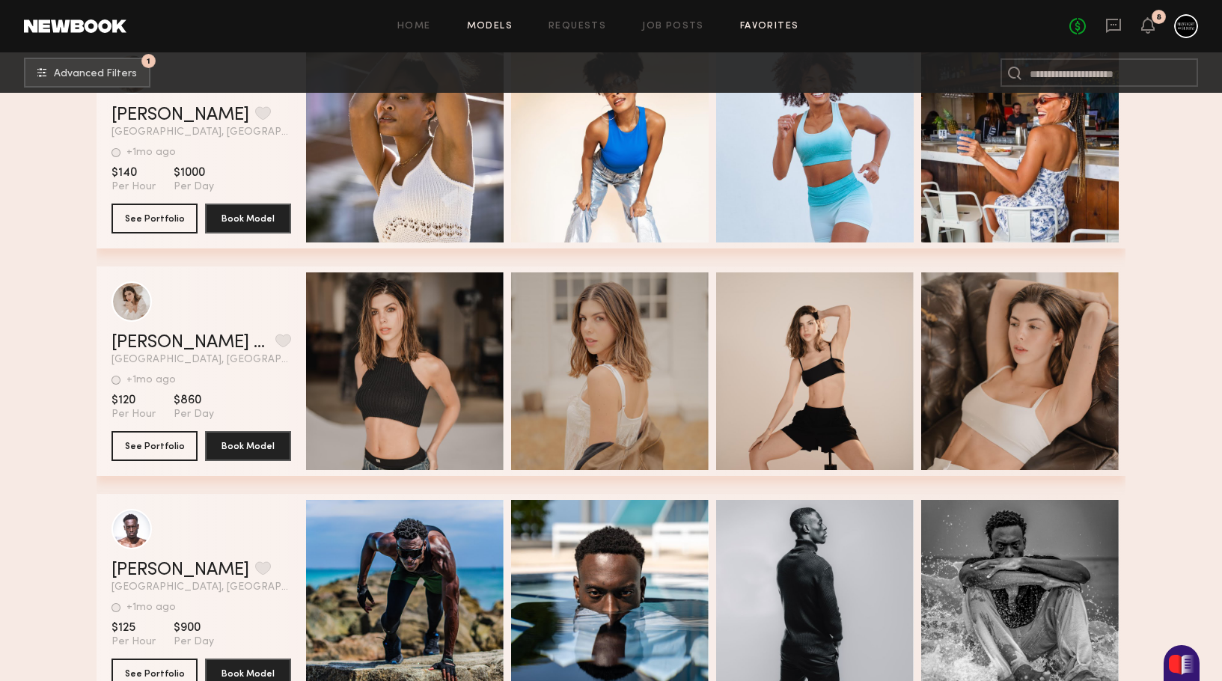
click at [779, 28] on link "Favorites" at bounding box center [769, 27] width 59 height 10
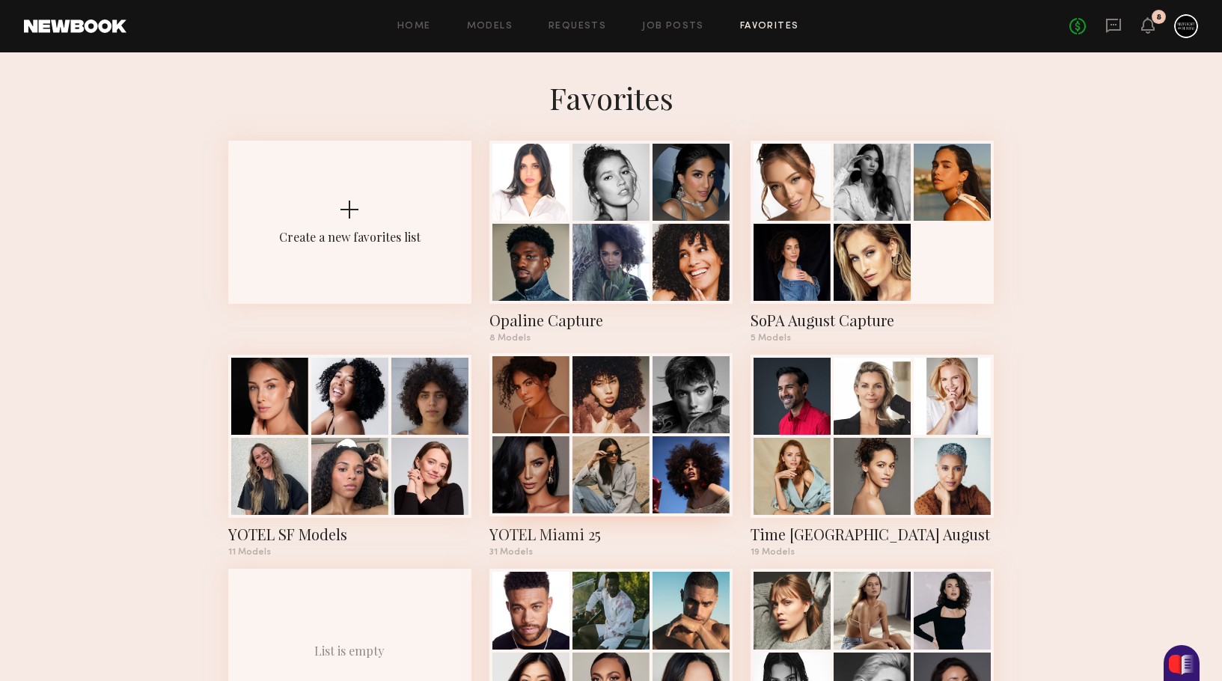
click at [598, 490] on div at bounding box center [610, 474] width 77 height 77
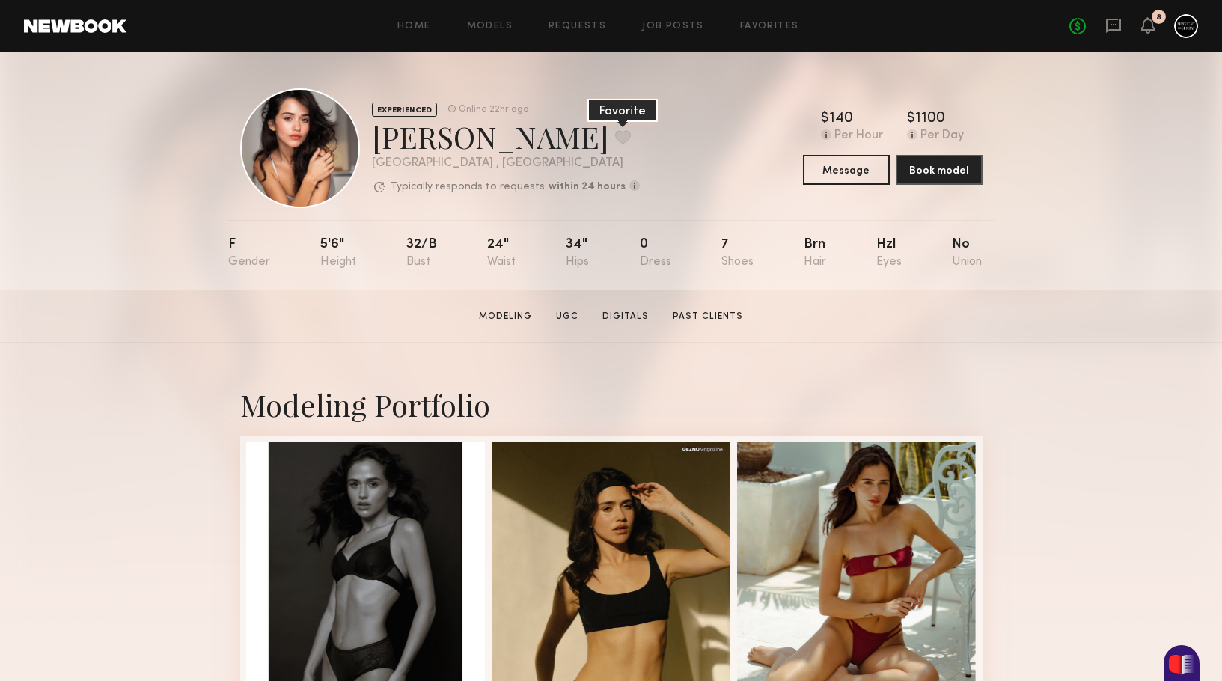
click at [615, 134] on button at bounding box center [623, 136] width 16 height 13
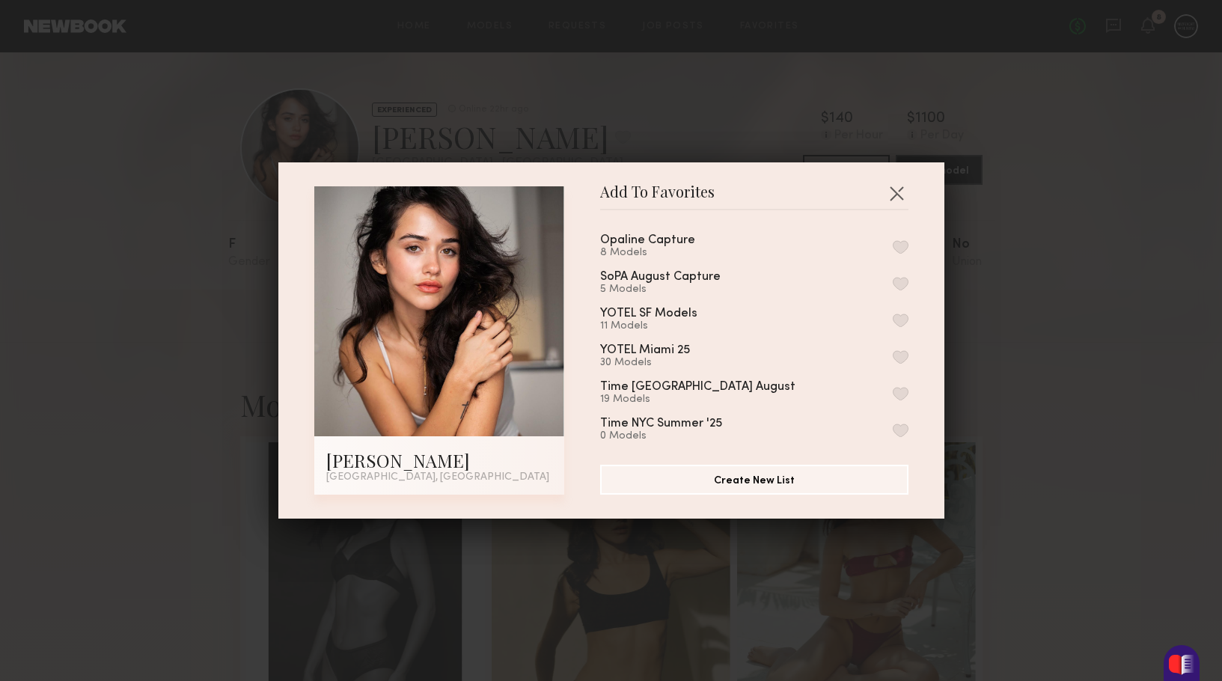
click at [897, 355] on button "button" at bounding box center [900, 356] width 16 height 13
click at [1002, 381] on div "Add To Favorites Angela L. Miami, FL Add To Favorites Opaline Capture 8 Models …" at bounding box center [611, 340] width 1222 height 681
